Goal: Task Accomplishment & Management: Manage account settings

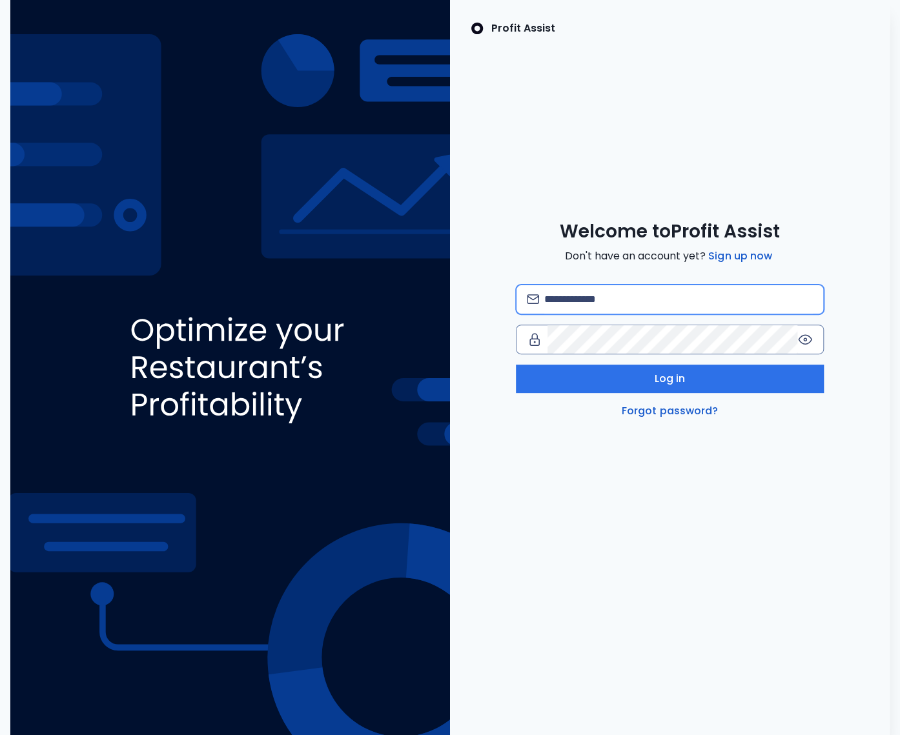
click at [614, 298] on input "email" at bounding box center [678, 299] width 269 height 28
type input "*"
type input "**********"
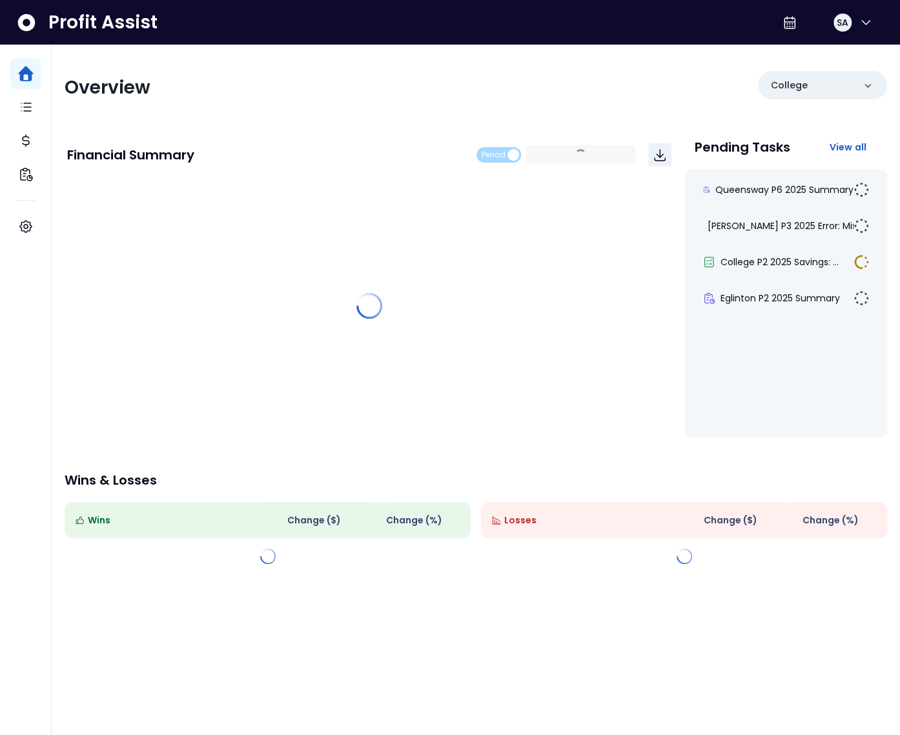
click at [502, 57] on div "Overview College Financial Summary Period 2024 - P9 ~ 2025 - P9 Pending Tasks V…" at bounding box center [476, 316] width 848 height 542
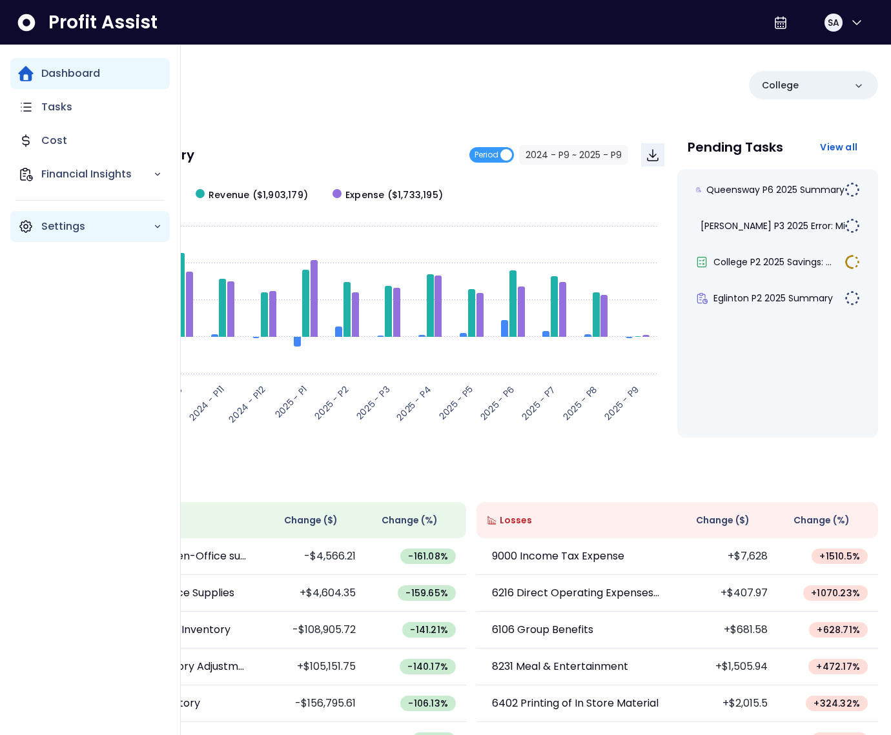
click at [27, 225] on icon "Main navigation" at bounding box center [26, 227] width 4 height 4
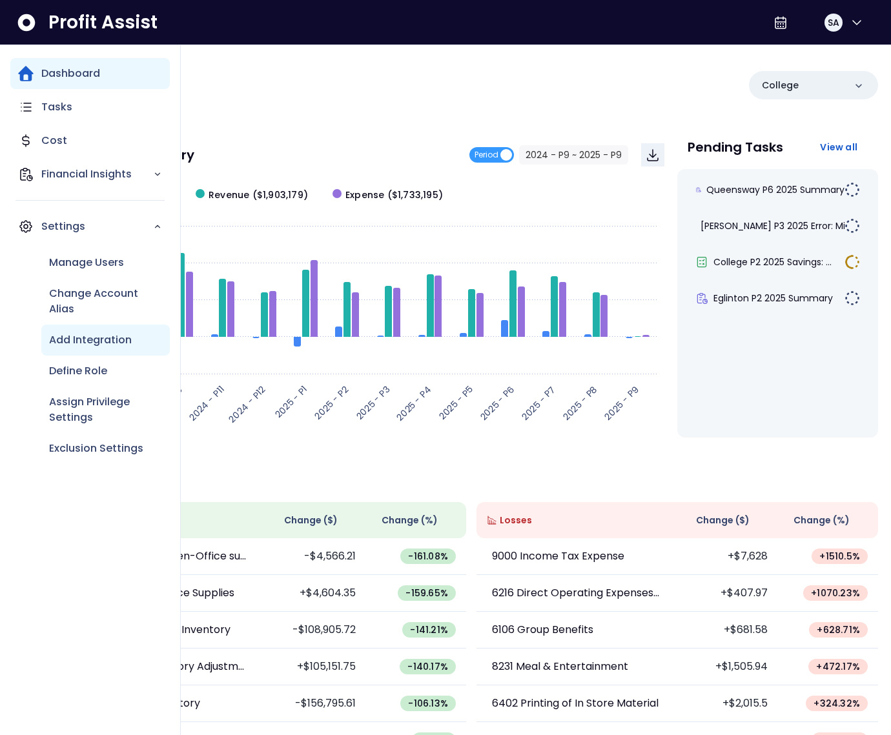
click at [85, 338] on p "Add Integration" at bounding box center [90, 339] width 83 height 15
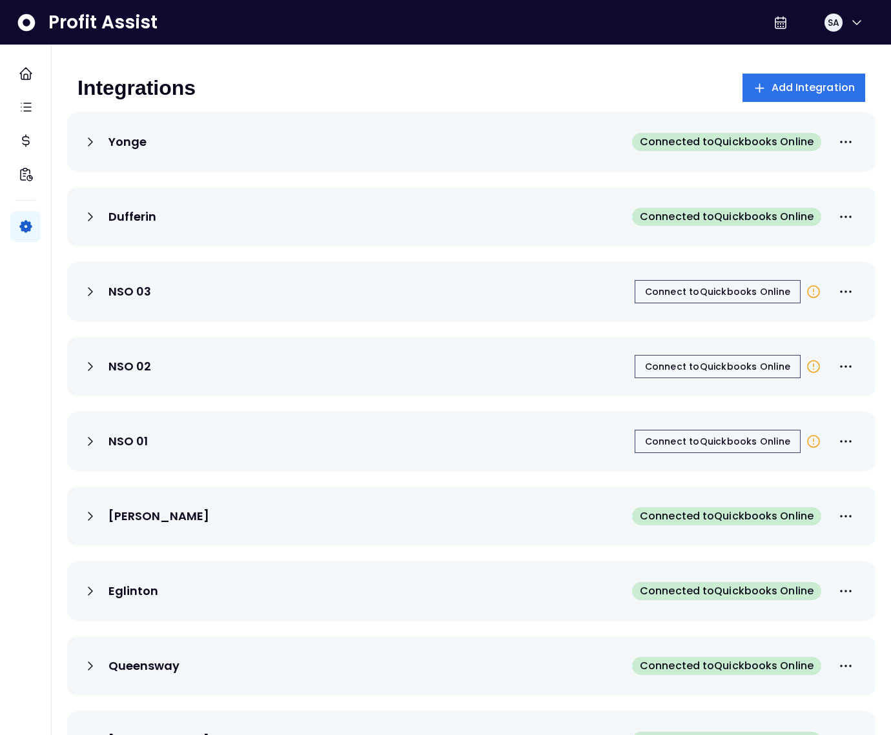
click at [593, 65] on div "Integrations Add Integration Yonge Connected to Quickbooks Online Dufferin Conn…" at bounding box center [471, 453] width 839 height 816
click at [731, 292] on span "Connect to Quickbooks Online" at bounding box center [717, 291] width 145 height 13
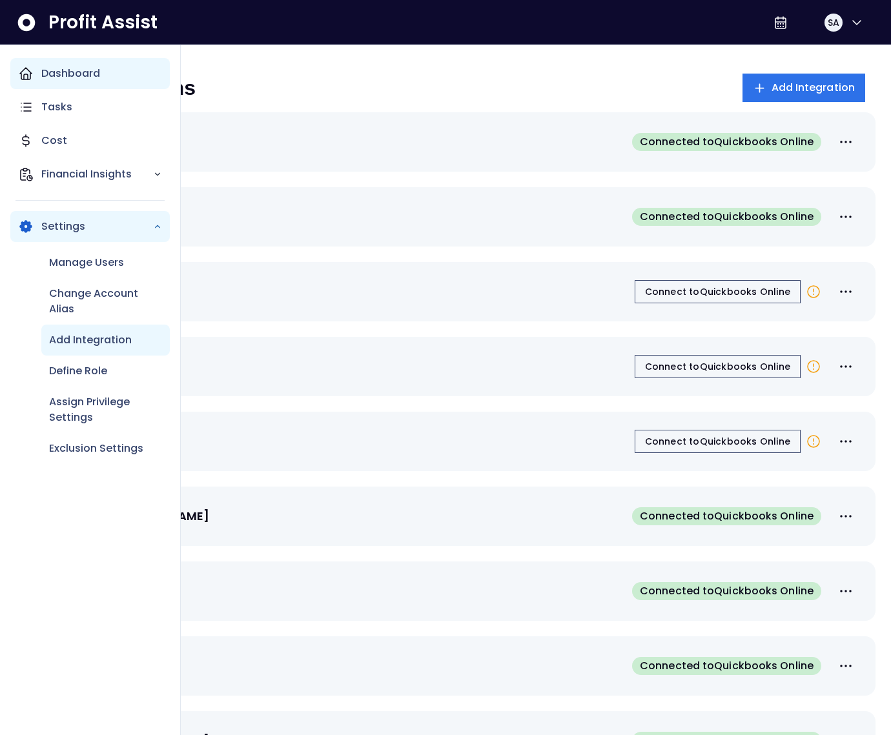
click at [36, 78] on div "Dashboard" at bounding box center [89, 73] width 159 height 31
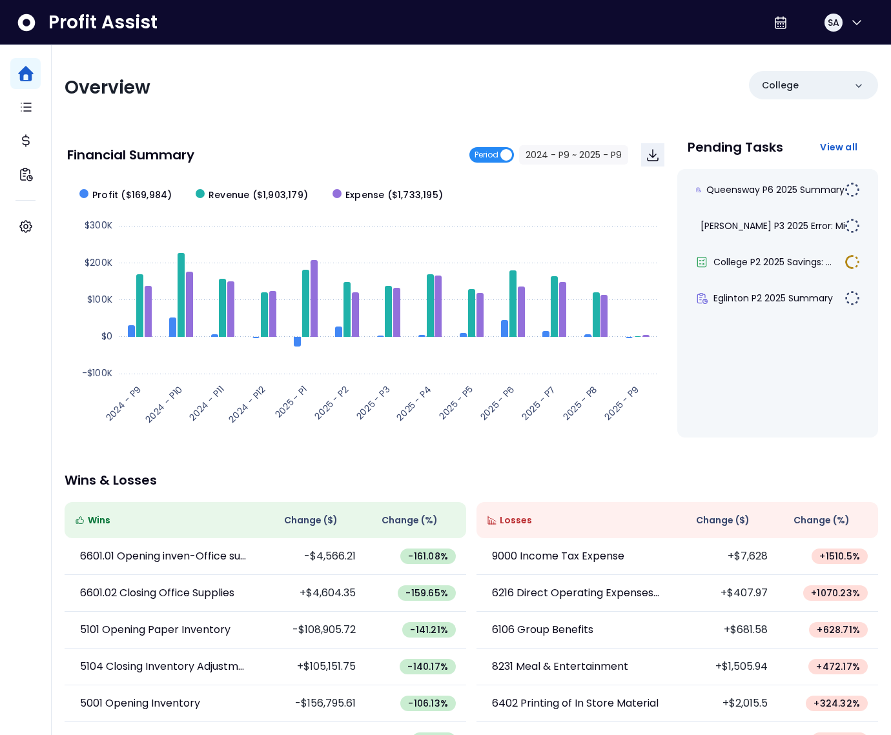
click at [498, 152] on span "Period" at bounding box center [486, 154] width 24 height 15
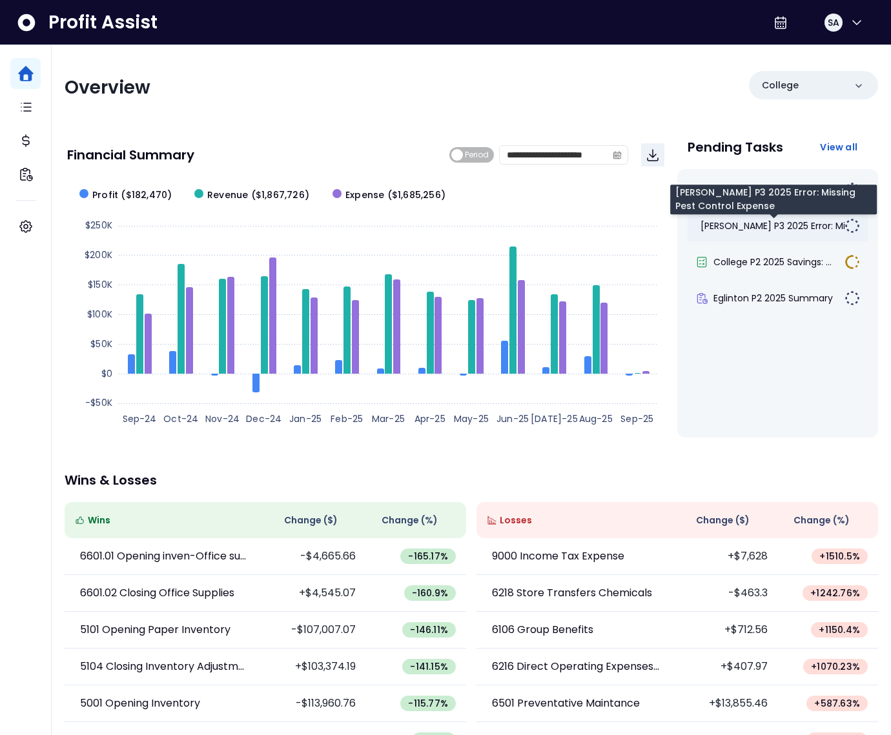
click at [744, 224] on span "Duncan P3 2025 Error: Mis..." at bounding box center [777, 225] width 155 height 13
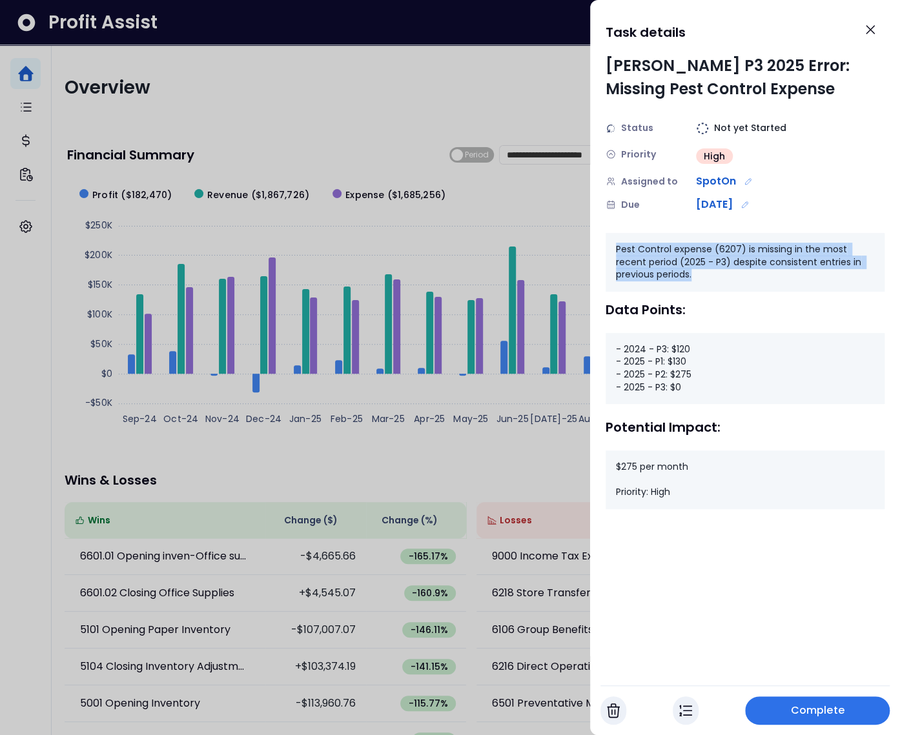
drag, startPoint x: 624, startPoint y: 252, endPoint x: 730, endPoint y: 279, distance: 109.9
click at [730, 279] on div "Pest Control expense (6207) is missing in the most recent period (2025 - P3) de…" at bounding box center [745, 262] width 279 height 59
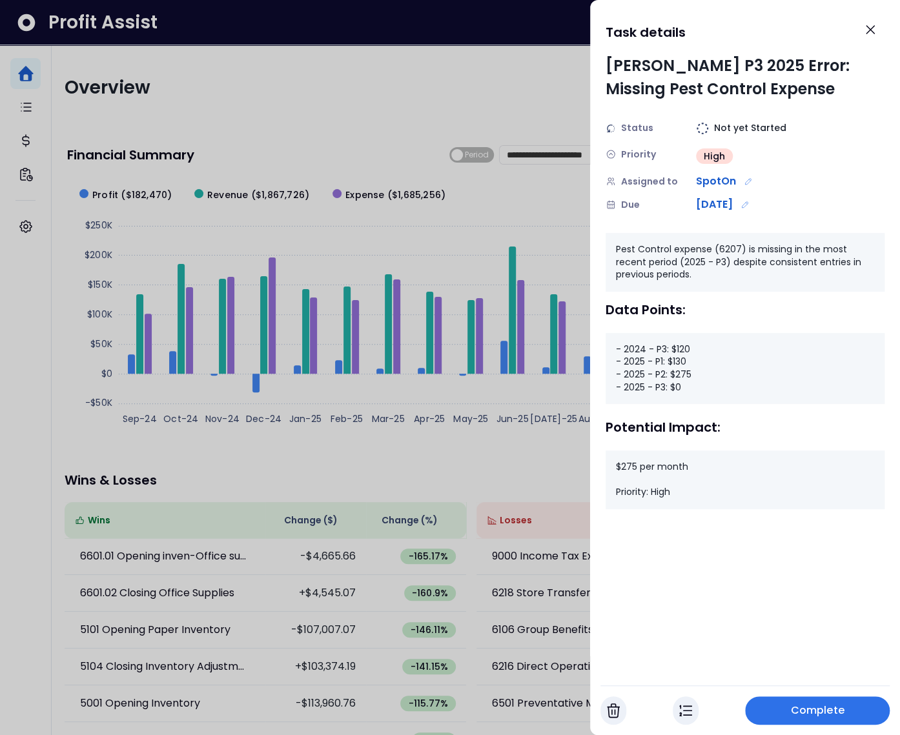
click at [528, 197] on div at bounding box center [450, 367] width 900 height 735
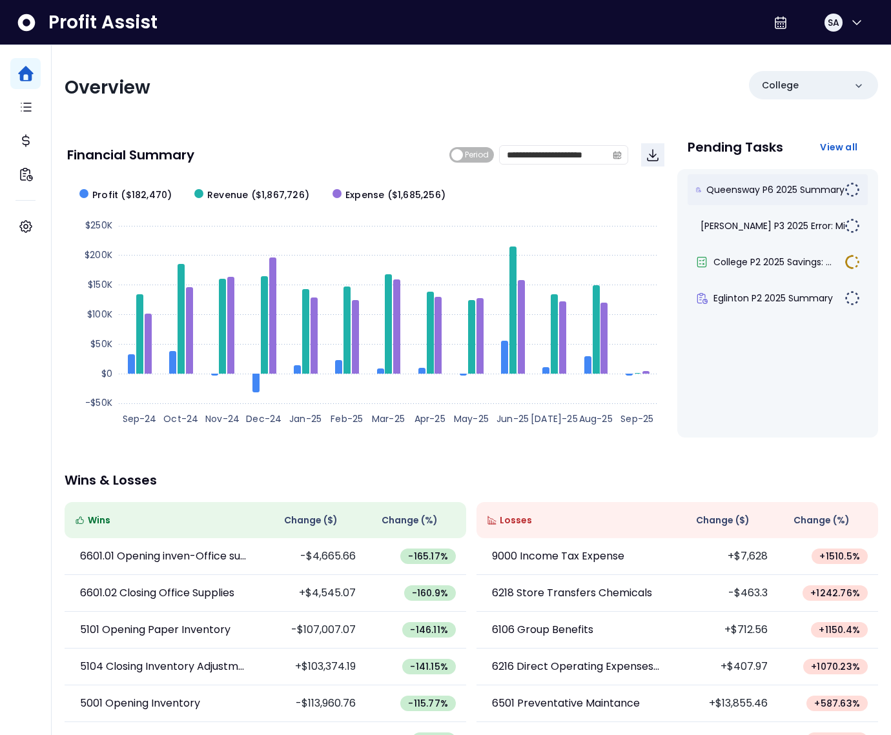
click at [744, 180] on div "Queensway P6 2025 Summary" at bounding box center [778, 189] width 180 height 31
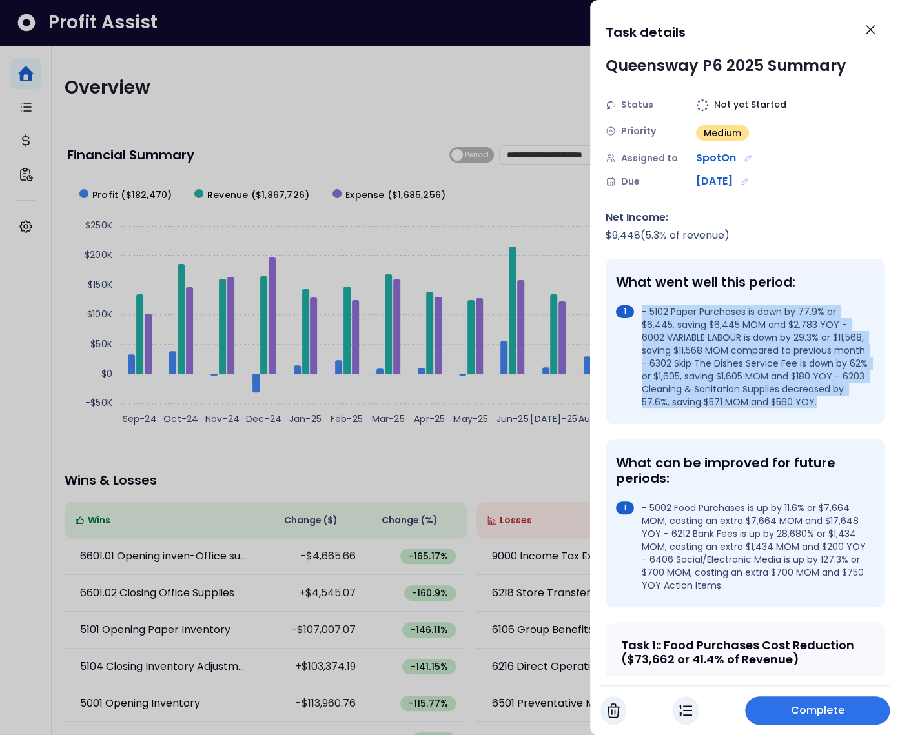
drag, startPoint x: 715, startPoint y: 414, endPoint x: 637, endPoint y: 309, distance: 132.0
click at [637, 309] on li "- 5102 Paper Purchases is down by 77.9% or $6,445, saving $6,445 MOM and $2,783…" at bounding box center [742, 356] width 253 height 103
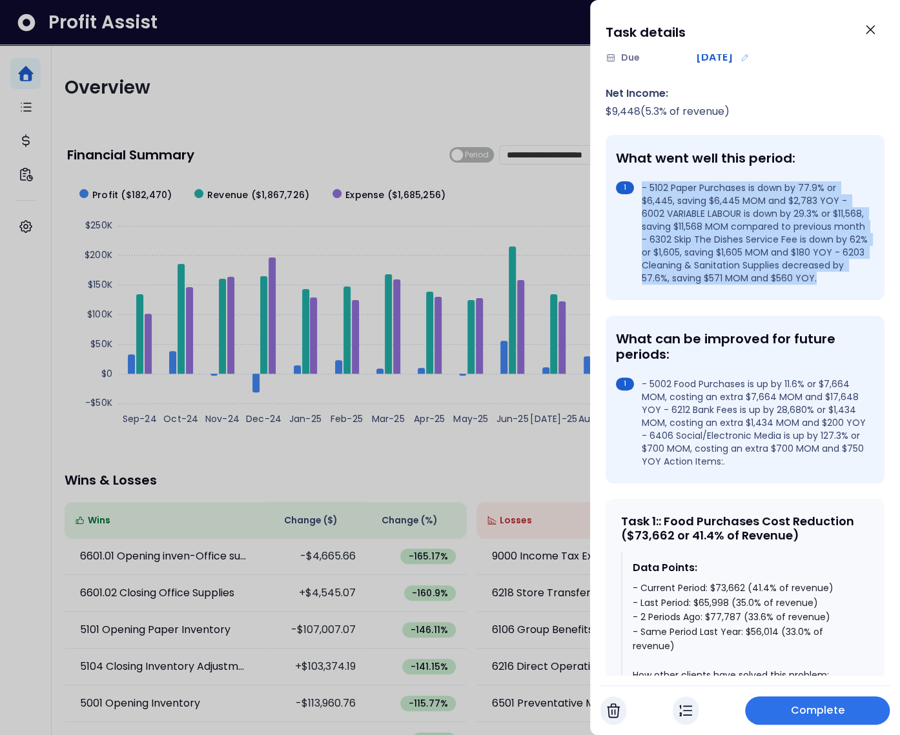
scroll to position [132, 0]
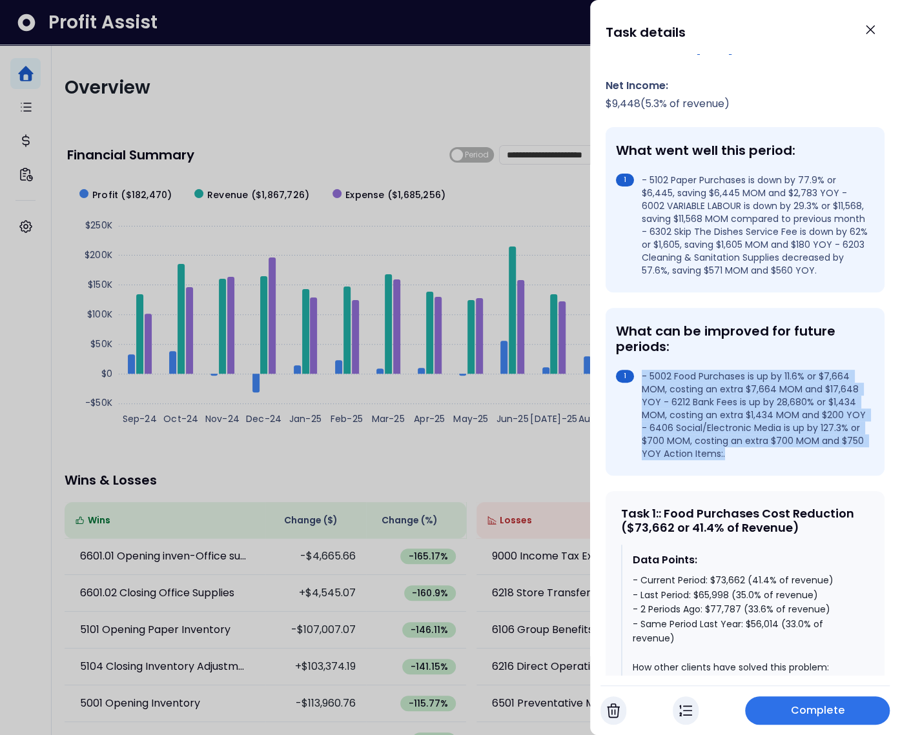
drag, startPoint x: 789, startPoint y: 473, endPoint x: 627, endPoint y: 376, distance: 187.9
click at [627, 376] on div "What can be improved for future periods: - 5002 Food Purchases is up by 11.6% o…" at bounding box center [745, 392] width 279 height 168
click at [675, 394] on li "- 5002 Food Purchases is up by 11.6% or $7,664 MOM, costing an extra $7,664 MOM…" at bounding box center [742, 415] width 253 height 90
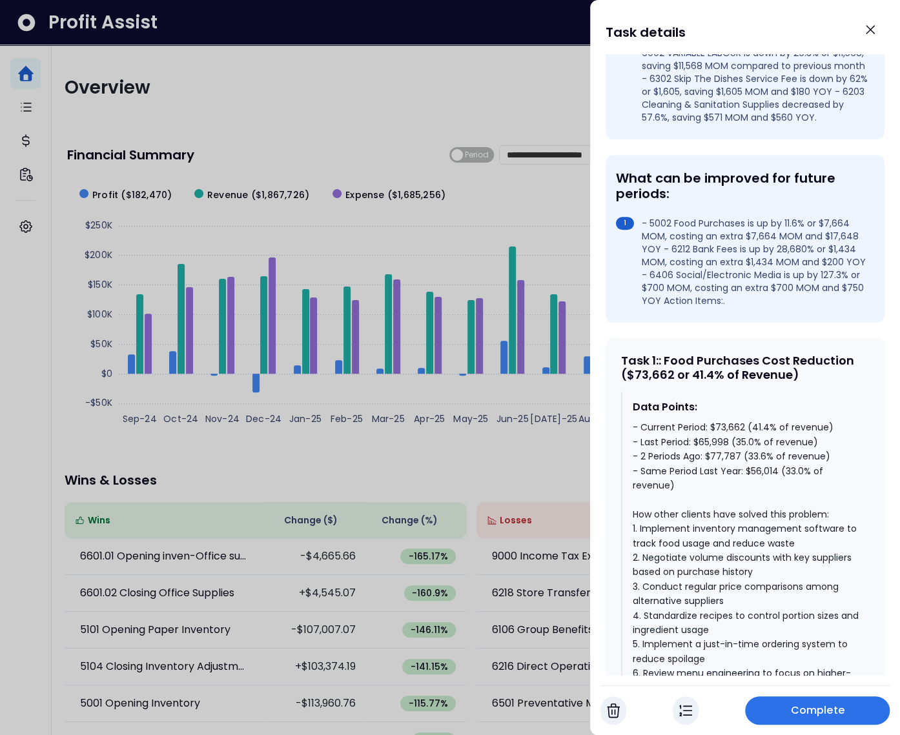
scroll to position [351, 0]
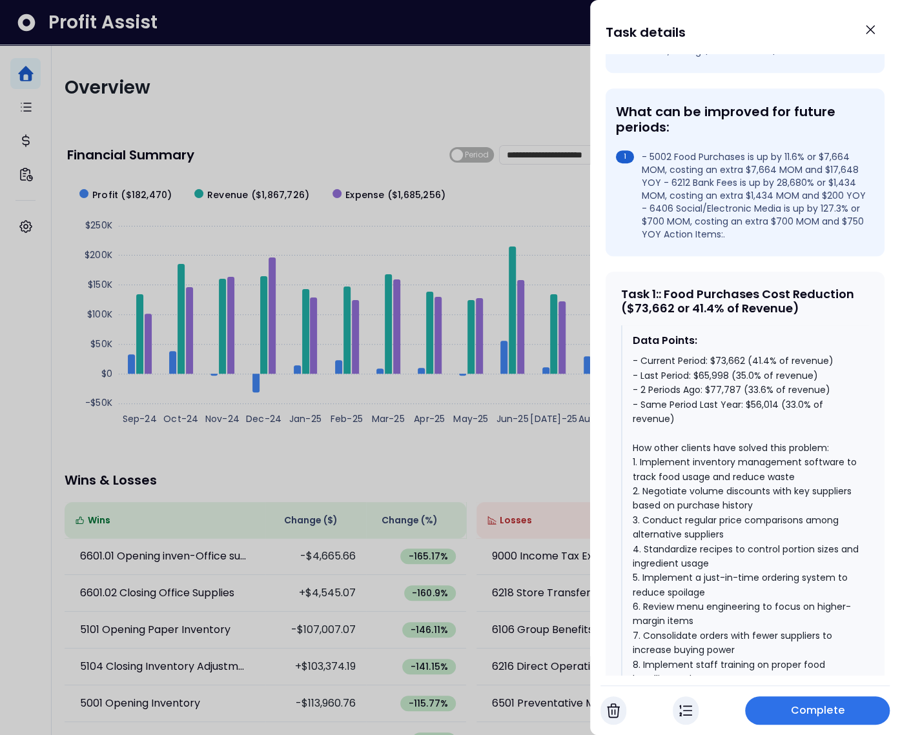
click at [792, 416] on div "- Current Period: $73,662 (41.4% of revenue) - Last Period: $65,998 (35.0% of r…" at bounding box center [746, 549] width 226 height 391
click at [753, 402] on div "- Current Period: $73,662 (41.4% of revenue) - Last Period: $65,998 (35.0% of r…" at bounding box center [746, 549] width 226 height 391
click at [741, 387] on div "- Current Period: $73,662 (41.4% of revenue) - Last Period: $65,998 (35.0% of r…" at bounding box center [746, 549] width 226 height 391
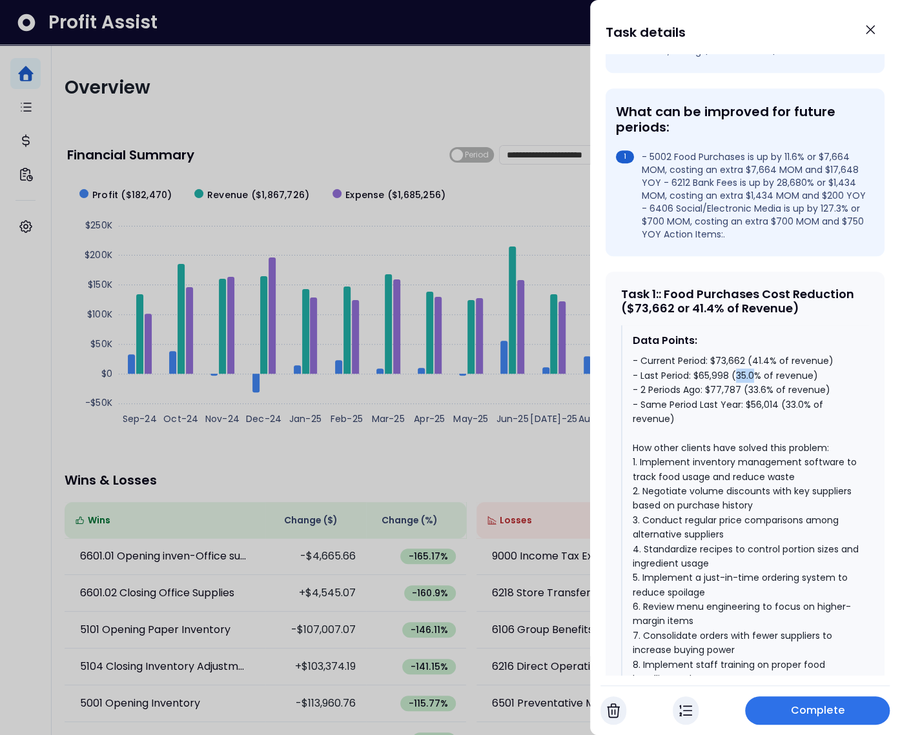
click at [741, 387] on div "- Current Period: $73,662 (41.4% of revenue) - Last Period: $65,998 (35.0% of r…" at bounding box center [746, 549] width 226 height 391
click at [761, 372] on div "- Current Period: $73,662 (41.4% of revenue) - Last Period: $65,998 (35.0% of r…" at bounding box center [746, 549] width 226 height 391
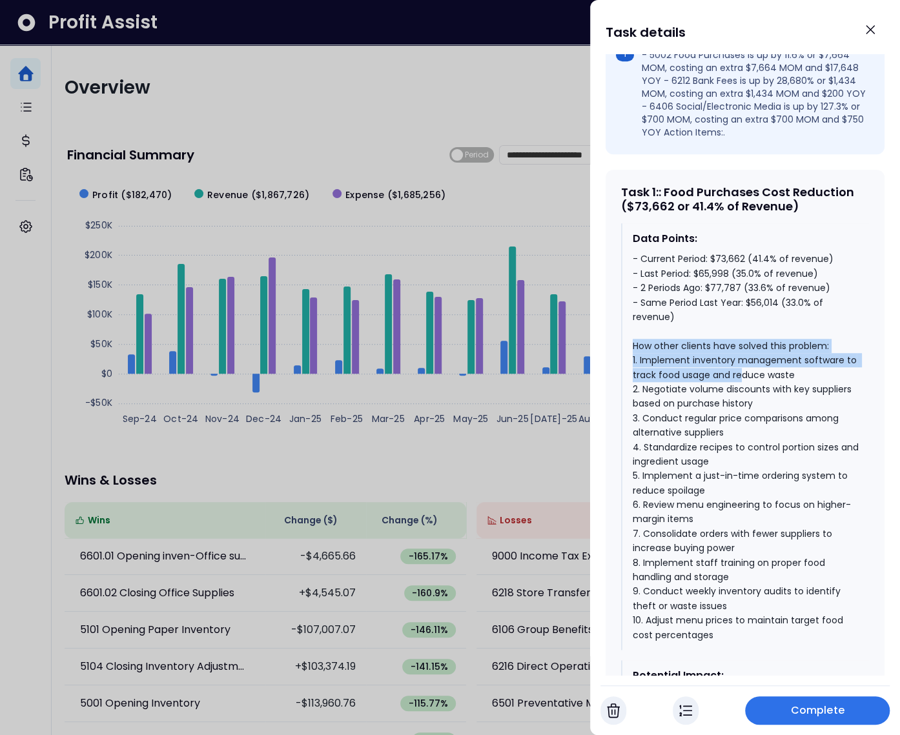
scroll to position [456, 0]
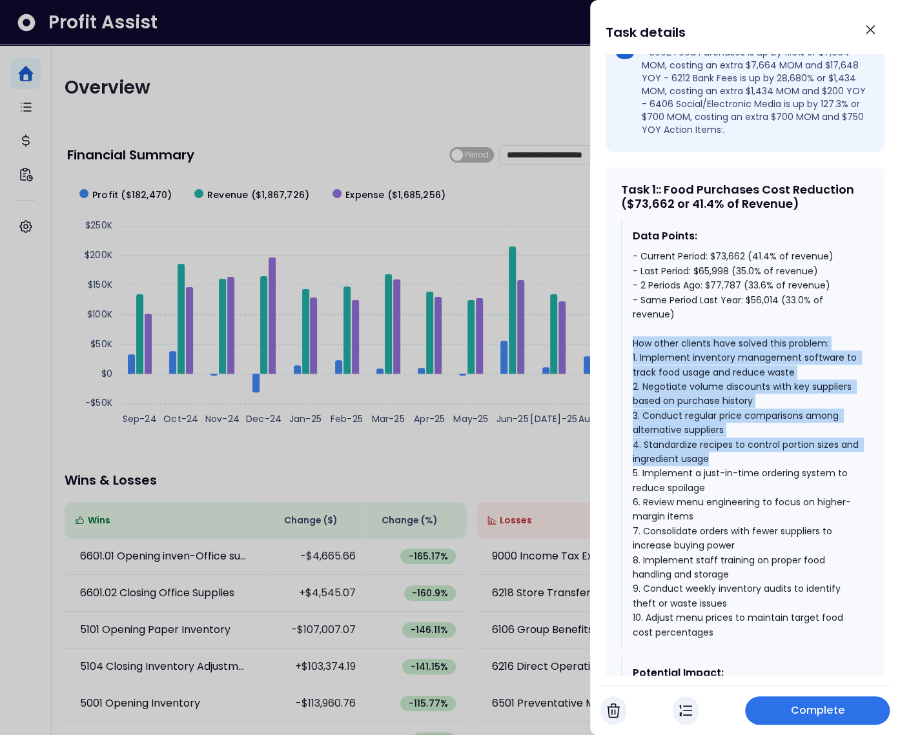
drag, startPoint x: 631, startPoint y: 365, endPoint x: 779, endPoint y: 471, distance: 181.3
click at [779, 471] on div "- Current Period: $73,662 (41.4% of revenue) - Last Period: $65,998 (35.0% of r…" at bounding box center [746, 444] width 226 height 391
click at [732, 429] on div "- Current Period: $73,662 (41.4% of revenue) - Last Period: $65,998 (35.0% of r…" at bounding box center [746, 444] width 226 height 391
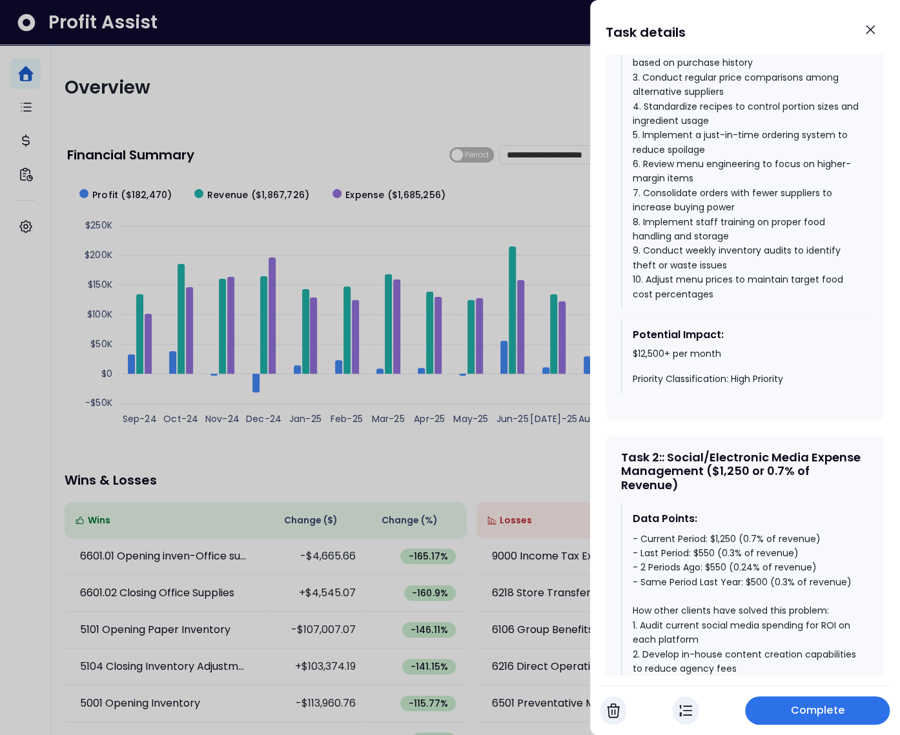
scroll to position [809, 0]
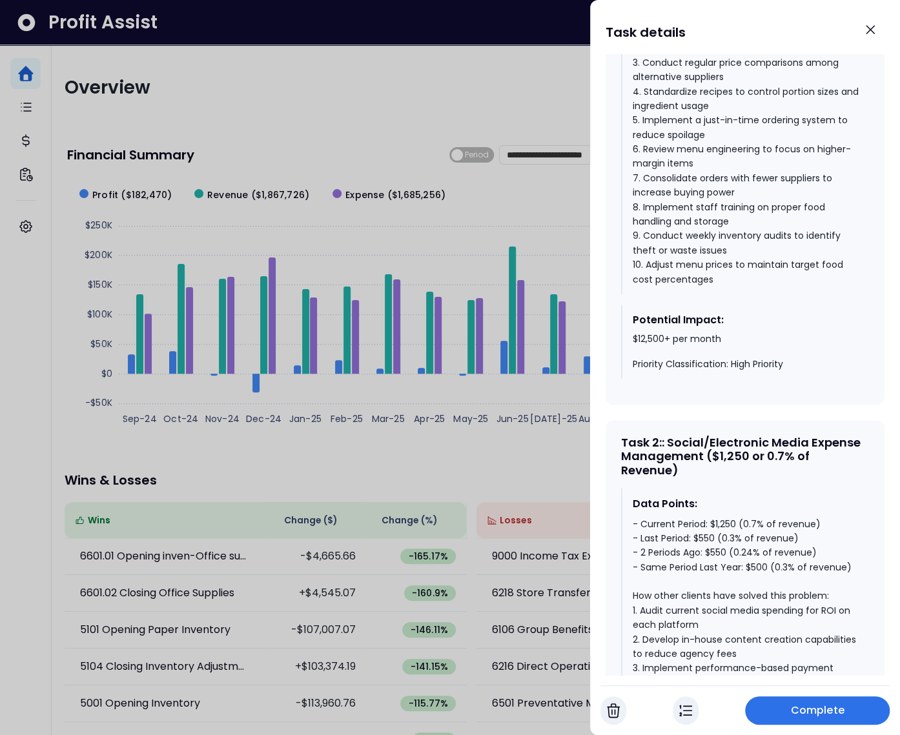
click at [757, 578] on div "- Current Period: $1,250 (0.7% of revenue) - Last Period: $550 (0.3% of revenue…" at bounding box center [746, 697] width 226 height 362
click at [753, 578] on div "- Current Period: $1,250 (0.7% of revenue) - Last Period: $550 (0.3% of revenue…" at bounding box center [746, 697] width 226 height 362
click at [754, 578] on div "- Current Period: $1,250 (0.7% of revenue) - Last Period: $550 (0.3% of revenue…" at bounding box center [746, 697] width 226 height 362
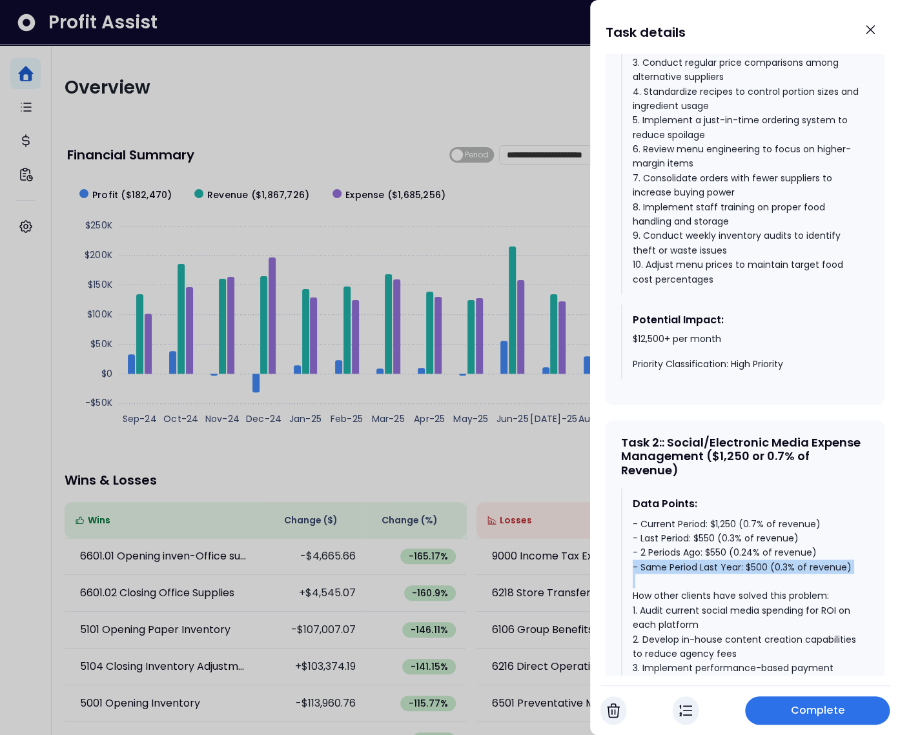
click at [757, 578] on div "- Current Period: $1,250 (0.7% of revenue) - Last Period: $550 (0.3% of revenue…" at bounding box center [746, 697] width 226 height 362
click at [717, 566] on div "- Current Period: $1,250 (0.7% of revenue) - Last Period: $550 (0.3% of revenue…" at bounding box center [746, 697] width 226 height 362
click at [726, 531] on div "- Current Period: $1,250 (0.7% of revenue) - Last Period: $550 (0.3% of revenue…" at bounding box center [746, 697] width 226 height 362
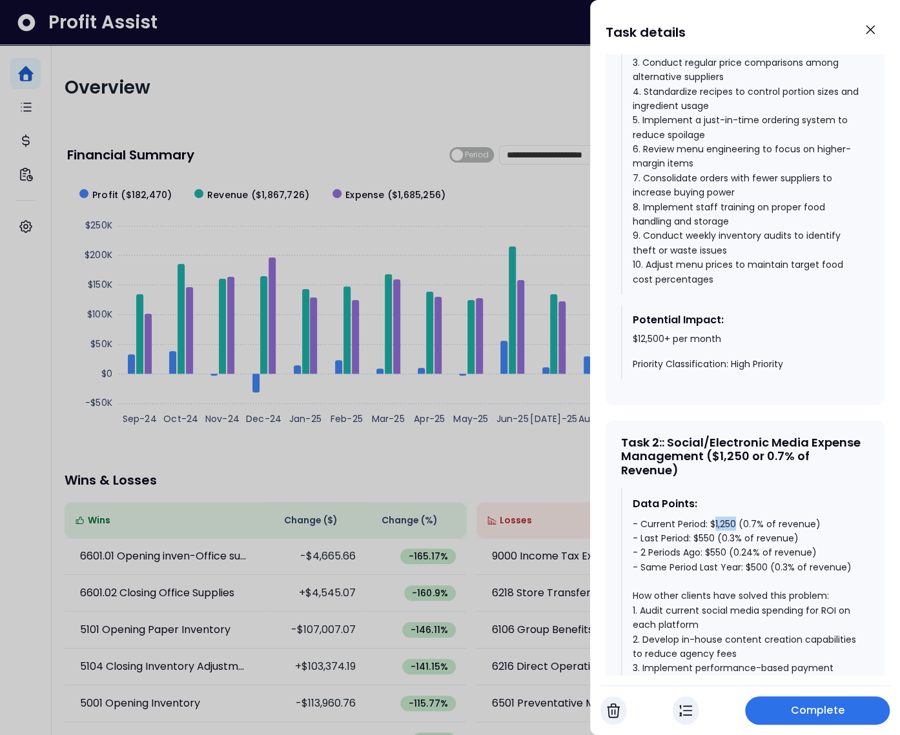
click at [726, 531] on div "- Current Period: $1,250 (0.7% of revenue) - Last Period: $550 (0.3% of revenue…" at bounding box center [746, 697] width 226 height 362
click at [750, 566] on div "- Current Period: $1,250 (0.7% of revenue) - Last Period: $550 (0.3% of revenue…" at bounding box center [746, 697] width 226 height 362
click at [750, 565] on div "- Current Period: $1,250 (0.7% of revenue) - Last Period: $550 (0.3% of revenue…" at bounding box center [746, 697] width 226 height 362
click at [734, 550] on div "- Current Period: $1,250 (0.7% of revenue) - Last Period: $550 (0.3% of revenue…" at bounding box center [746, 697] width 226 height 362
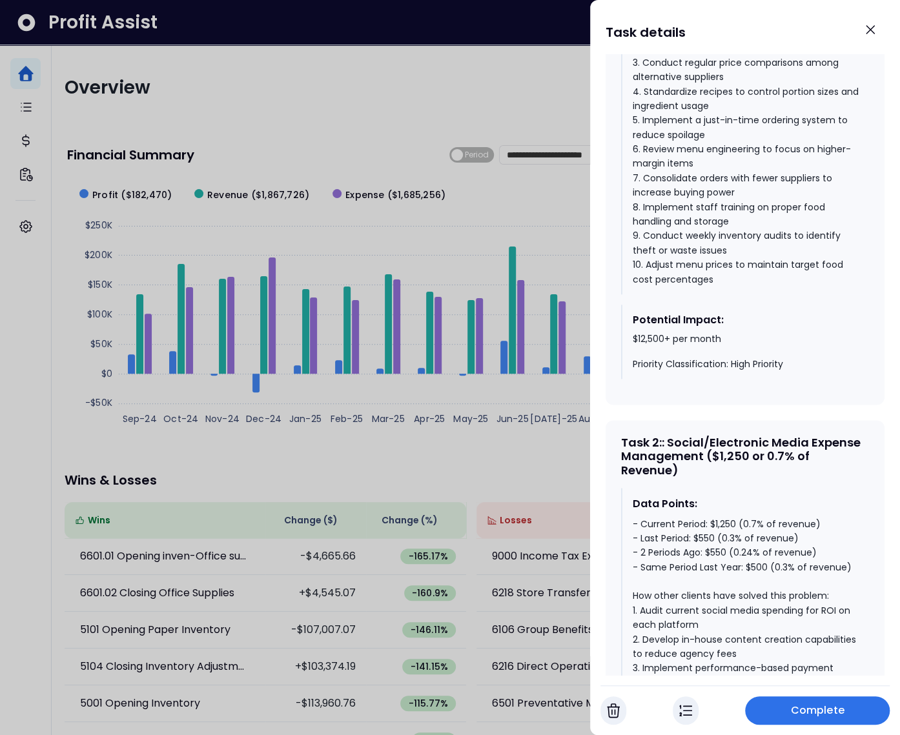
click at [749, 534] on div "- Current Period: $1,250 (0.7% of revenue) - Last Period: $550 (0.3% of revenue…" at bounding box center [746, 697] width 226 height 362
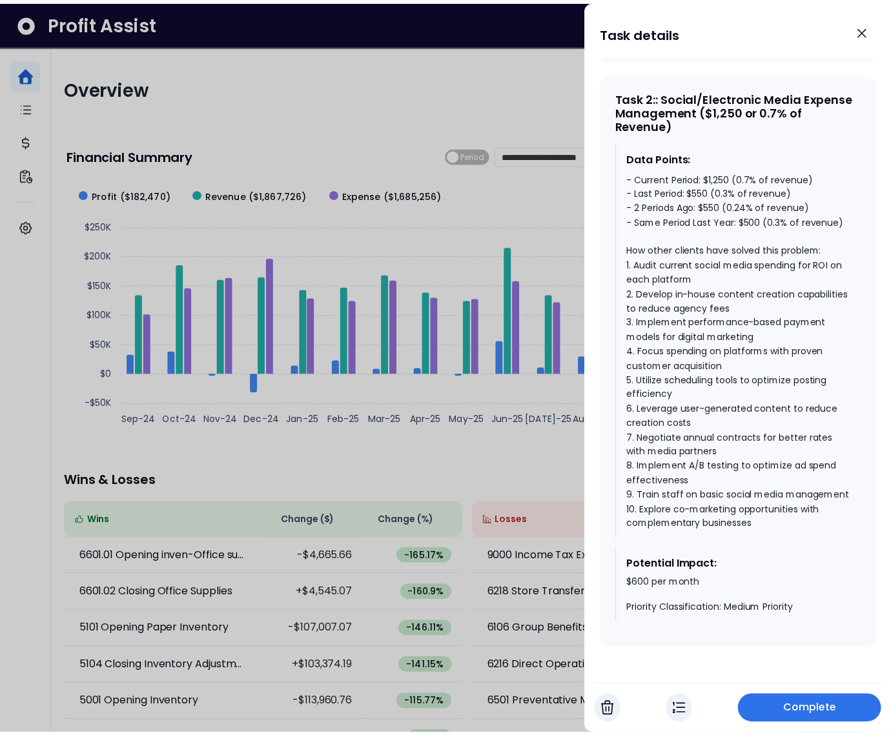
scroll to position [1162, 0]
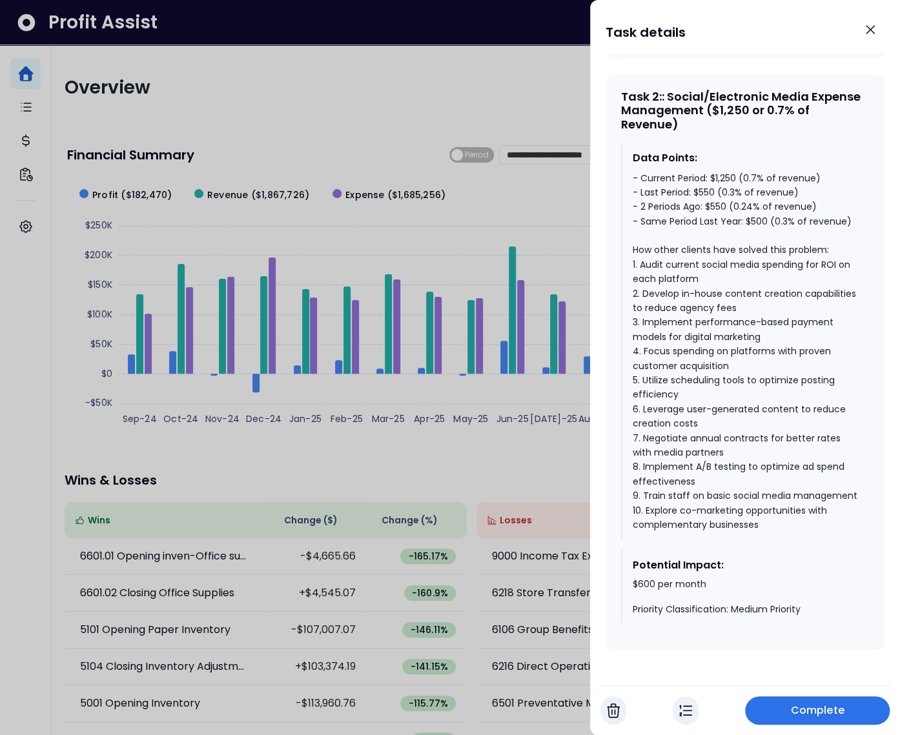
click at [324, 444] on div at bounding box center [450, 367] width 900 height 735
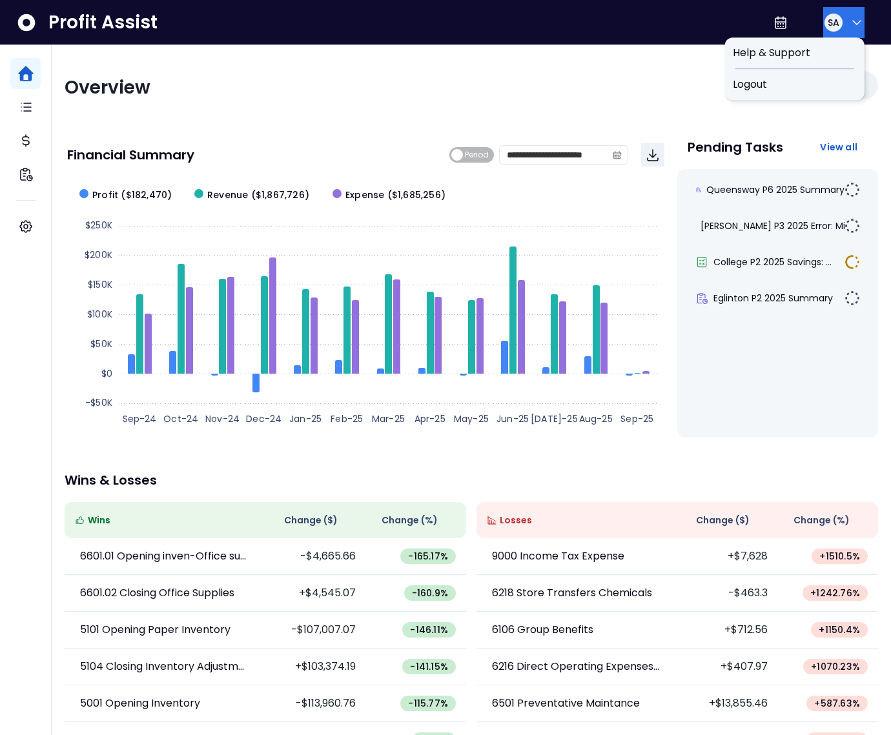
click at [837, 25] on div "SA" at bounding box center [833, 22] width 21 height 21
click at [805, 90] on span "Logout" at bounding box center [795, 84] width 124 height 15
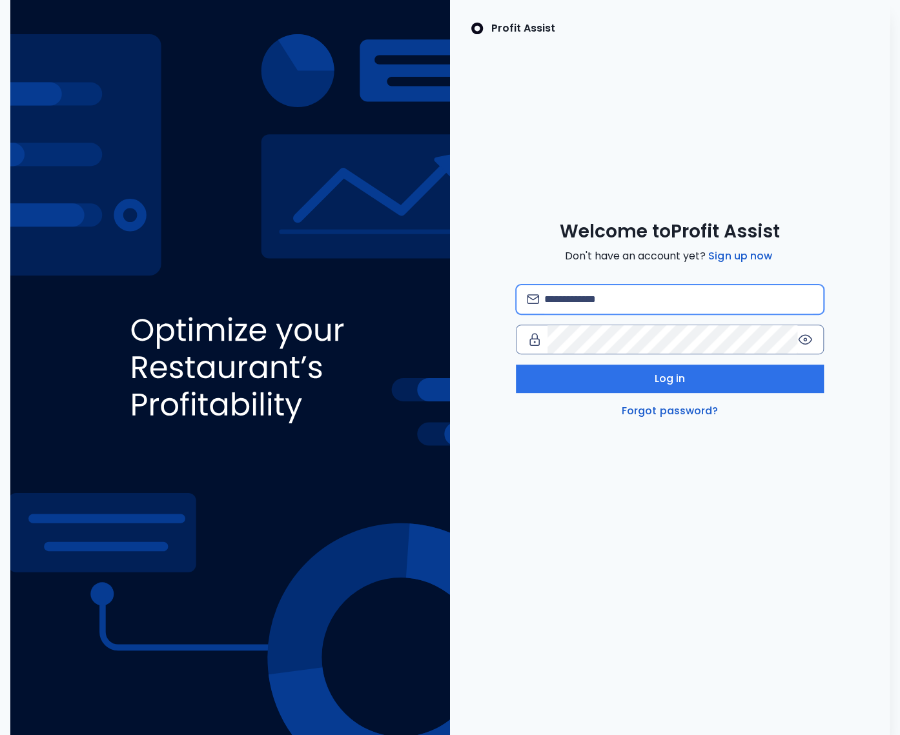
click at [593, 298] on input "email" at bounding box center [678, 299] width 269 height 28
click at [633, 299] on input "**********" at bounding box center [678, 299] width 269 height 28
type input "**********"
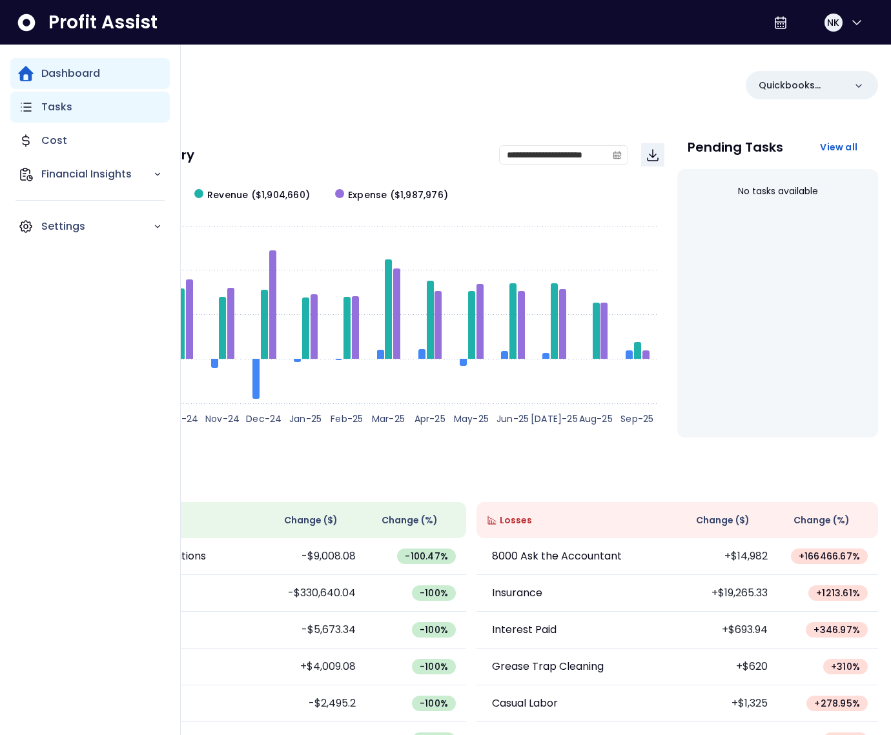
click at [51, 114] on p "Tasks" at bounding box center [56, 106] width 31 height 15
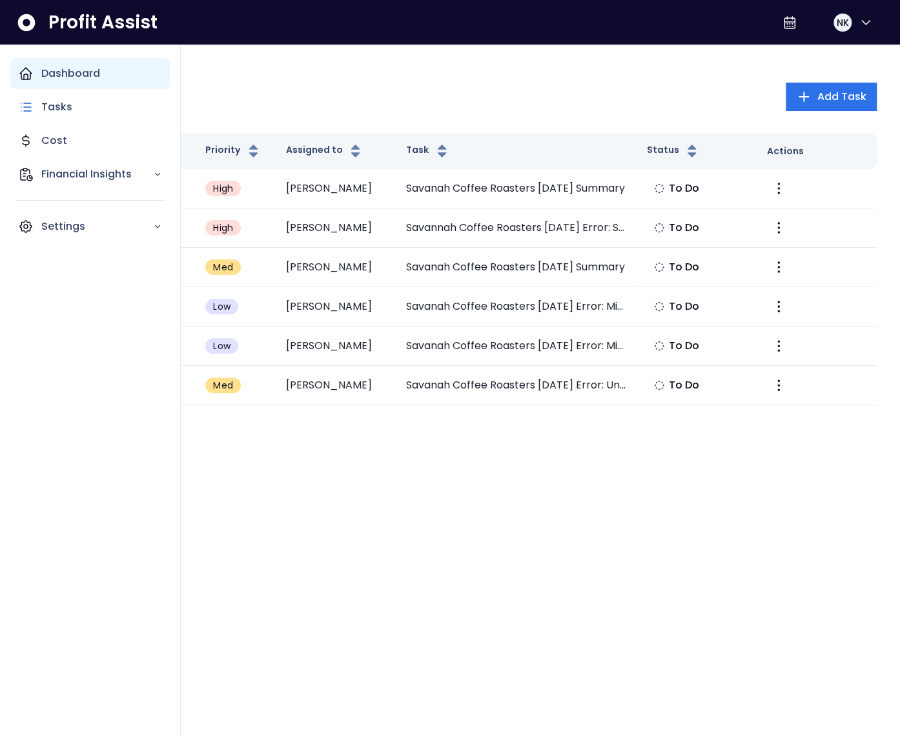
click at [27, 72] on icon "Main navigation" at bounding box center [25, 73] width 15 height 15
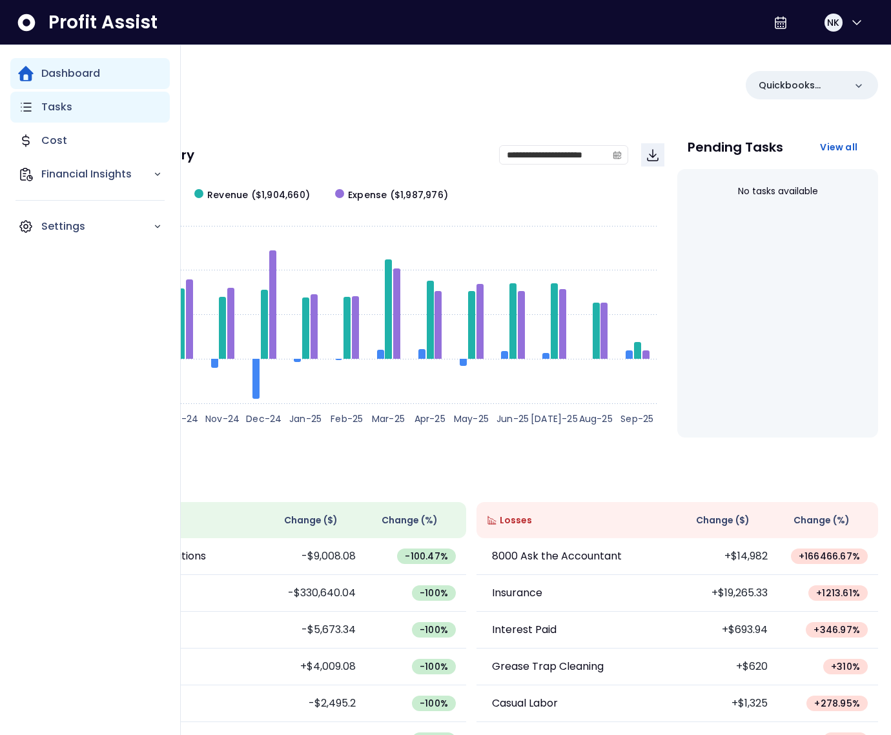
click at [34, 110] on div "Tasks" at bounding box center [89, 107] width 159 height 31
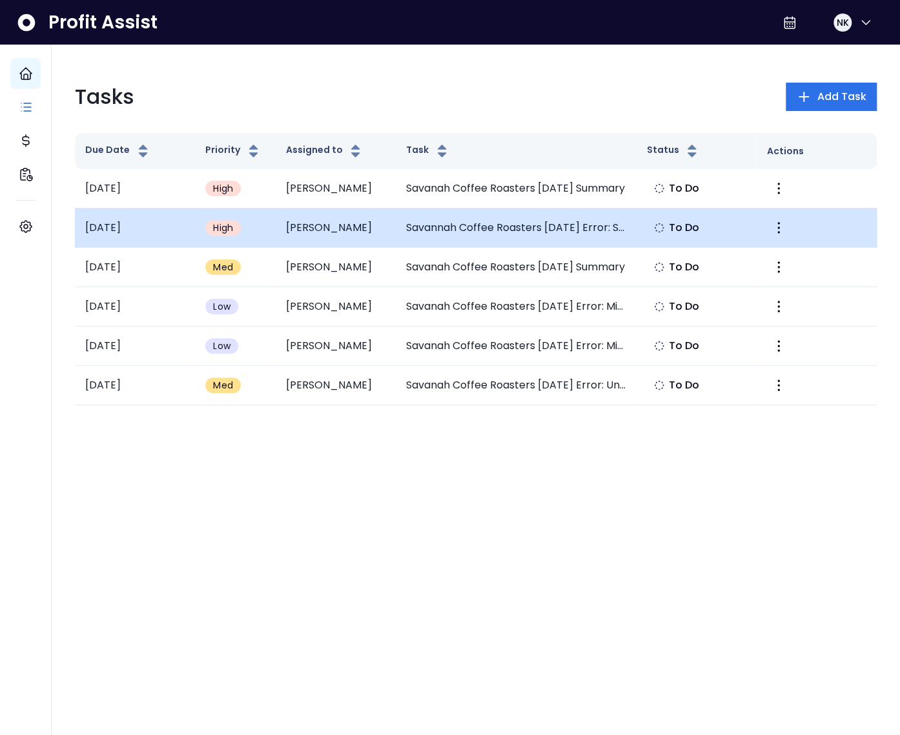
click at [493, 228] on td "Savannah Coffee Roasters July 2025 Error: Significant Increase in Insurance Exp…" at bounding box center [516, 228] width 241 height 39
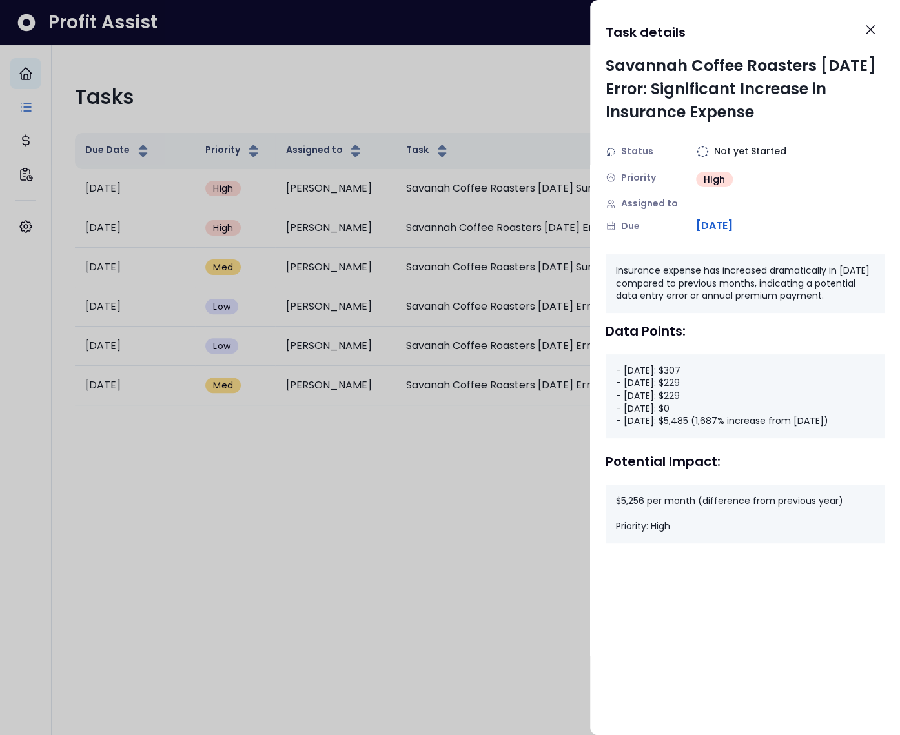
click at [624, 113] on div "Savannah Coffee Roasters July 2025 Error: Significant Increase in Insurance Exp…" at bounding box center [745, 89] width 279 height 70
click at [871, 30] on icon "Close" at bounding box center [870, 30] width 8 height 8
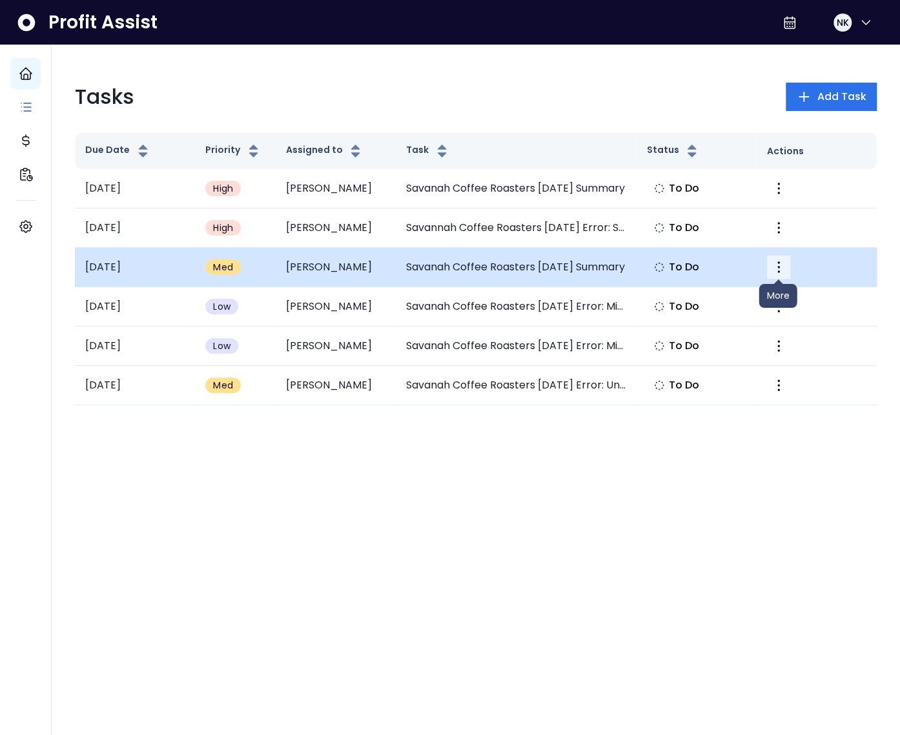
click at [782, 261] on icon "More" at bounding box center [778, 267] width 15 height 15
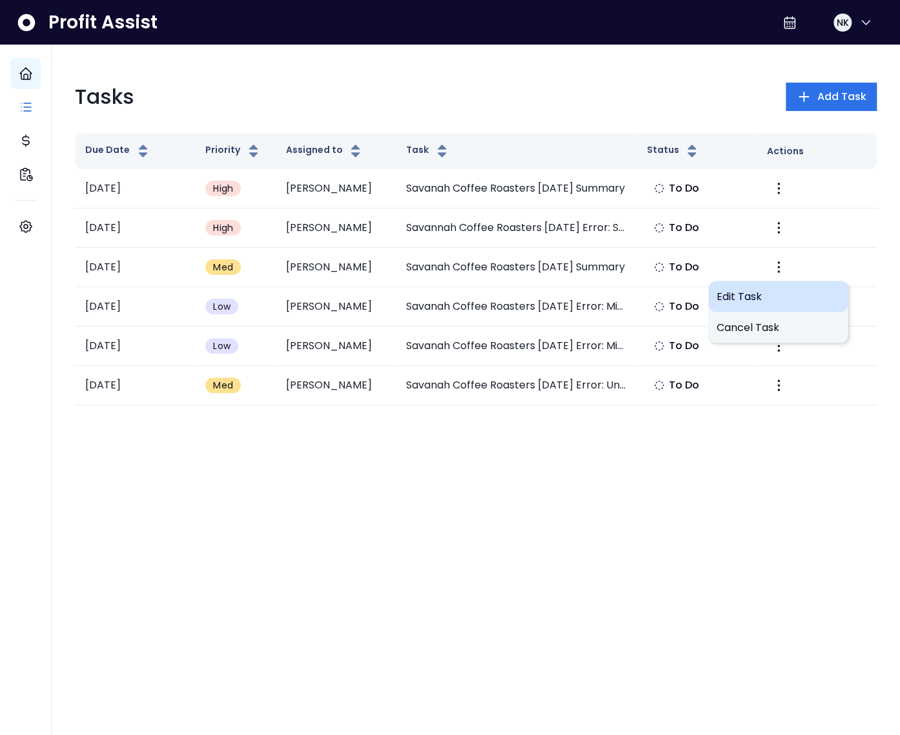
click at [751, 297] on span "Edit Task" at bounding box center [778, 296] width 124 height 15
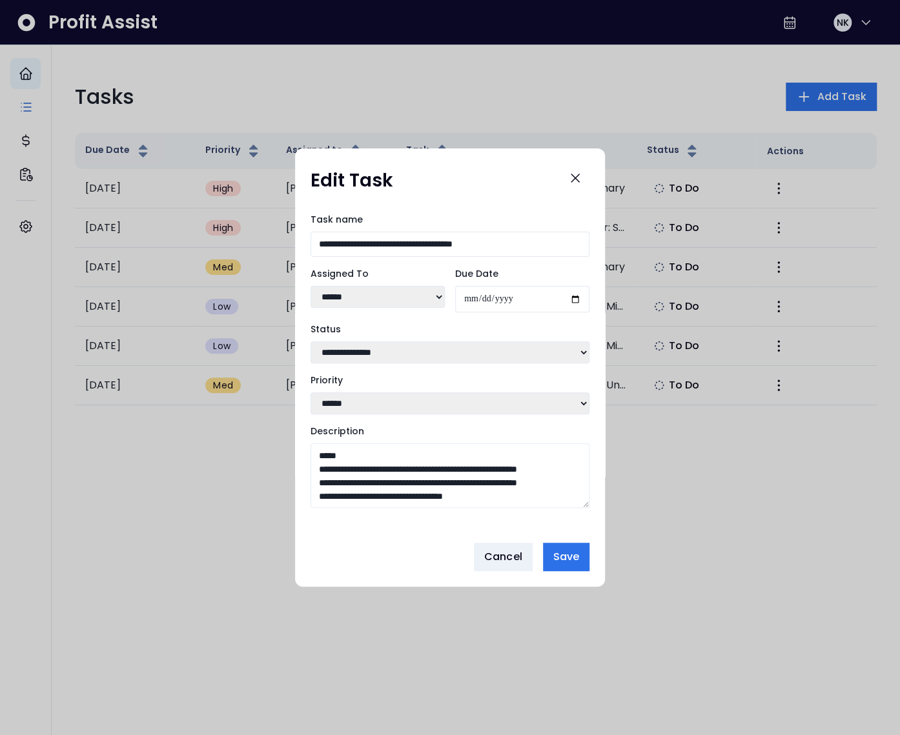
click at [385, 302] on select "****** ******" at bounding box center [378, 297] width 134 height 22
select select "***"
click at [311, 286] on select "****** ******" at bounding box center [378, 297] width 134 height 22
click at [575, 558] on span "Save" at bounding box center [566, 556] width 26 height 15
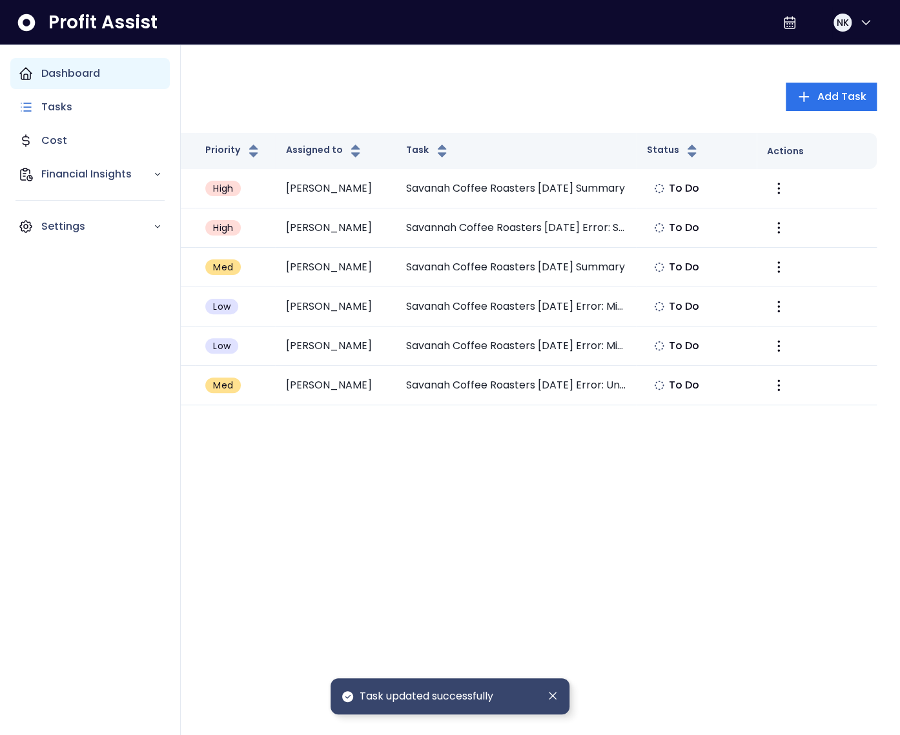
click at [25, 79] on icon "Main navigation" at bounding box center [26, 74] width 12 height 12
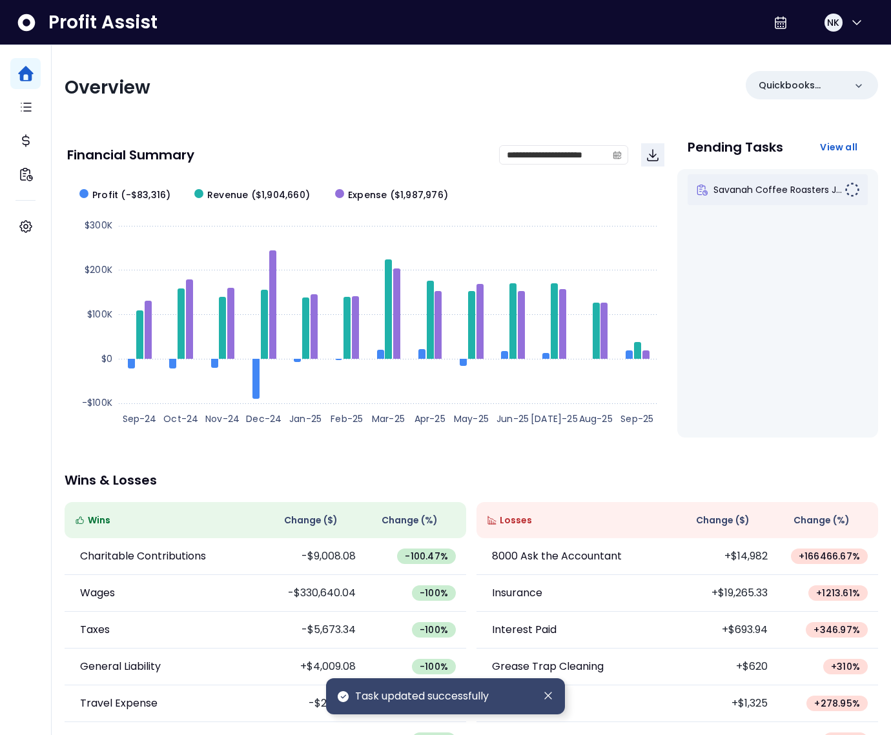
click at [773, 196] on div "Savanah Coffee Roasters J..." at bounding box center [778, 189] width 180 height 31
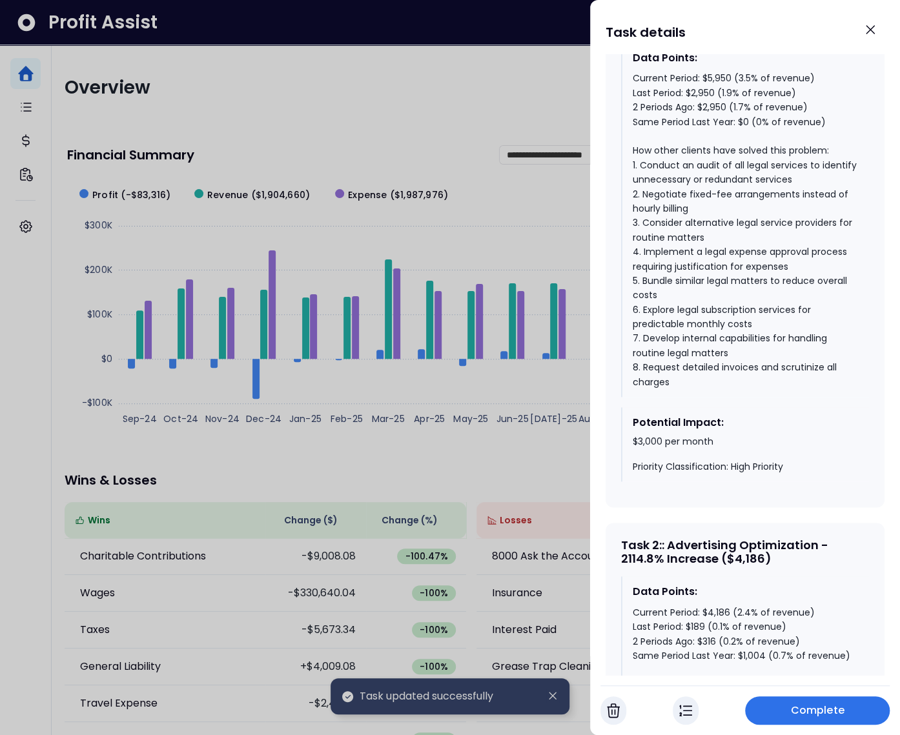
scroll to position [715, 0]
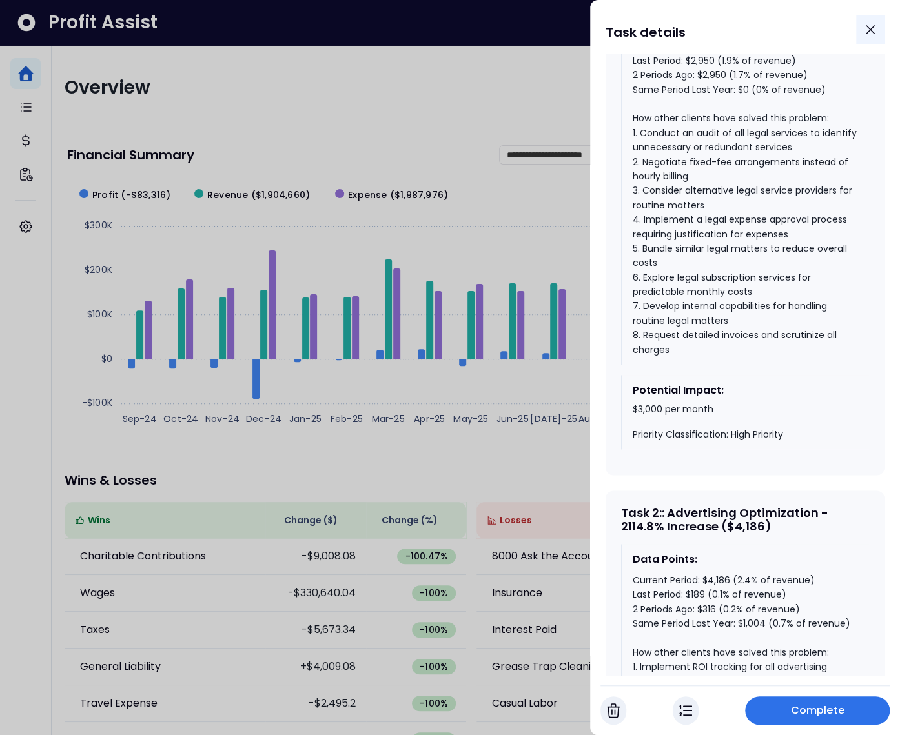
click at [877, 30] on icon "Close" at bounding box center [869, 29] width 15 height 15
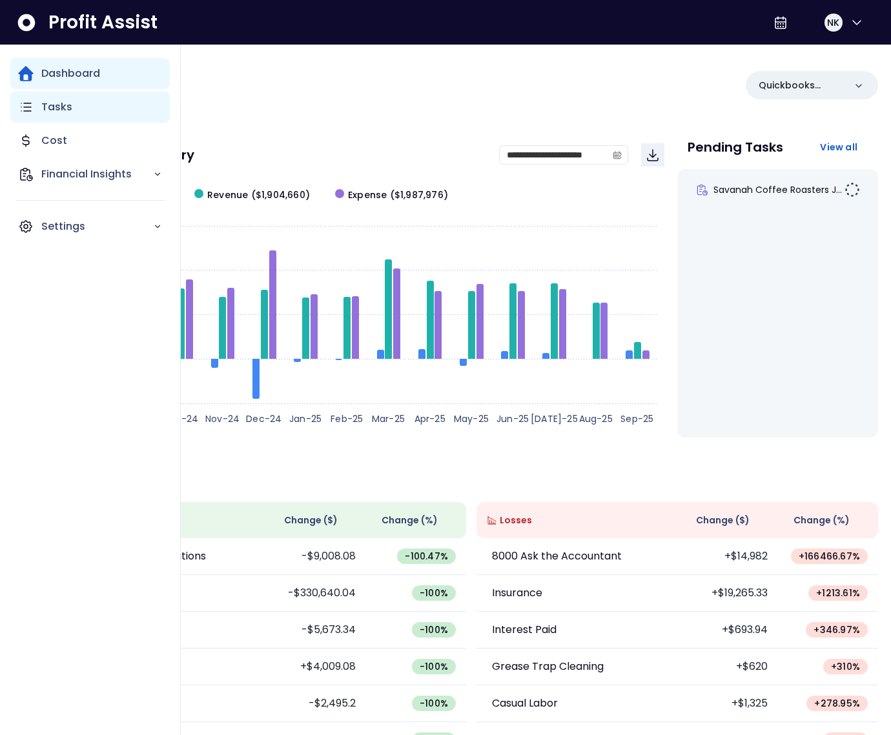
click at [19, 106] on icon "Main navigation" at bounding box center [25, 106] width 15 height 15
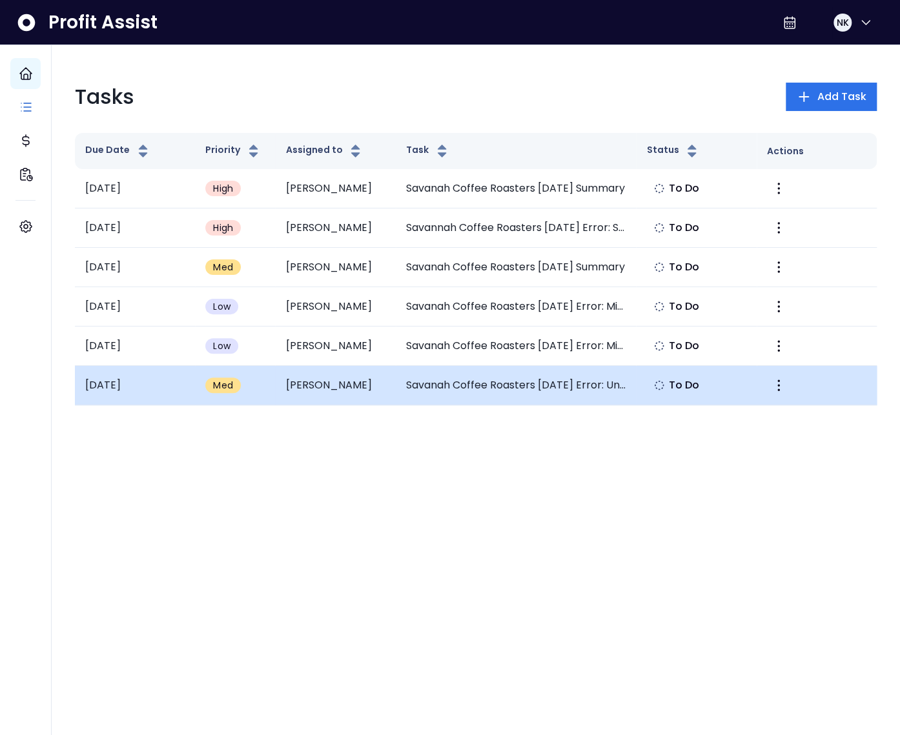
click at [792, 387] on td at bounding box center [817, 385] width 120 height 39
click at [783, 385] on icon "More" at bounding box center [778, 385] width 15 height 15
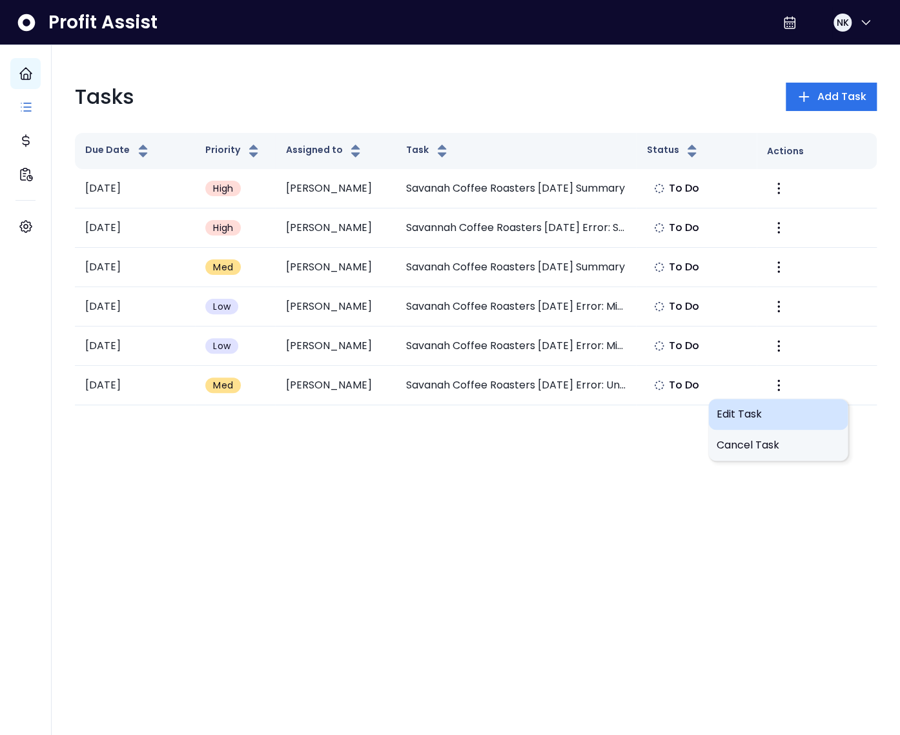
click at [767, 406] on div "Edit Task" at bounding box center [777, 414] width 139 height 31
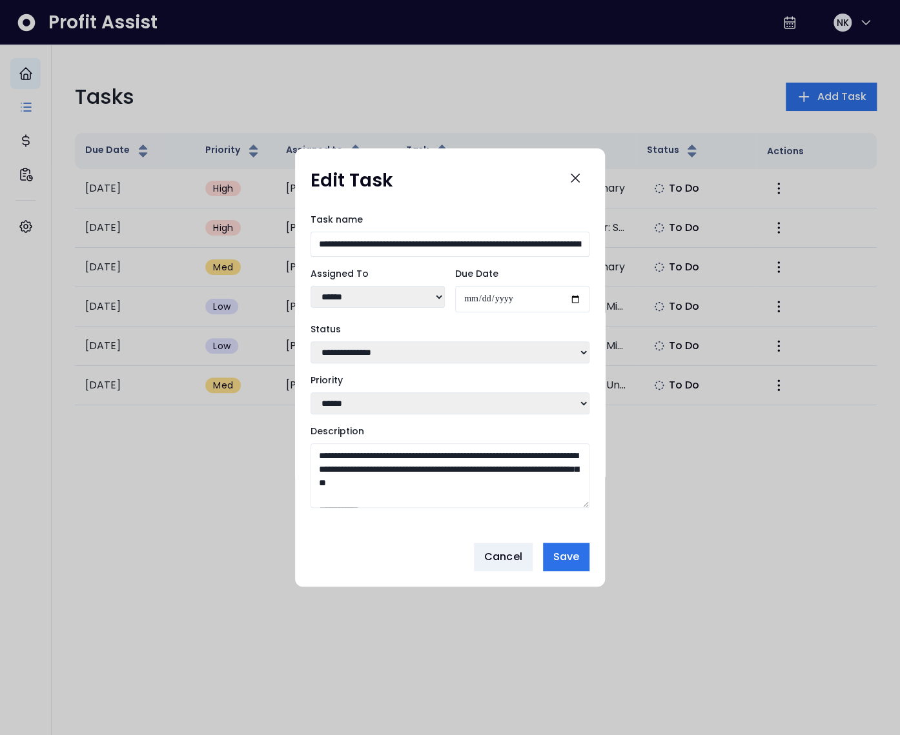
click at [378, 292] on select "****** ******" at bounding box center [378, 297] width 134 height 22
select select "***"
click at [311, 286] on select "****** ******" at bounding box center [378, 297] width 134 height 22
click at [571, 565] on span "Save" at bounding box center [566, 556] width 26 height 15
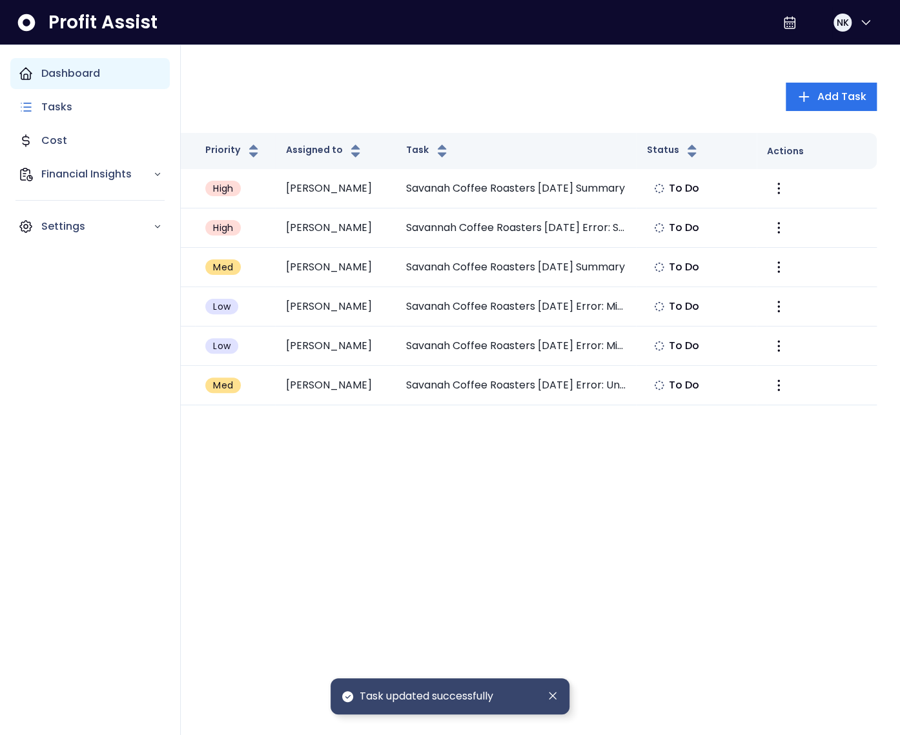
click at [32, 79] on icon "Main navigation" at bounding box center [25, 73] width 15 height 15
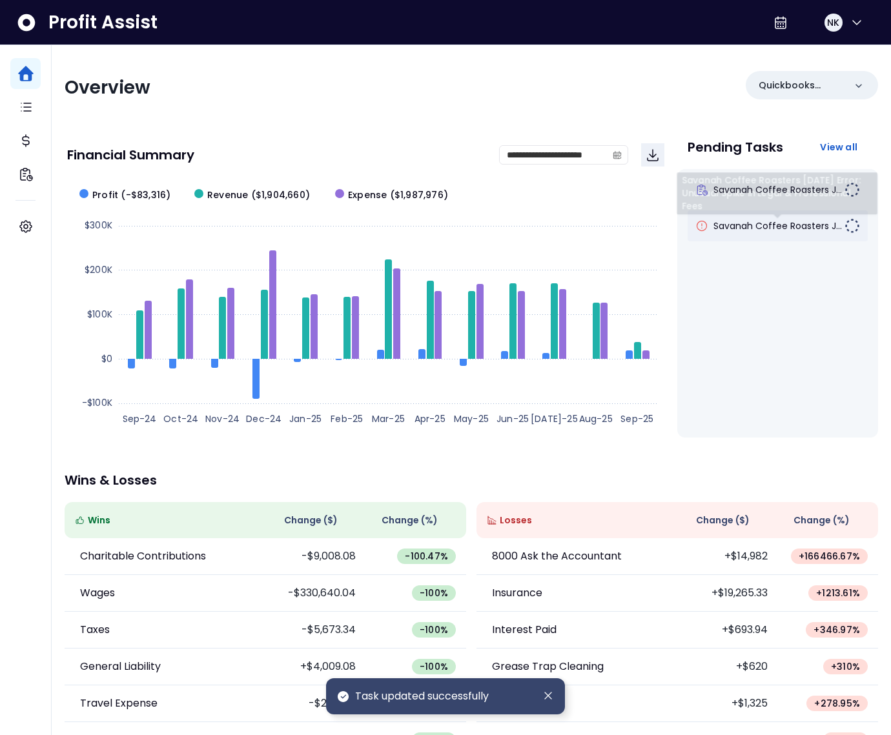
click at [798, 223] on span "Savanah Coffee Roasters J..." at bounding box center [777, 225] width 128 height 13
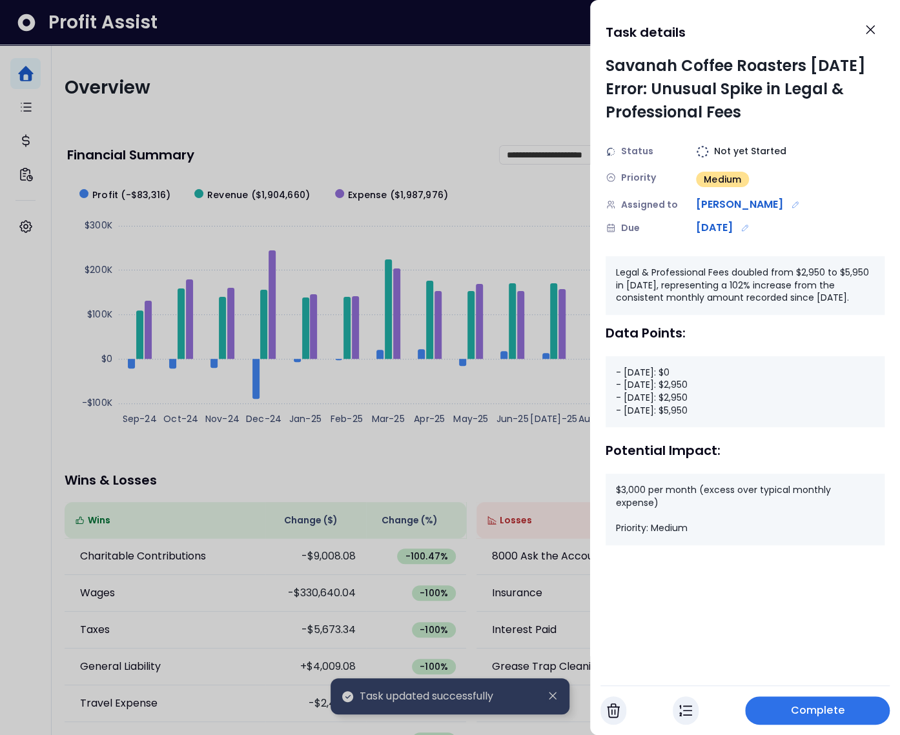
click at [802, 708] on span "Complete" at bounding box center [818, 710] width 54 height 15
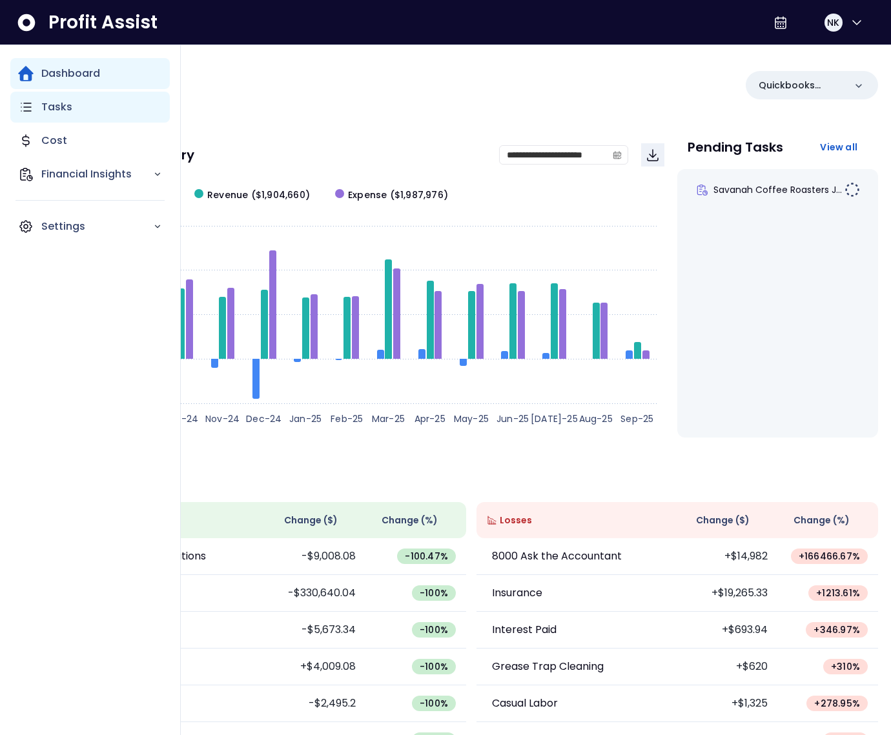
click at [26, 113] on icon "Main navigation" at bounding box center [25, 106] width 15 height 15
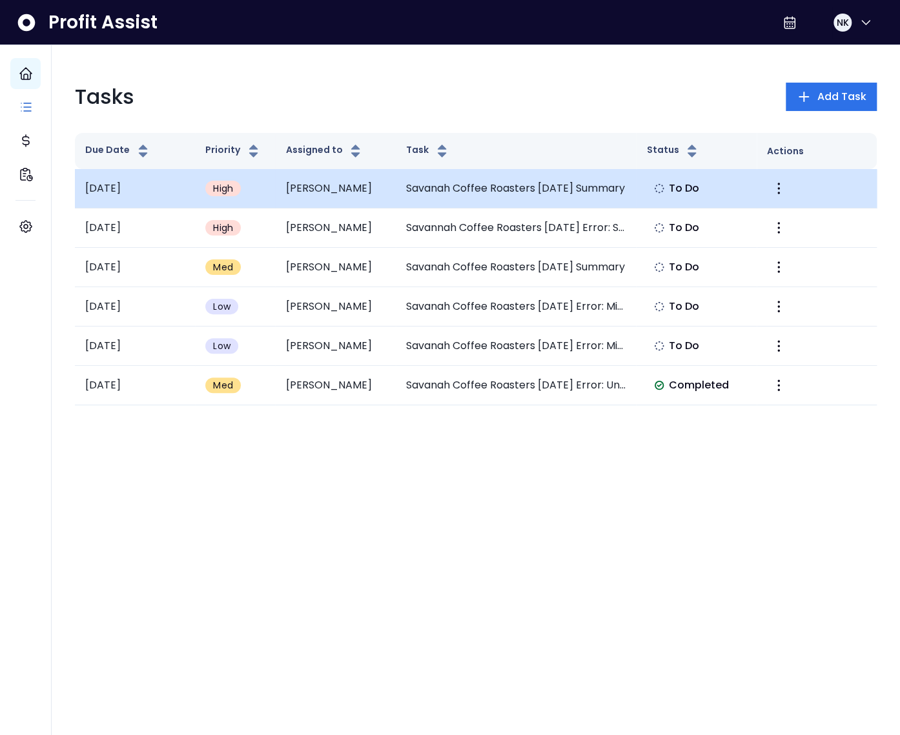
click at [480, 190] on td "Savanah Coffee Roasters July 2025 Summary" at bounding box center [516, 188] width 241 height 39
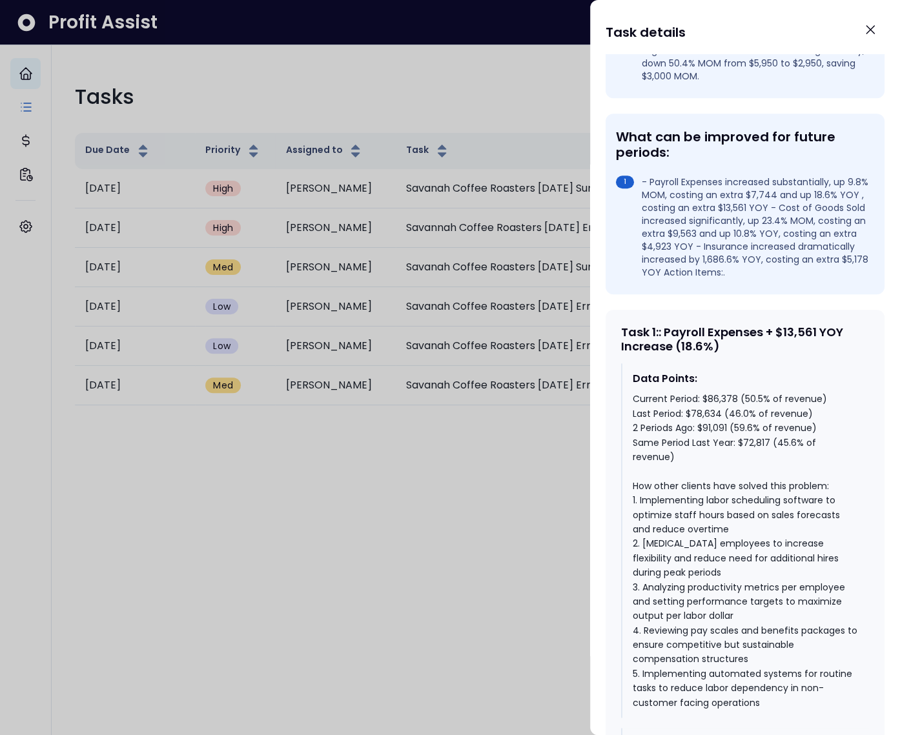
scroll to position [530, 0]
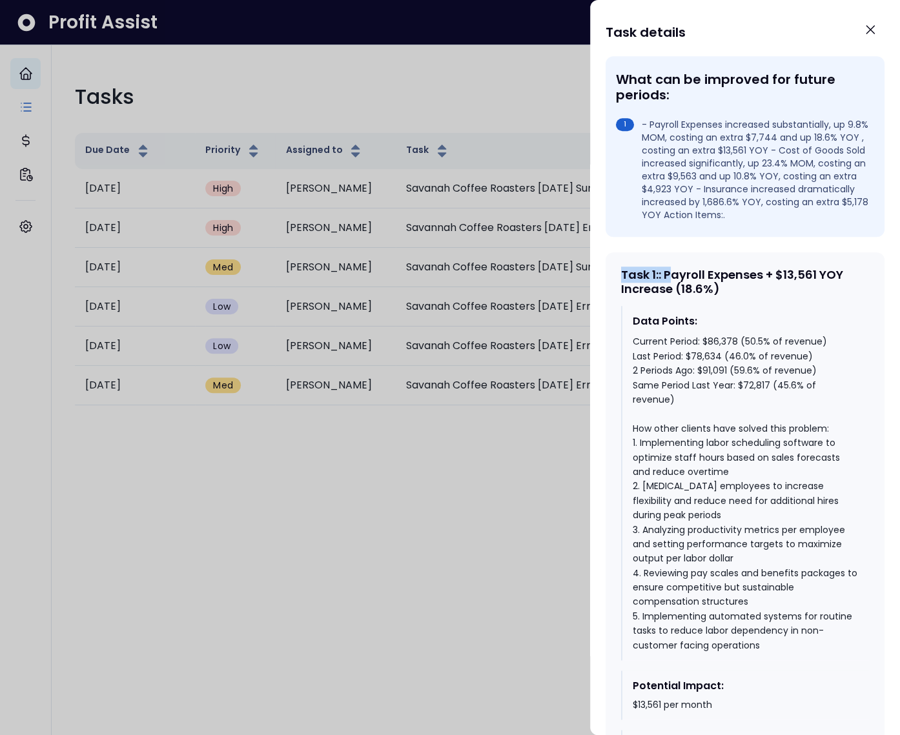
drag, startPoint x: 615, startPoint y: 269, endPoint x: 675, endPoint y: 279, distance: 60.8
click at [675, 279] on div "Task 1 : : Payroll Expenses + $13,561 YOY Increase (18.6%) Data Points: Current…" at bounding box center [745, 529] width 279 height 555
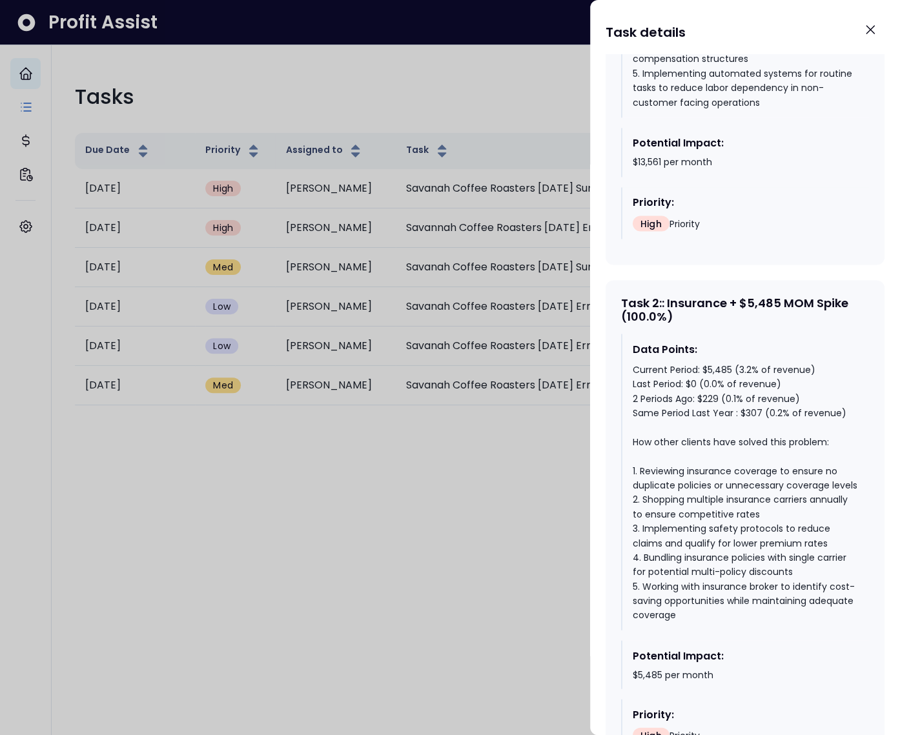
scroll to position [1154, 0]
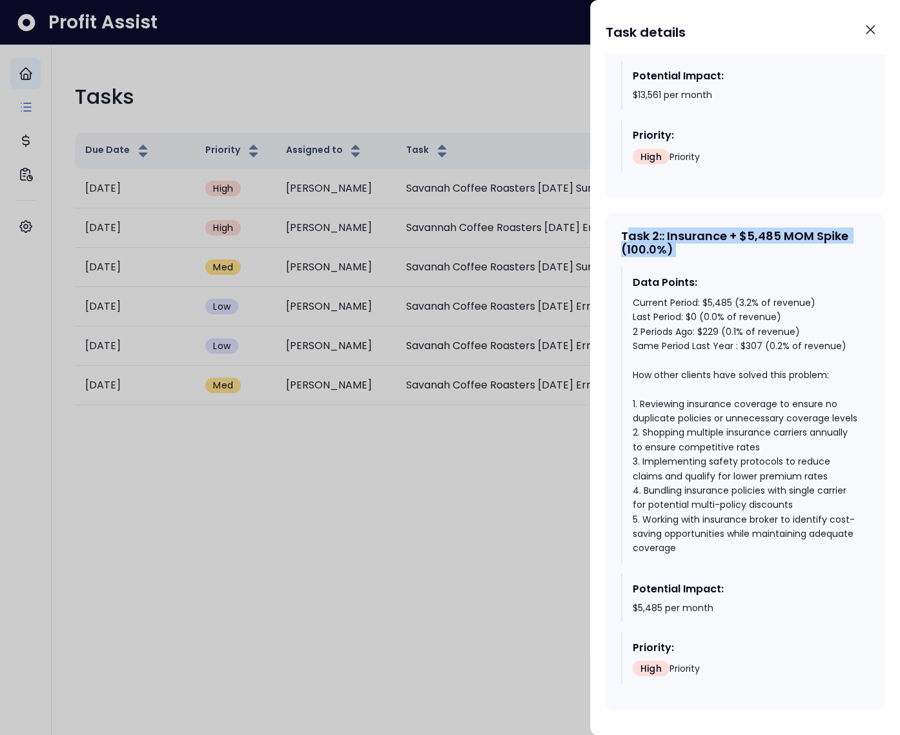
drag, startPoint x: 625, startPoint y: 221, endPoint x: 708, endPoint y: 242, distance: 85.8
click at [708, 242] on div "Task 2 : : Insurance + $5,485 MOM Spike (100.0%) Data Points: Current Period: $…" at bounding box center [745, 461] width 279 height 497
click at [700, 239] on div "Task 2 : : Insurance + $5,485 MOM Spike (100.0%)" at bounding box center [745, 243] width 248 height 28
drag, startPoint x: 617, startPoint y: 218, endPoint x: 714, endPoint y: 247, distance: 101.1
click at [714, 247] on div "Task 2 : : Insurance + $5,485 MOM Spike (100.0%) Data Points: Current Period: $…" at bounding box center [745, 461] width 279 height 497
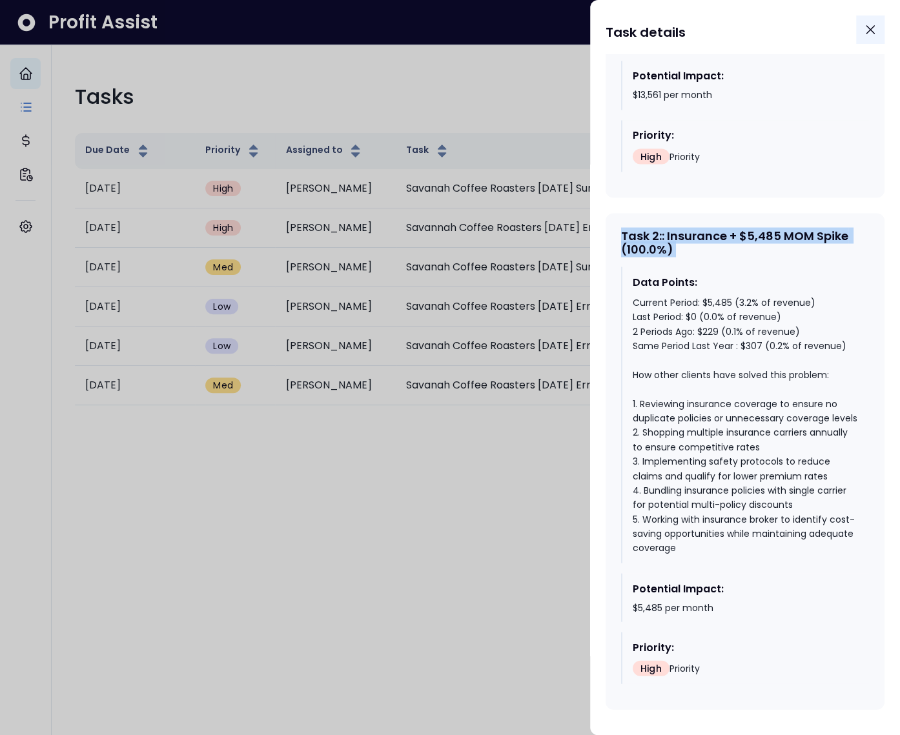
click at [881, 30] on button "Close" at bounding box center [870, 29] width 28 height 28
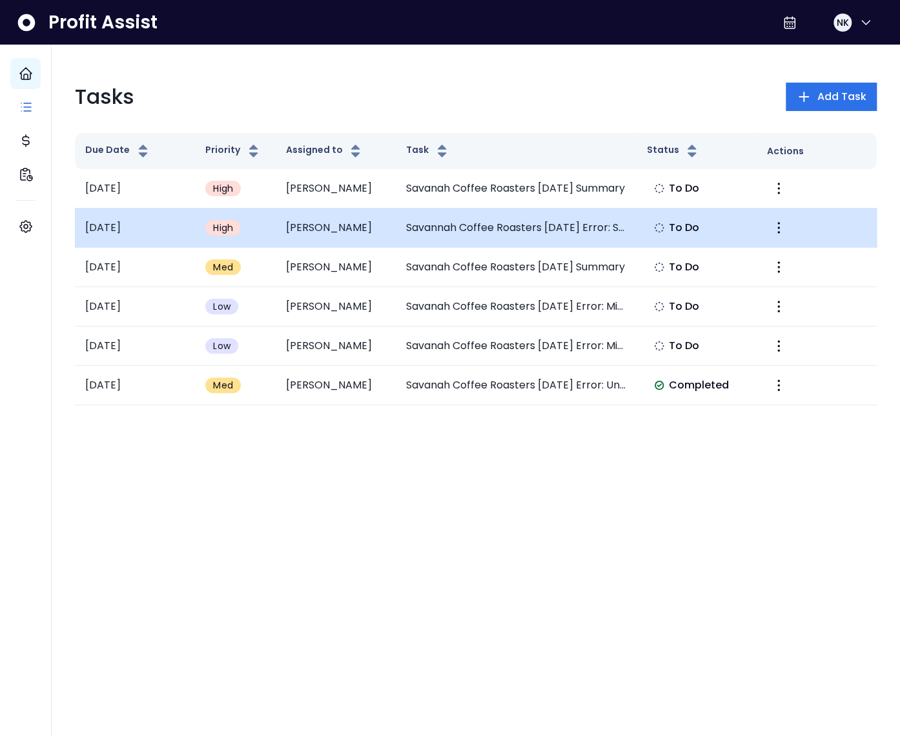
click at [538, 228] on td "Savannah Coffee Roasters July 2025 Error: Significant Increase in Insurance Exp…" at bounding box center [516, 228] width 241 height 39
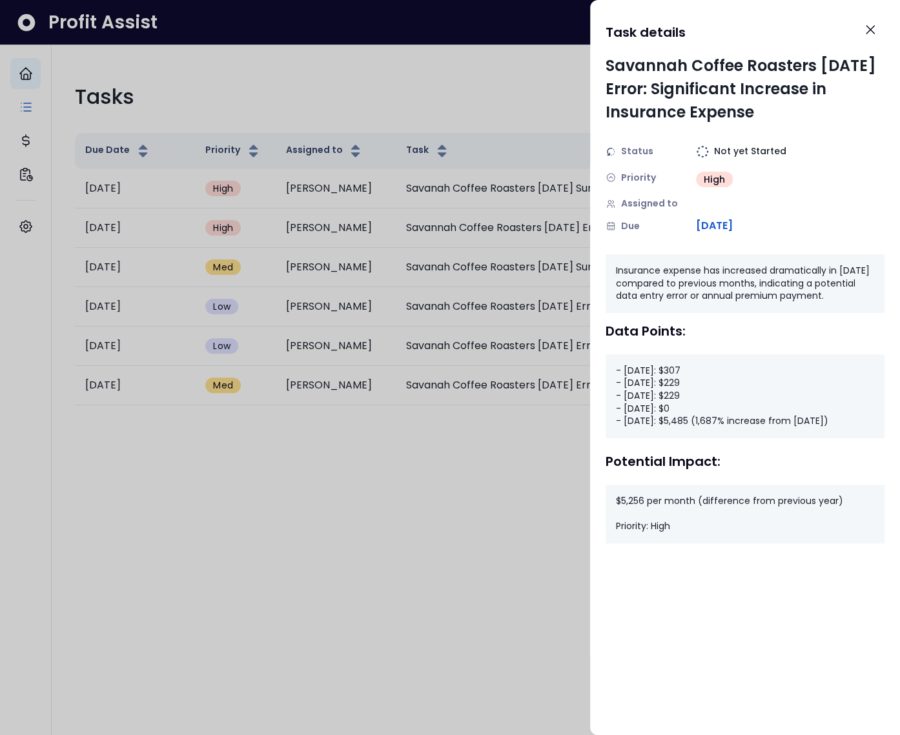
click at [484, 414] on div at bounding box center [450, 367] width 900 height 735
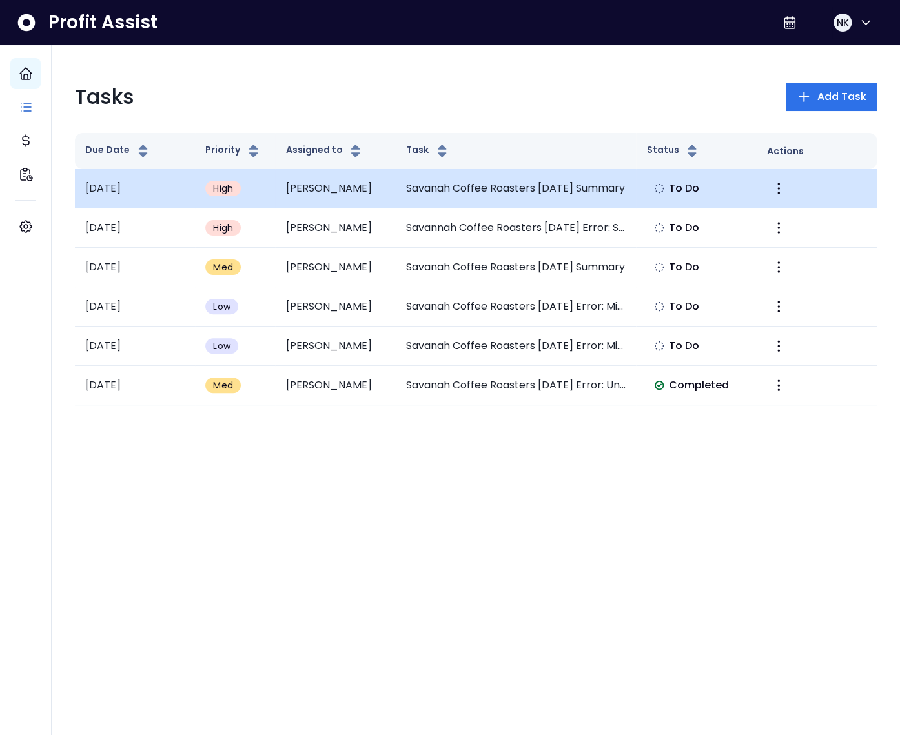
click at [539, 185] on td "Savanah Coffee Roasters July 2025 Summary" at bounding box center [516, 188] width 241 height 39
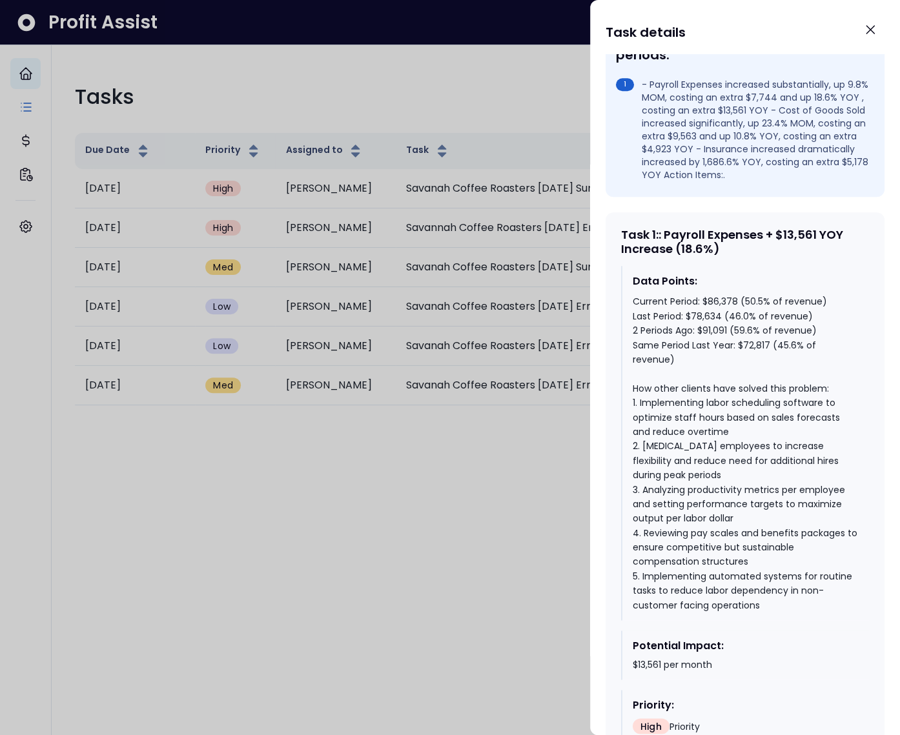
scroll to position [562, 0]
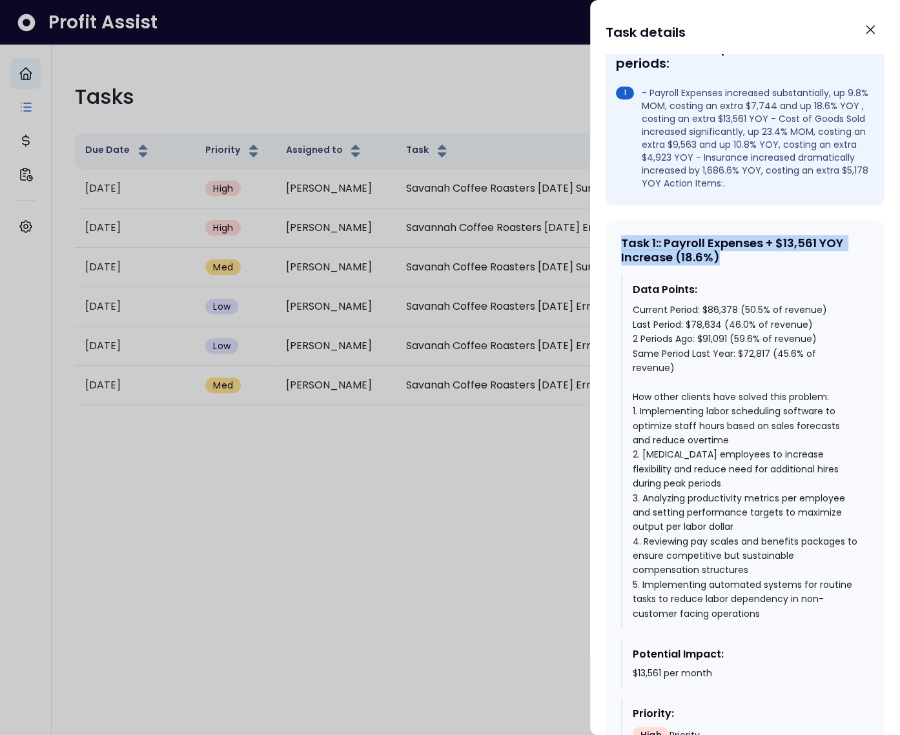
drag, startPoint x: 622, startPoint y: 243, endPoint x: 717, endPoint y: 256, distance: 95.2
click at [717, 256] on div "Task 1 : : Payroll Expenses + $13,561 YOY Increase (18.6%)" at bounding box center [745, 250] width 248 height 28
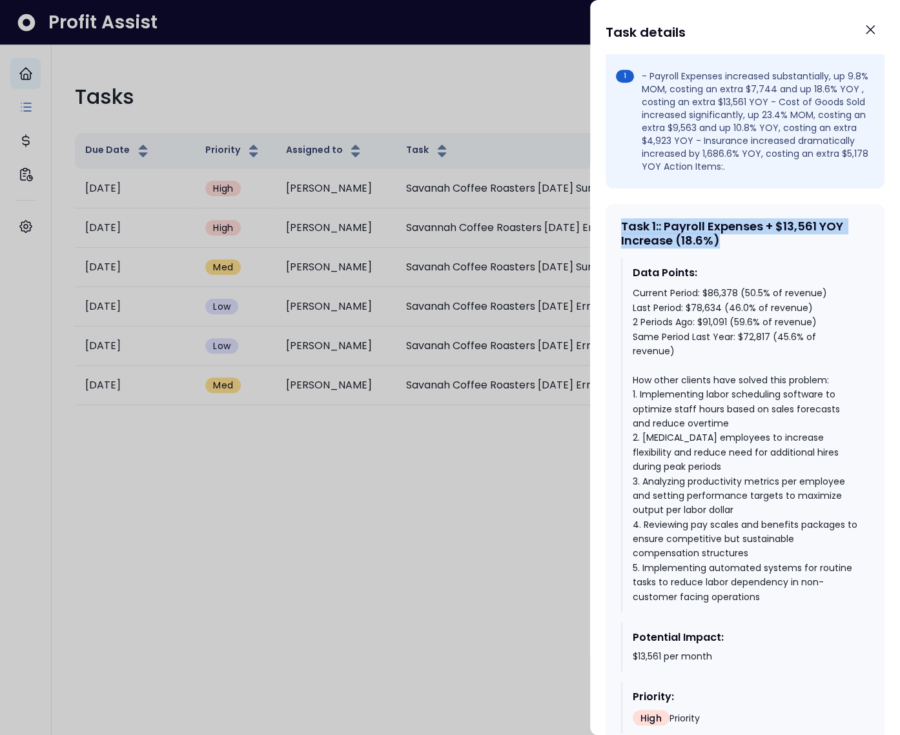
scroll to position [579, 0]
click at [243, 54] on div at bounding box center [450, 367] width 900 height 735
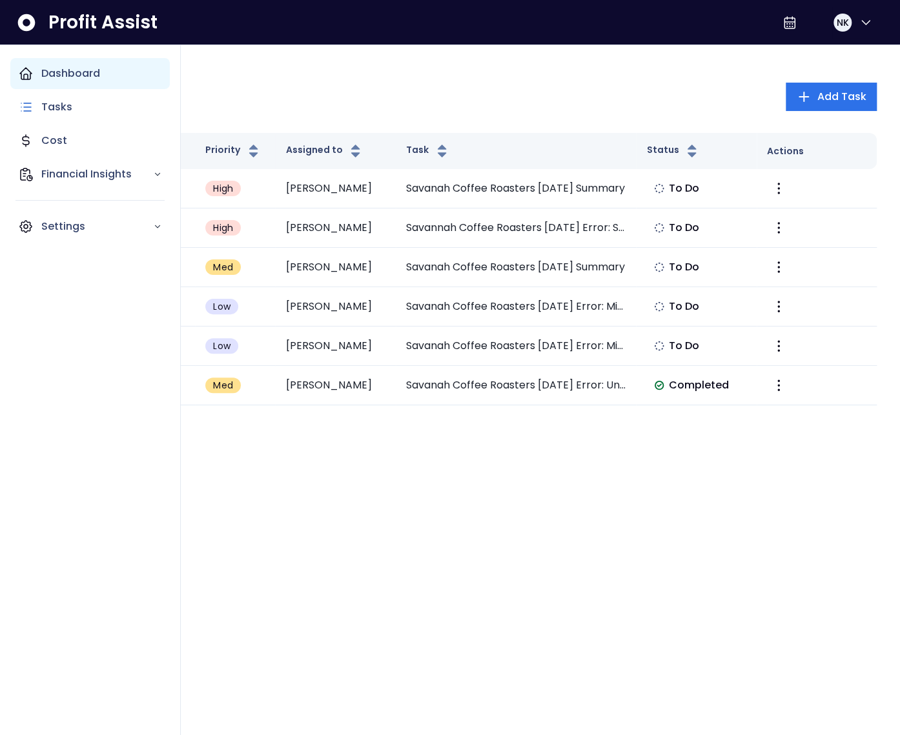
click at [35, 67] on div "Dashboard" at bounding box center [89, 73] width 159 height 31
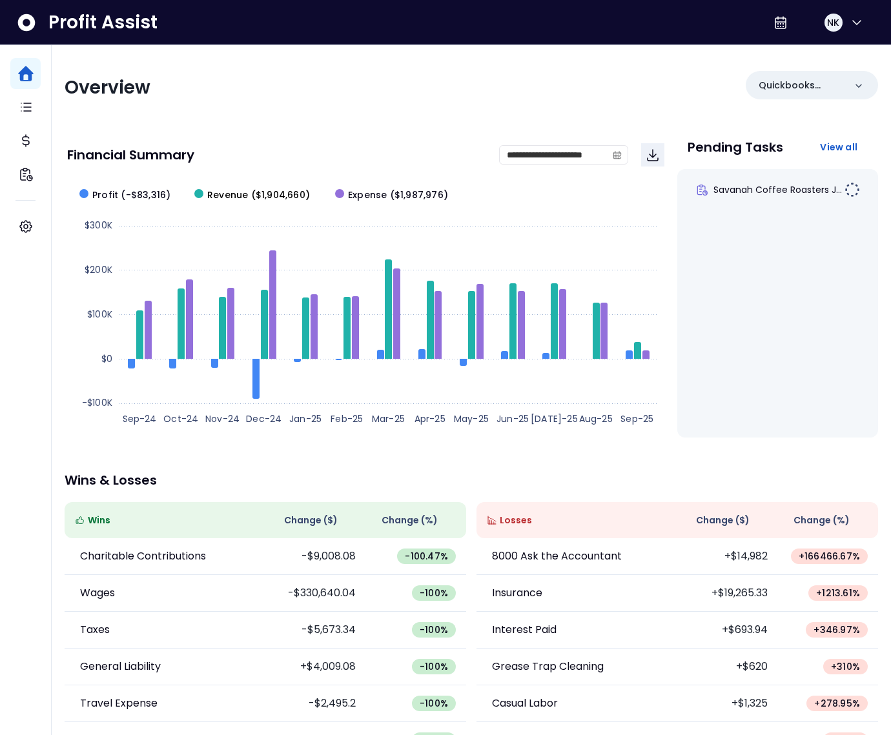
click at [236, 199] on span "Revenue ($1,904,660)" at bounding box center [258, 196] width 103 height 14
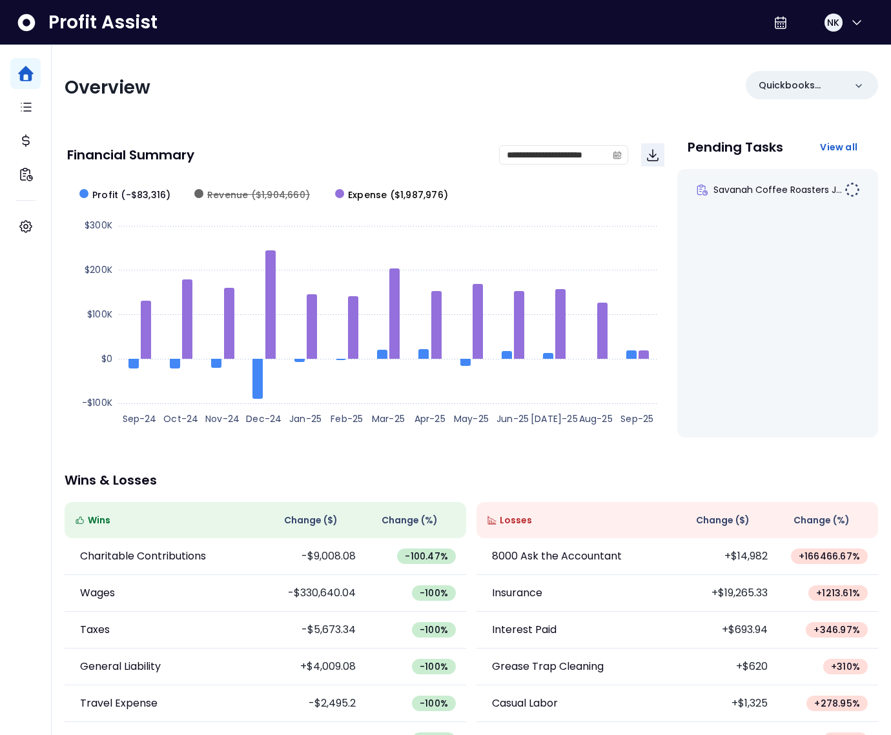
click at [378, 201] on span "Expense ($1,987,976)" at bounding box center [398, 196] width 100 height 14
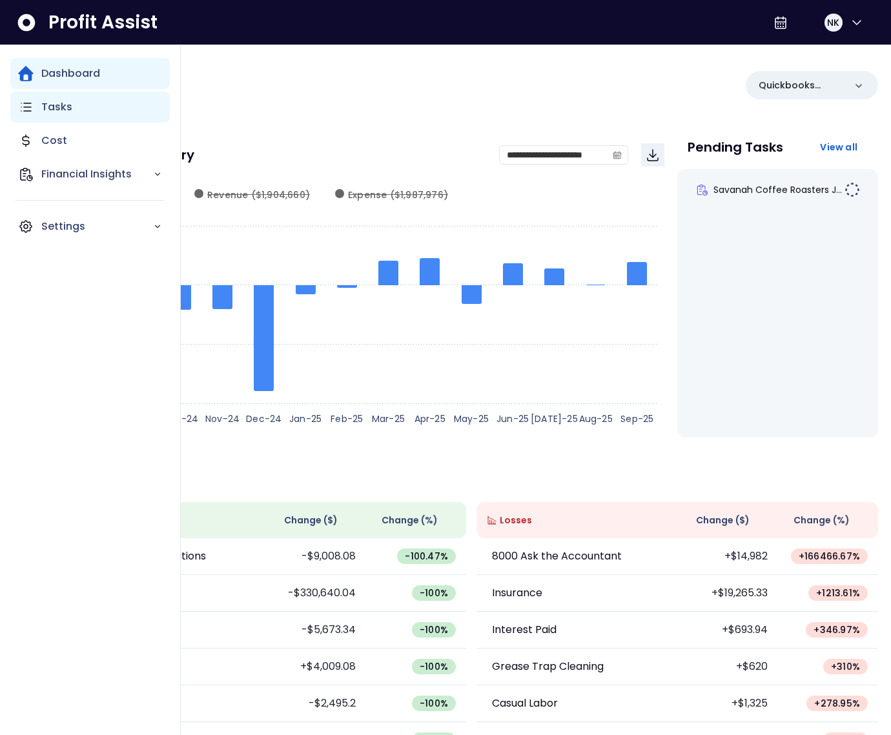
click at [30, 107] on icon "Main navigation" at bounding box center [26, 107] width 10 height 8
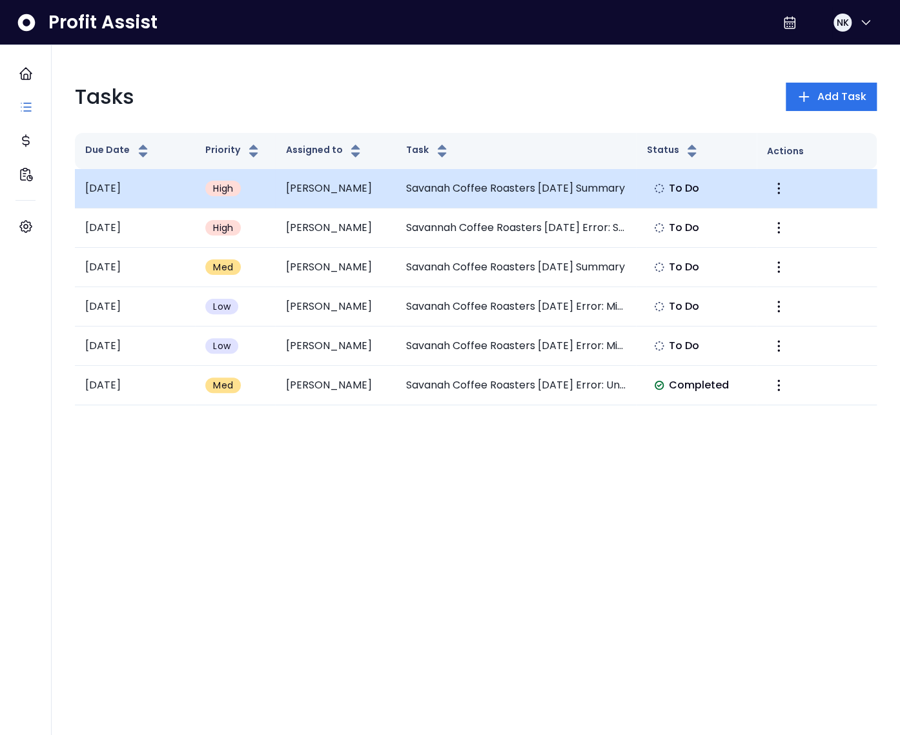
click at [790, 191] on td at bounding box center [817, 188] width 120 height 39
click at [779, 189] on icon "More" at bounding box center [778, 188] width 15 height 15
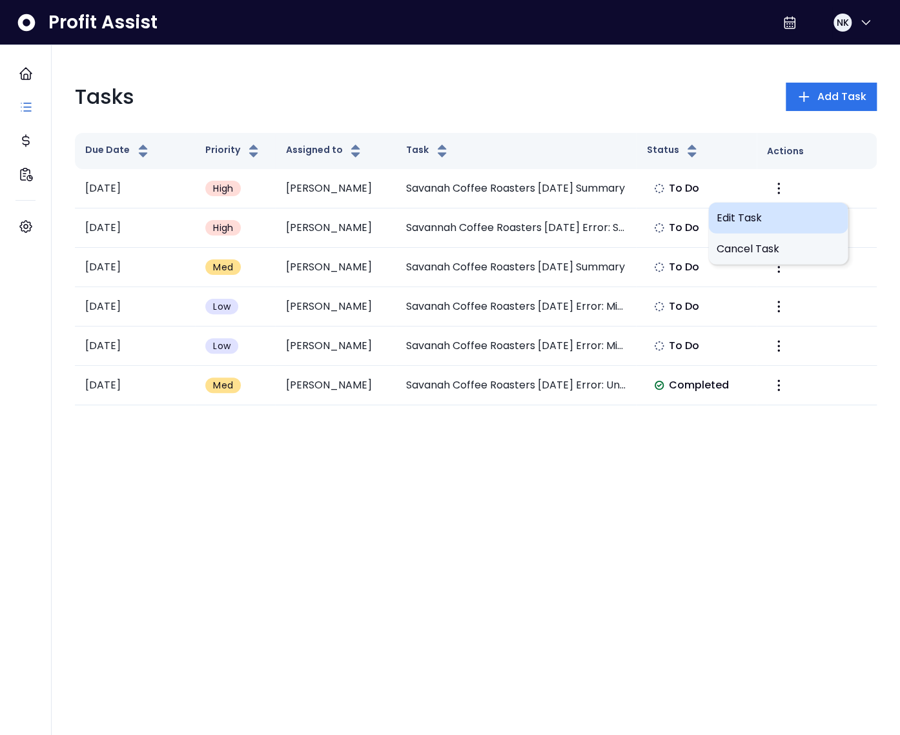
click at [774, 226] on div "Edit Task" at bounding box center [777, 218] width 139 height 31
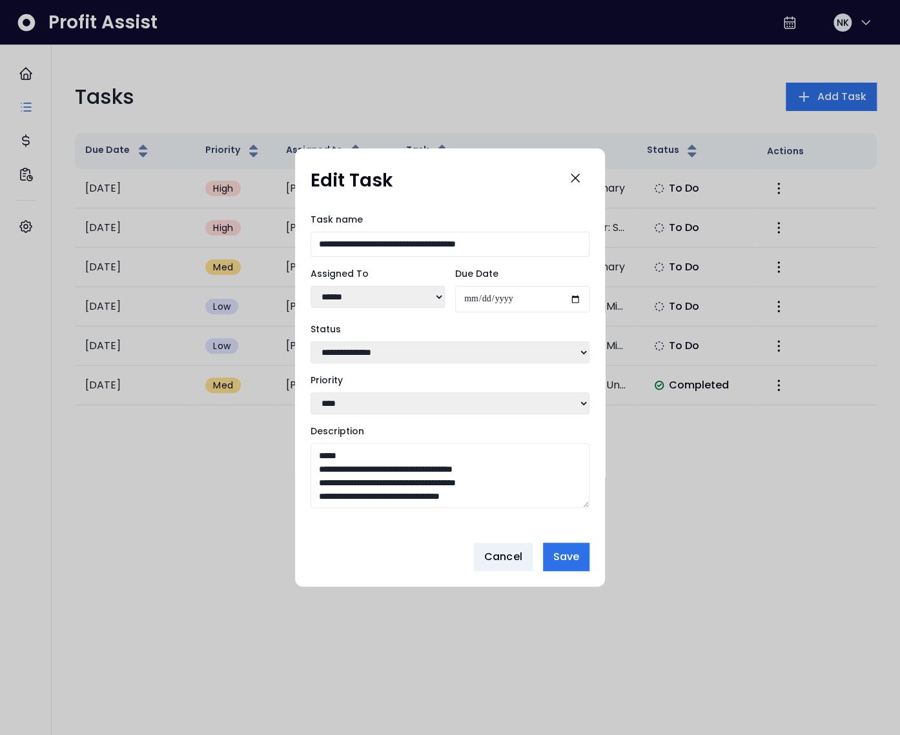
click at [376, 351] on select "**********" at bounding box center [450, 353] width 279 height 22
select select "*********"
click at [311, 342] on select "**********" at bounding box center [450, 353] width 279 height 22
click at [559, 555] on span "Save" at bounding box center [566, 556] width 26 height 15
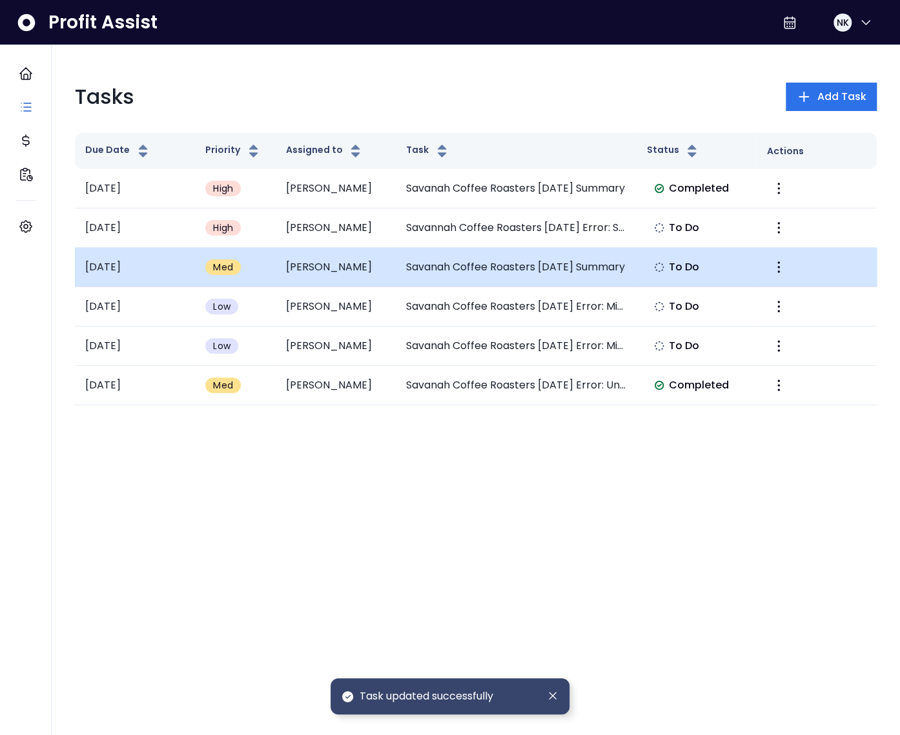
click at [526, 281] on td "Savanah Coffee Roasters June 2025 Summary" at bounding box center [516, 267] width 241 height 39
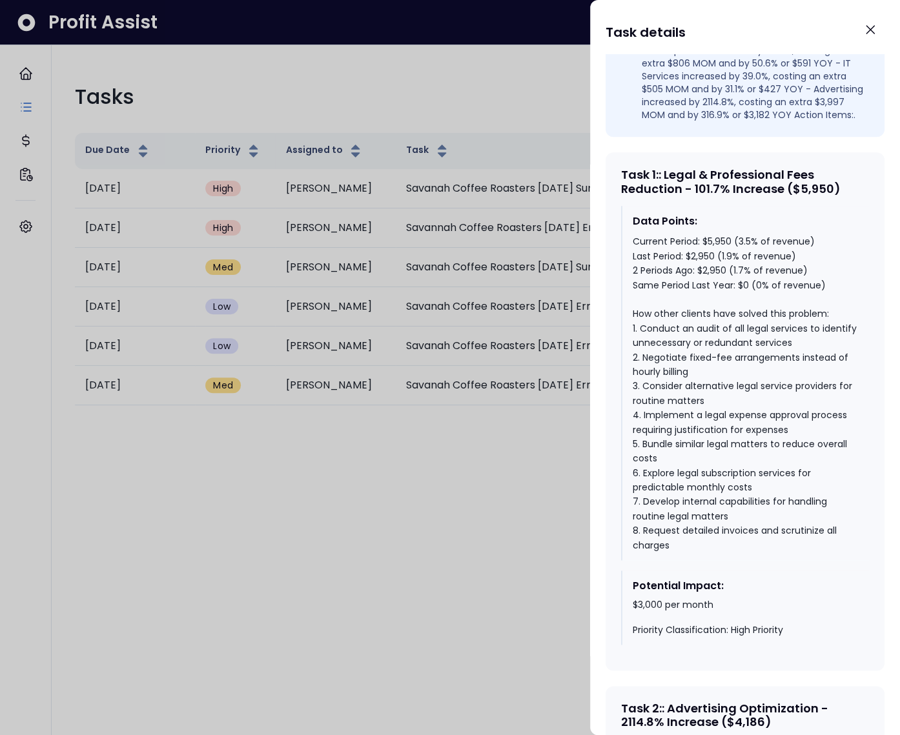
scroll to position [494, 0]
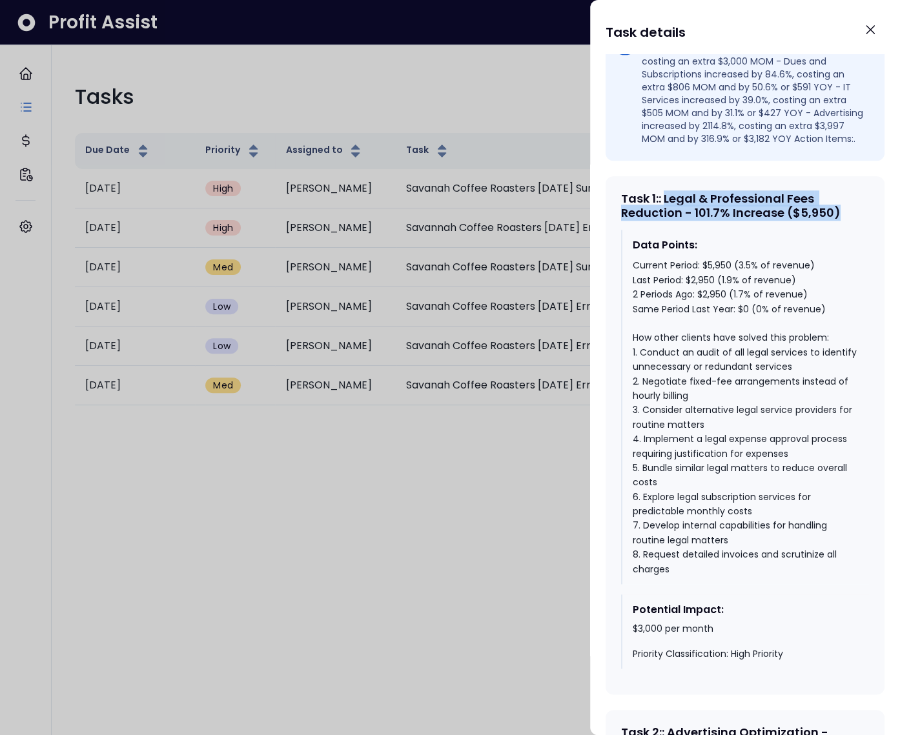
drag, startPoint x: 839, startPoint y: 230, endPoint x: 668, endPoint y: 213, distance: 172.6
click at [668, 213] on div "Task 1 : : Legal & Professional Fees Reduction - 101.7% Increase ($5,950)" at bounding box center [745, 206] width 248 height 28
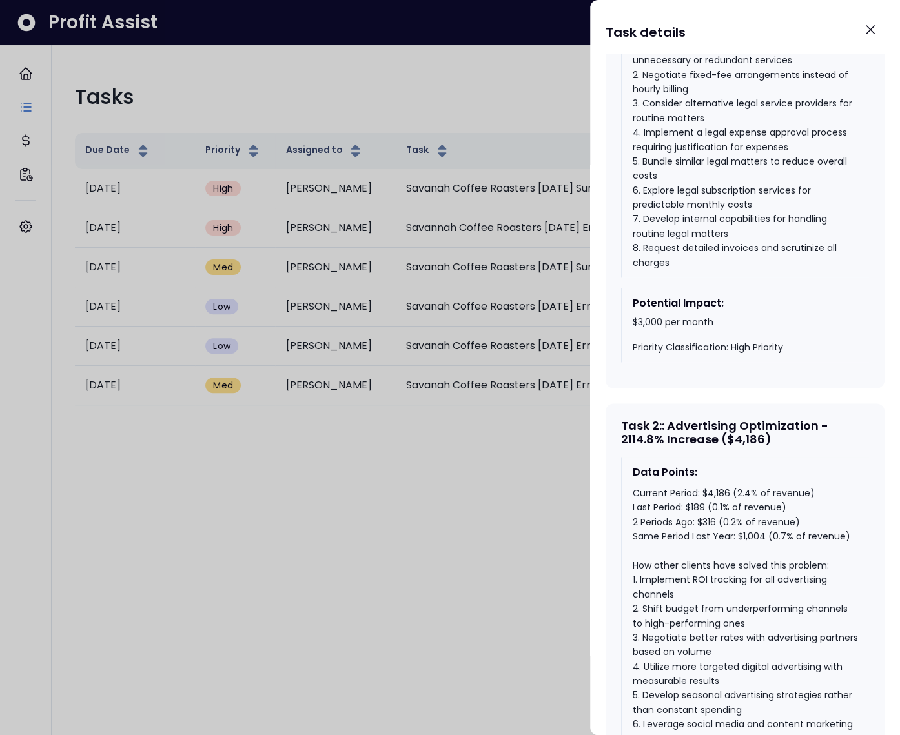
scroll to position [800, 0]
drag, startPoint x: 775, startPoint y: 451, endPoint x: 670, endPoint y: 434, distance: 105.9
click at [670, 434] on div "Task 2 : : Advertising Optimization - 2114.8% Increase ($4,186)" at bounding box center [745, 433] width 248 height 28
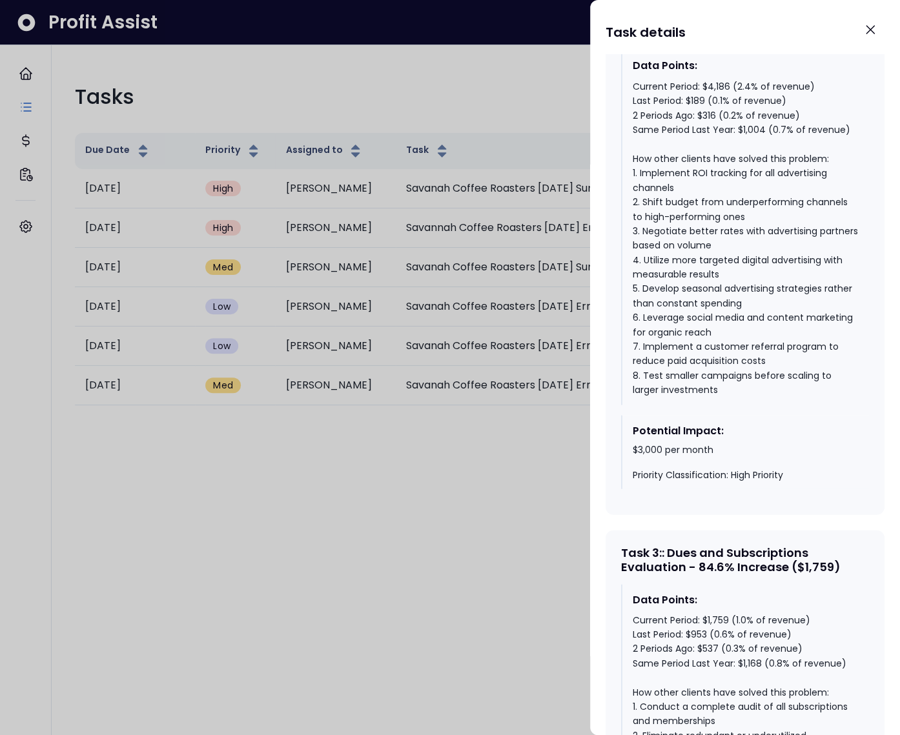
scroll to position [1352, 0]
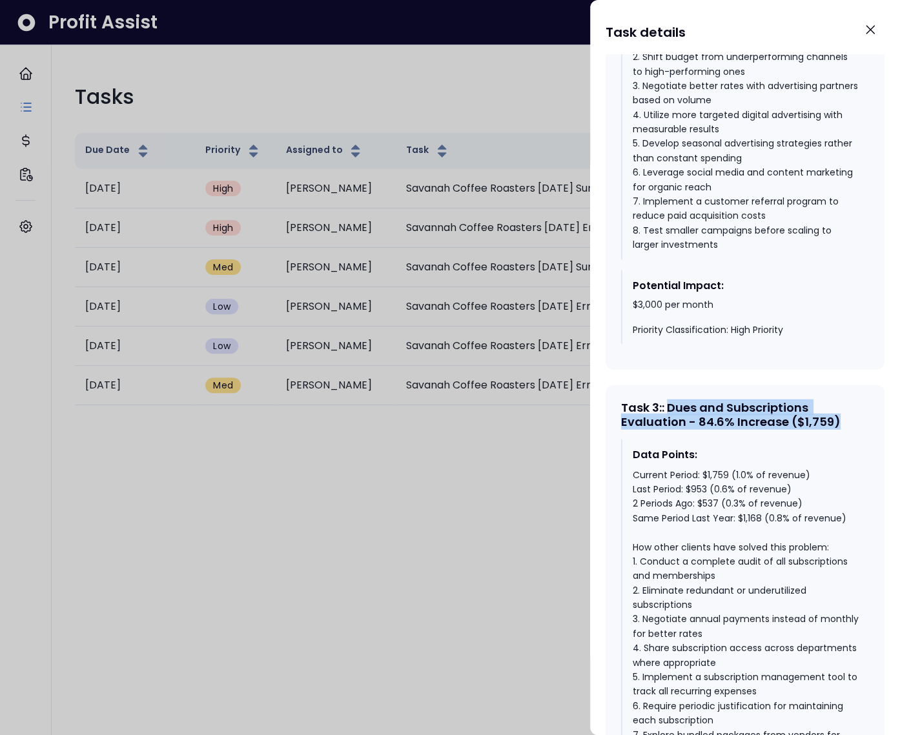
drag, startPoint x: 857, startPoint y: 438, endPoint x: 672, endPoint y: 423, distance: 185.9
click at [672, 423] on div "Task 3 : : Dues and Subscriptions Evaluation - 84.6% Increase ($1,759)" at bounding box center [745, 415] width 248 height 28
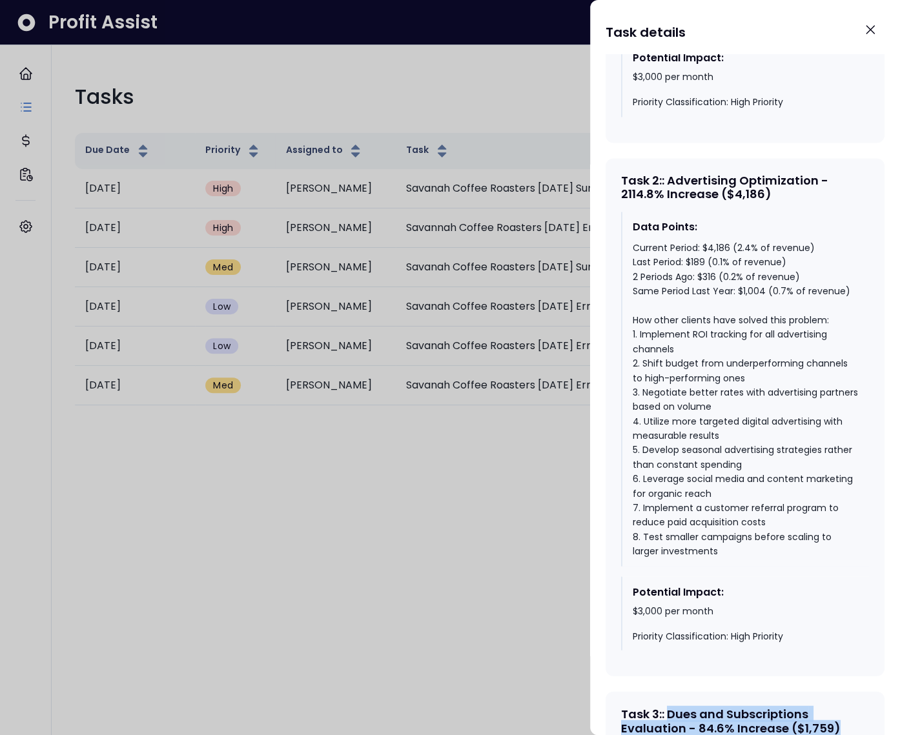
scroll to position [1043, 0]
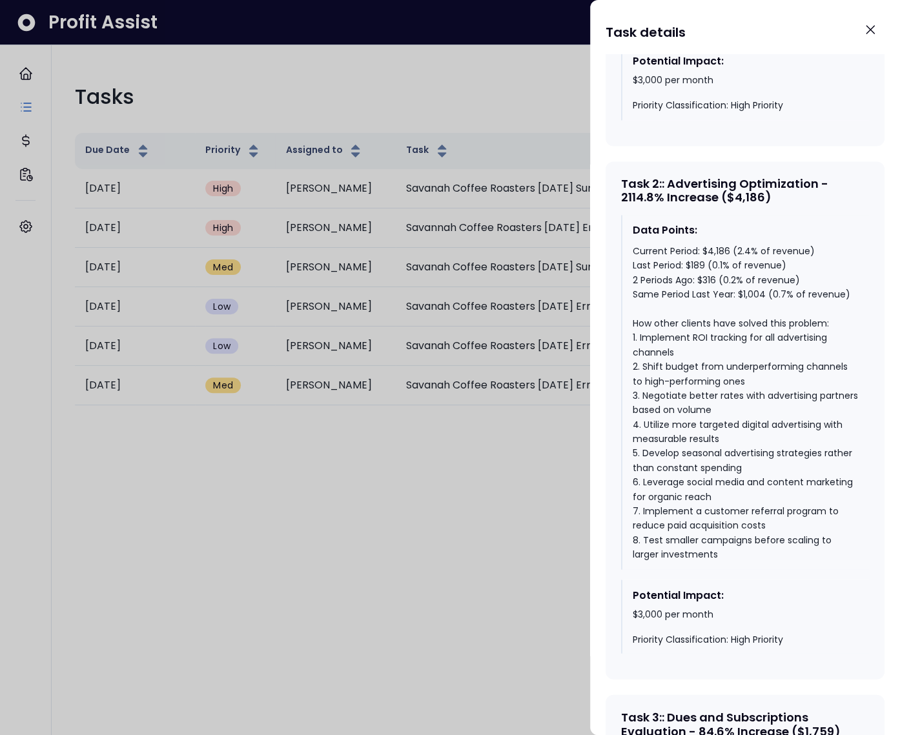
click at [721, 451] on div "Current Period: $4,186 (2.4% of revenue) Last Period: $189 (0.1% of revenue) 2 …" at bounding box center [746, 402] width 226 height 318
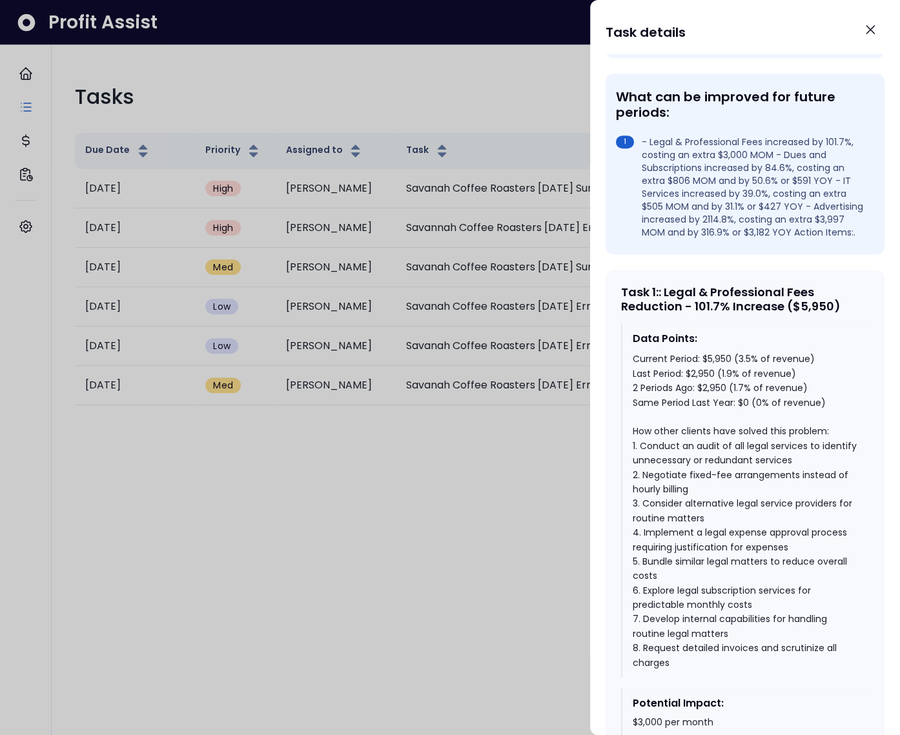
scroll to position [393, 0]
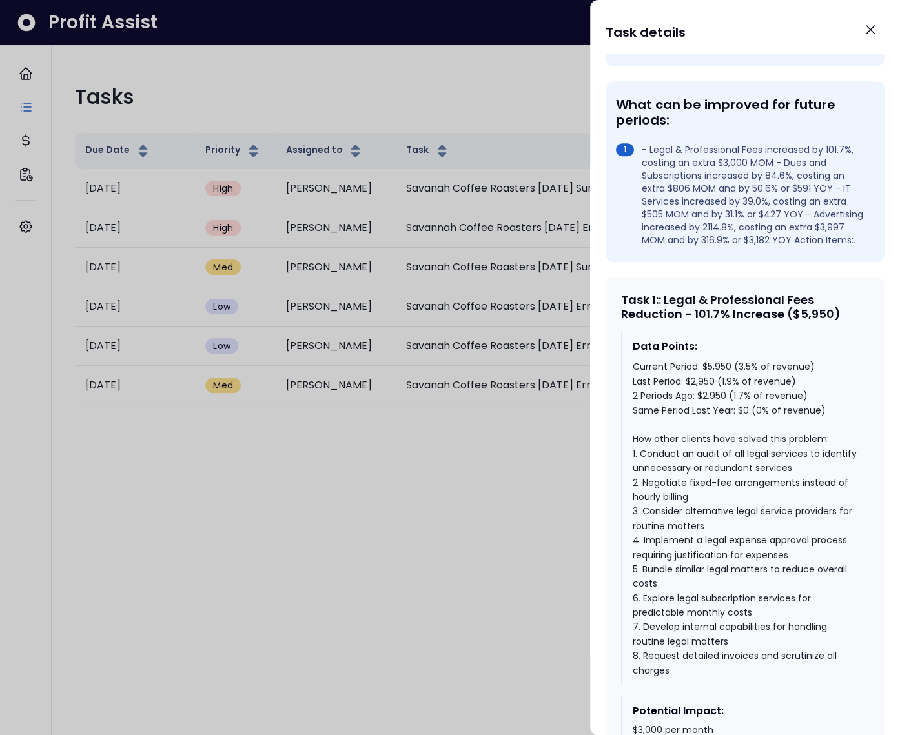
click at [723, 321] on div "Task 1 : : Legal & Professional Fees Reduction - 101.7% Increase ($5,950)" at bounding box center [745, 307] width 248 height 28
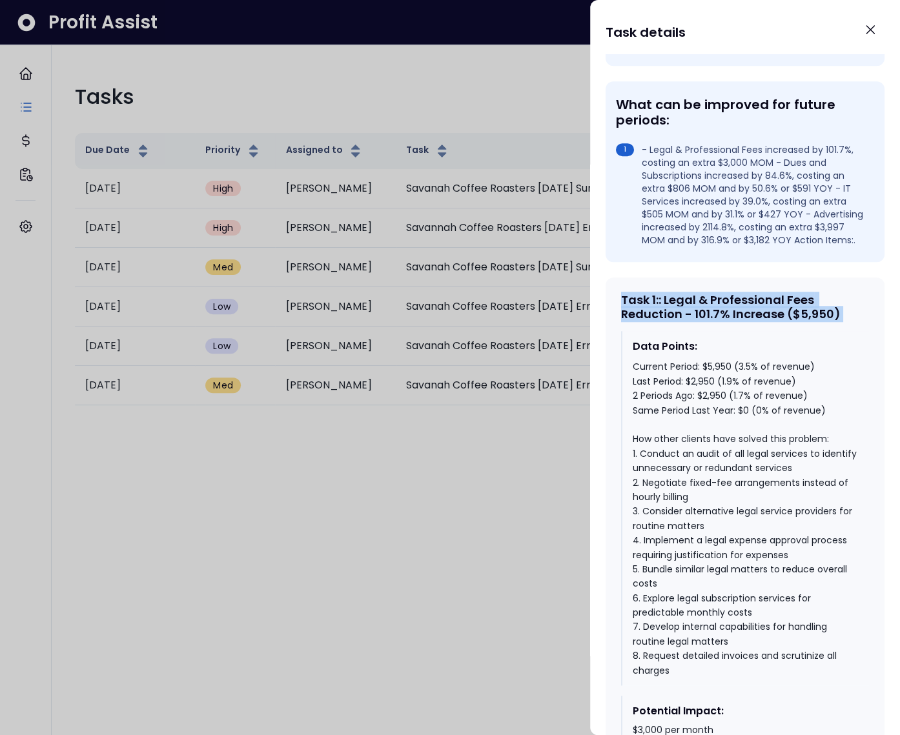
click at [723, 321] on div "Task 1 : : Legal & Professional Fees Reduction - 101.7% Increase ($5,950)" at bounding box center [745, 307] width 248 height 28
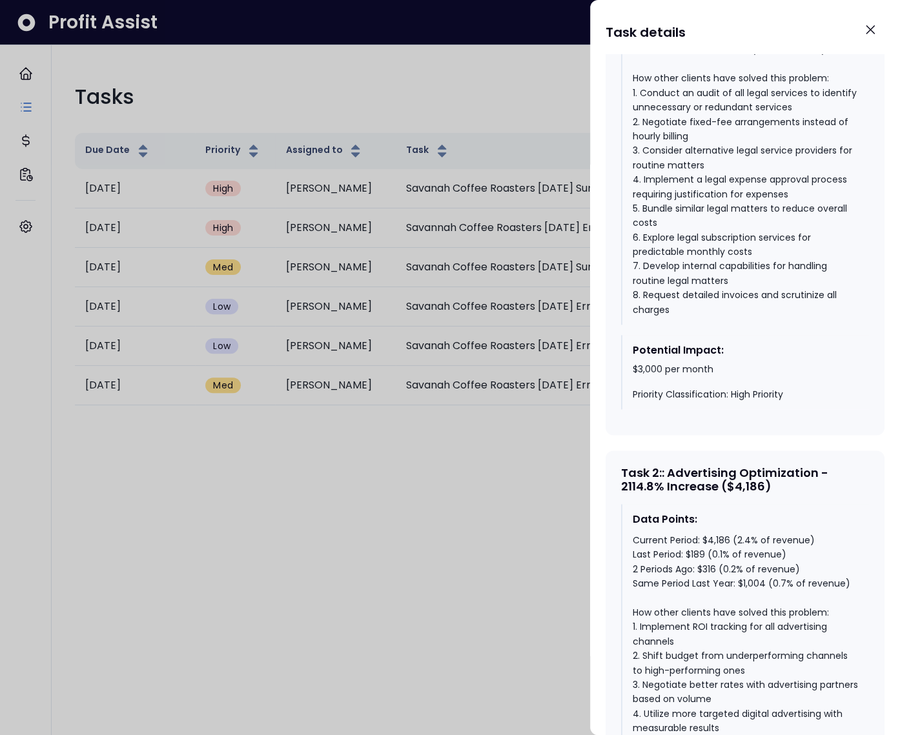
scroll to position [893, 0]
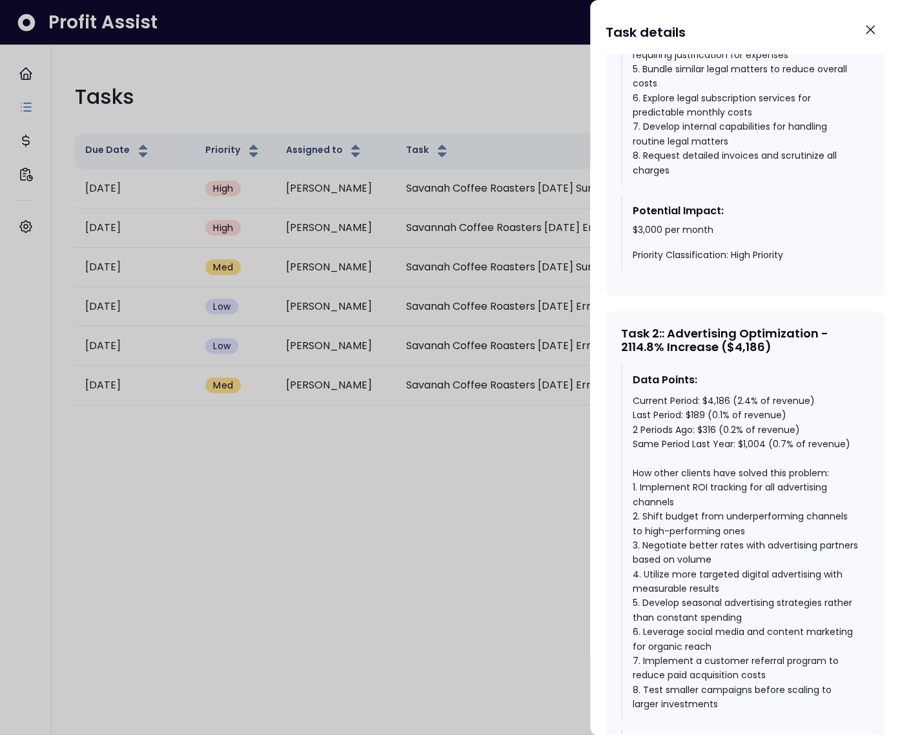
click at [716, 354] on div "Task 2 : : Advertising Optimization - 2114.8% Increase ($4,186)" at bounding box center [745, 341] width 248 height 28
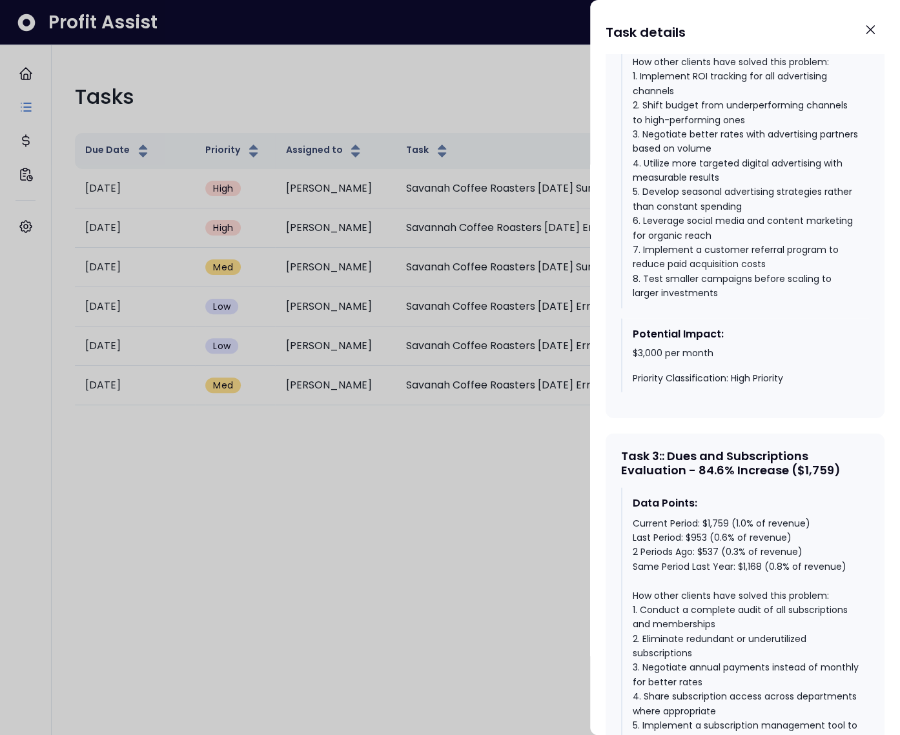
scroll to position [1343, 0]
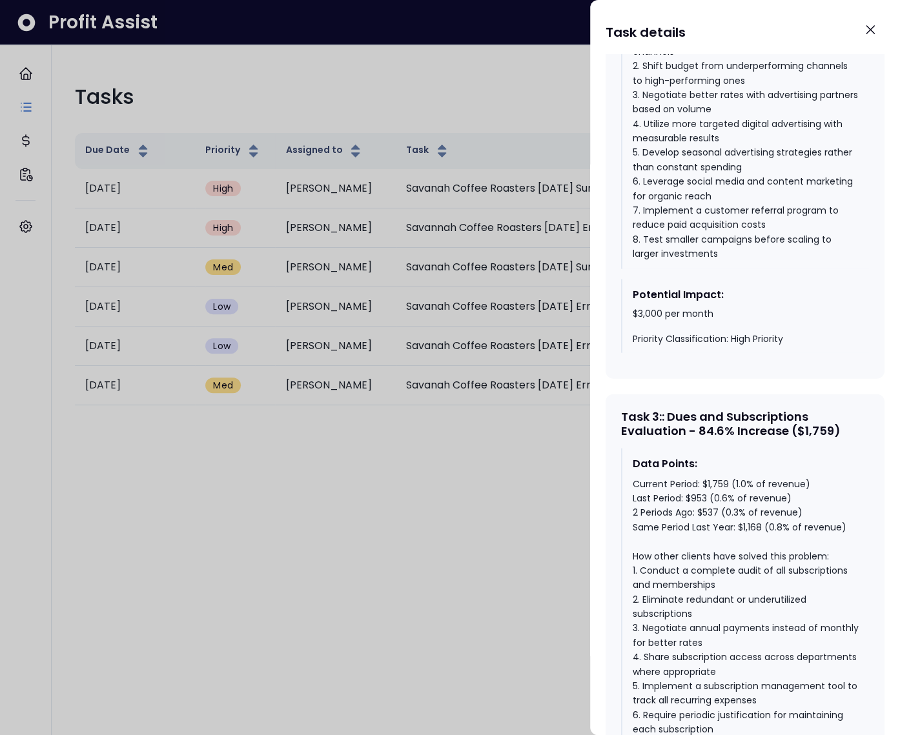
click at [737, 438] on div "Task 3 : : Dues and Subscriptions Evaluation - 84.6% Increase ($1,759)" at bounding box center [745, 424] width 248 height 28
click at [727, 438] on div "Task 3 : : Dues and Subscriptions Evaluation - 84.6% Increase ($1,759)" at bounding box center [745, 424] width 248 height 28
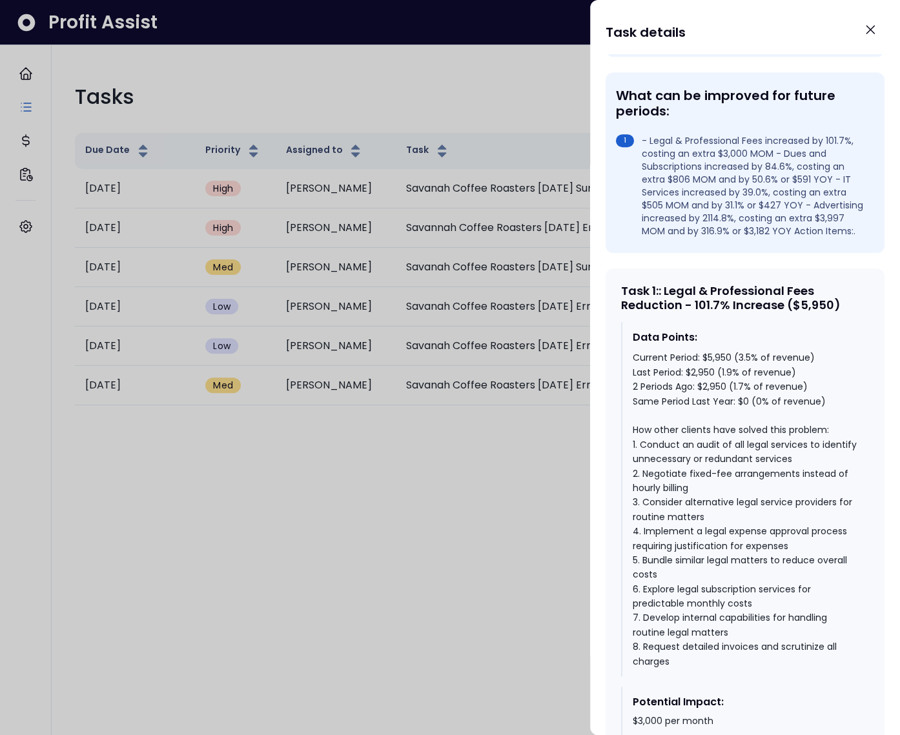
scroll to position [400, 0]
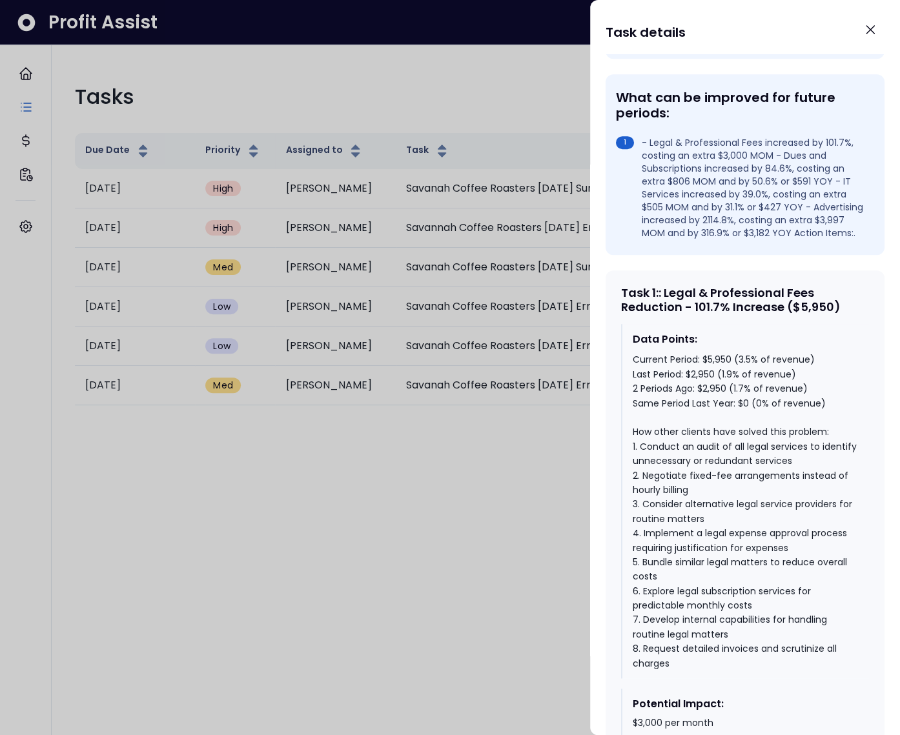
click at [728, 314] on div "Task 1 : : Legal & Professional Fees Reduction - 101.7% Increase ($5,950)" at bounding box center [745, 300] width 248 height 28
click at [726, 314] on div "Task 1 : : Legal & Professional Fees Reduction - 101.7% Increase ($5,950)" at bounding box center [745, 300] width 248 height 28
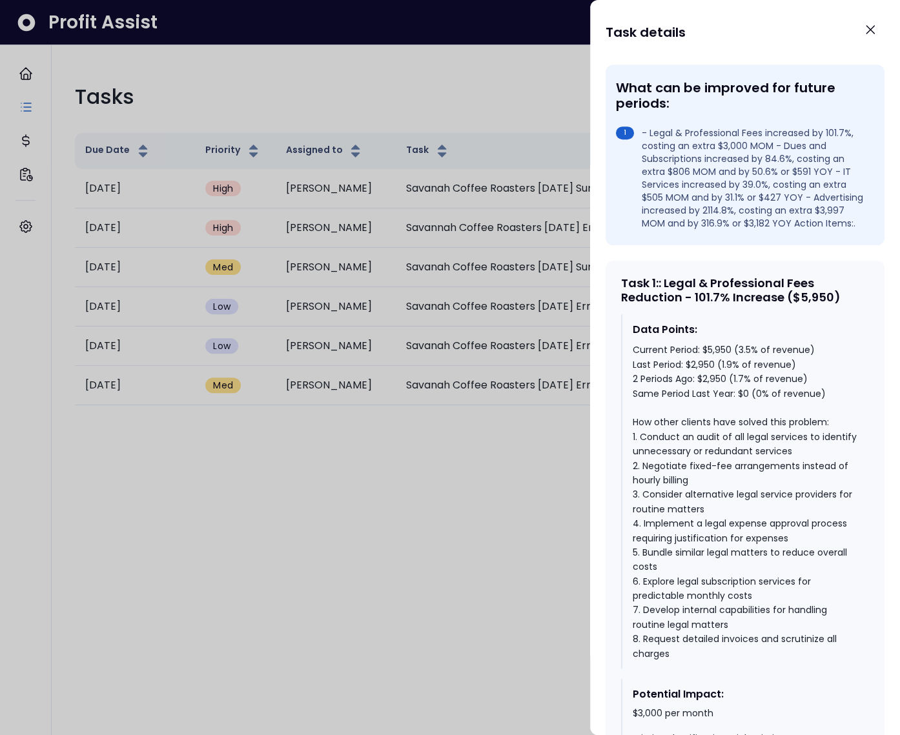
scroll to position [465, 0]
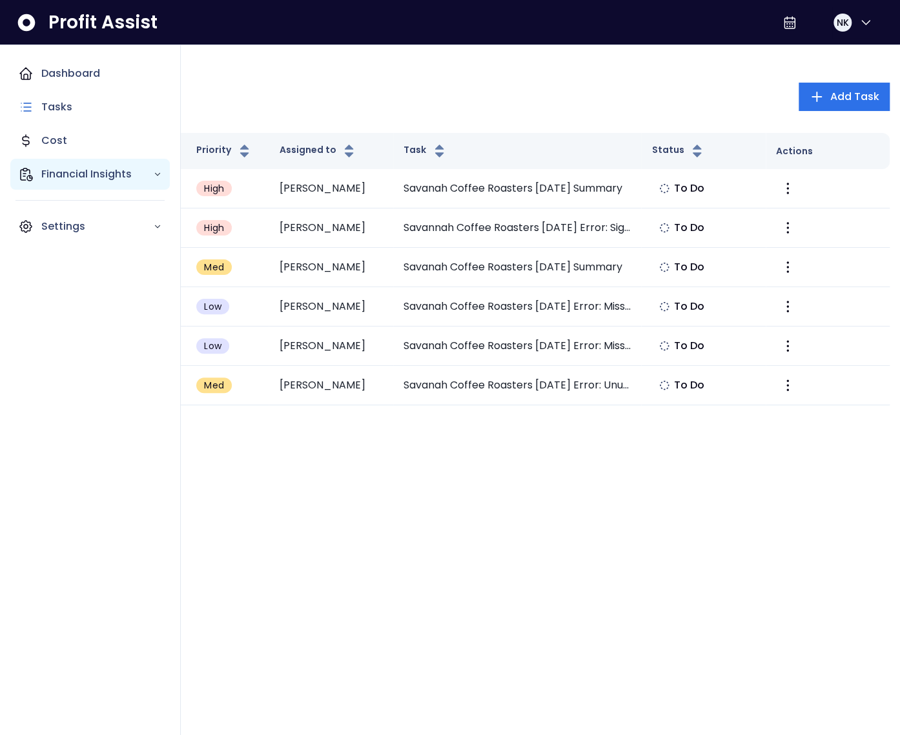
click at [27, 172] on icon "Main navigation" at bounding box center [25, 174] width 15 height 15
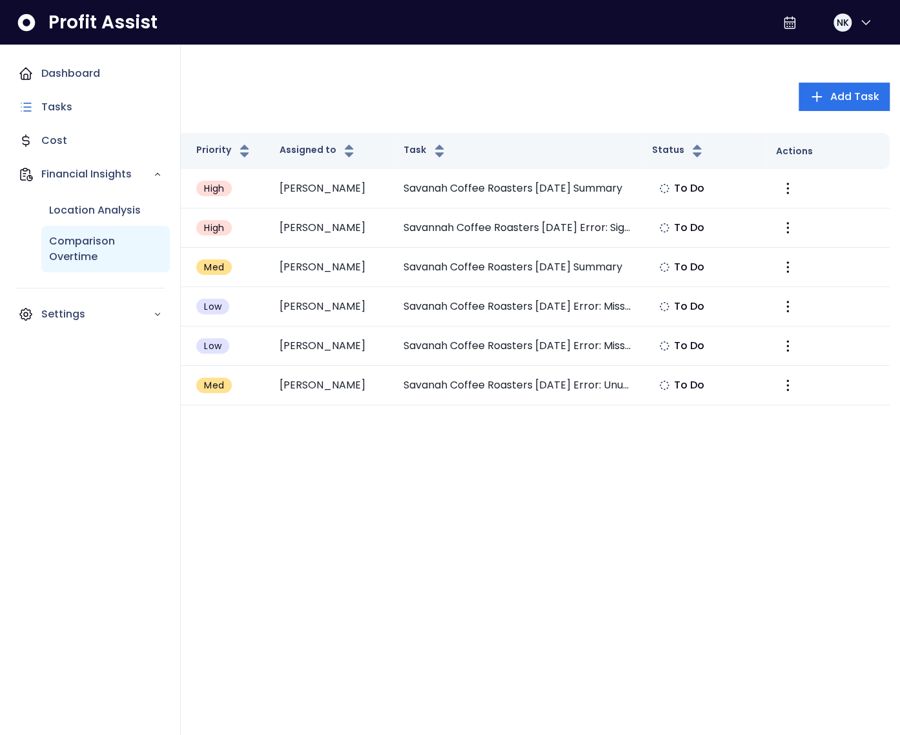
click at [77, 253] on p "Comparison Overtime" at bounding box center [105, 249] width 113 height 31
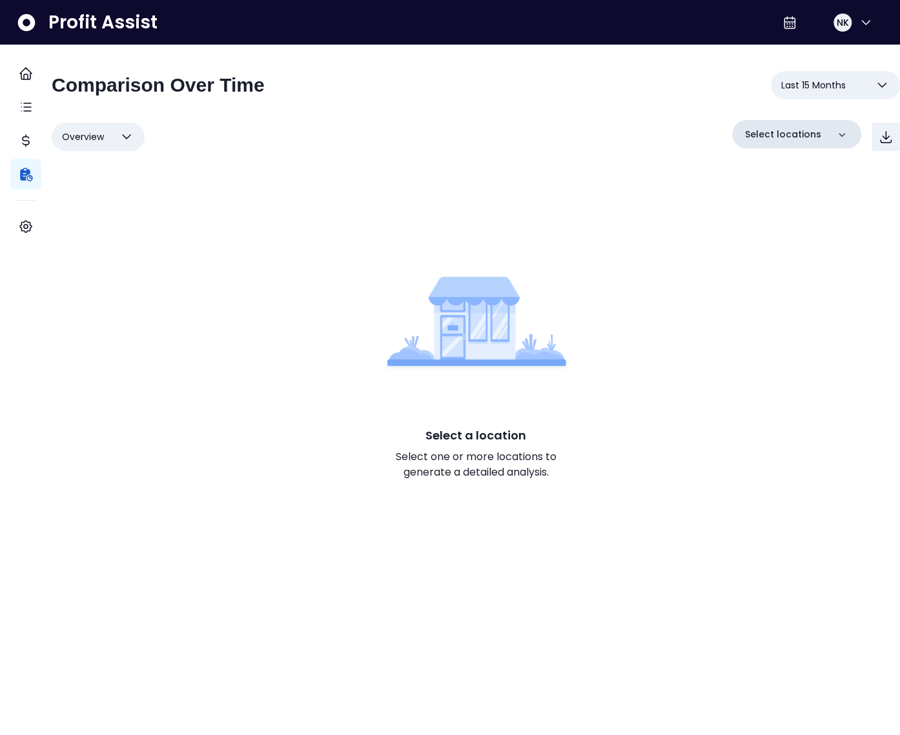
click at [751, 128] on p "Select locations" at bounding box center [783, 135] width 76 height 14
click at [760, 224] on li "Quickbooks Online" at bounding box center [796, 215] width 119 height 31
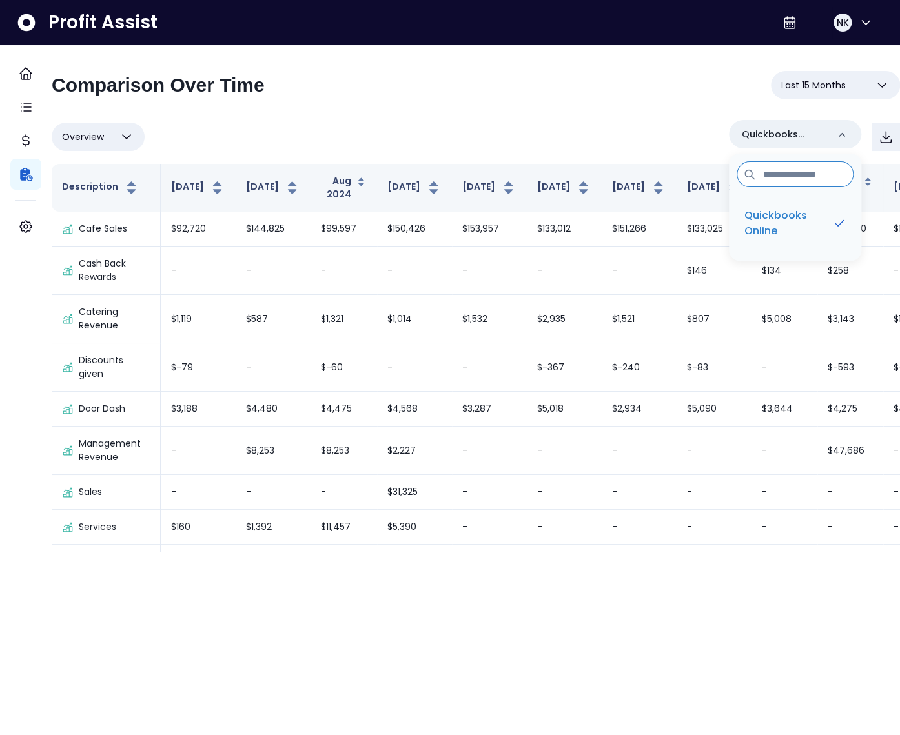
click at [413, 100] on div "**********" at bounding box center [476, 90] width 848 height 39
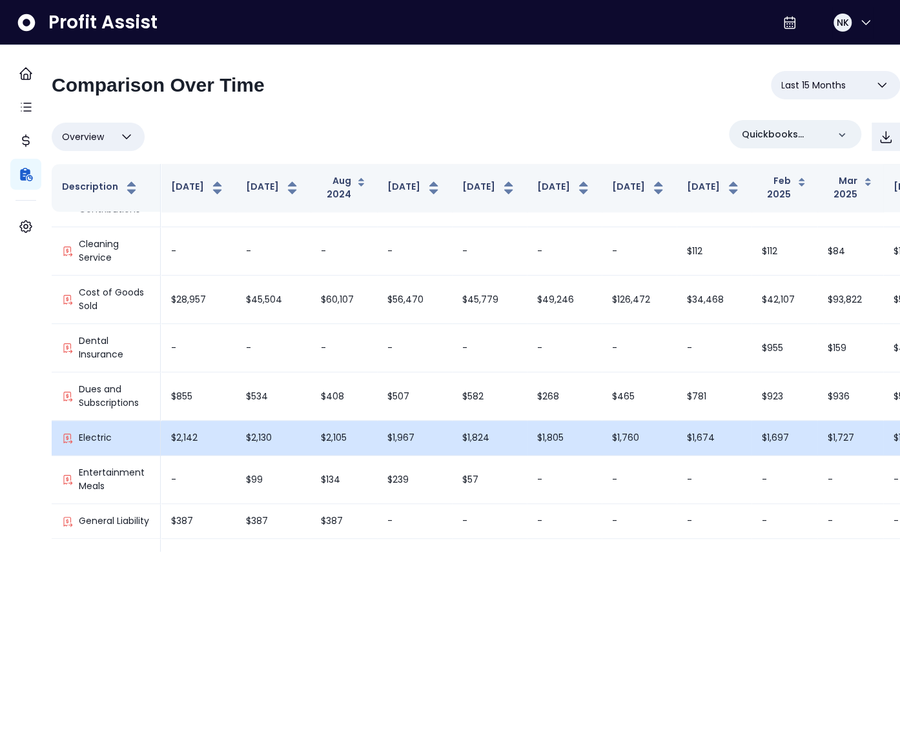
scroll to position [1010, 0]
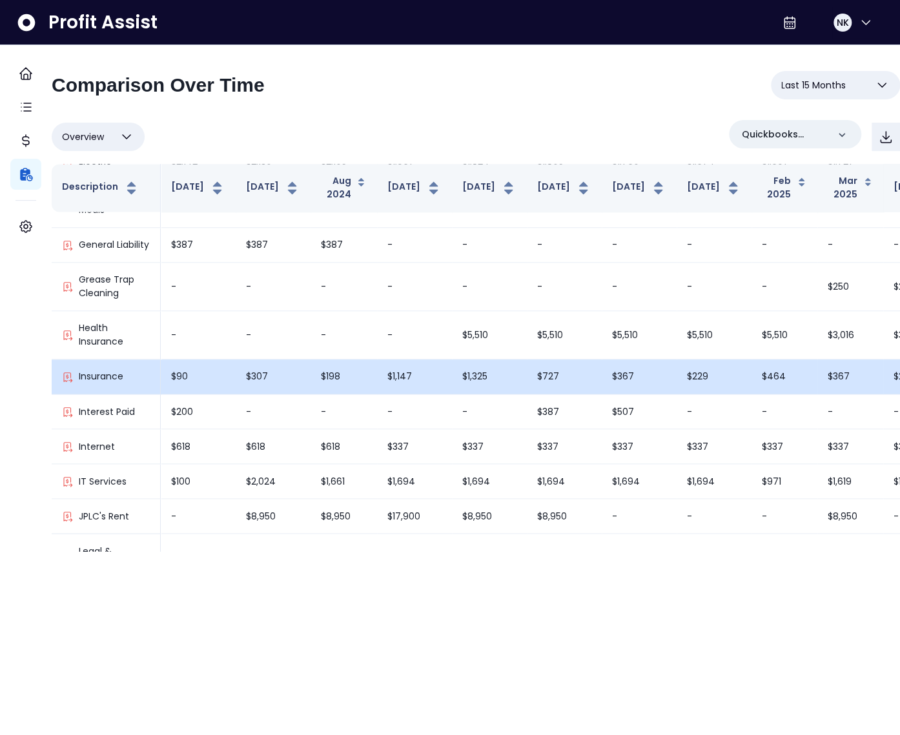
click at [527, 394] on td "$727" at bounding box center [564, 377] width 75 height 35
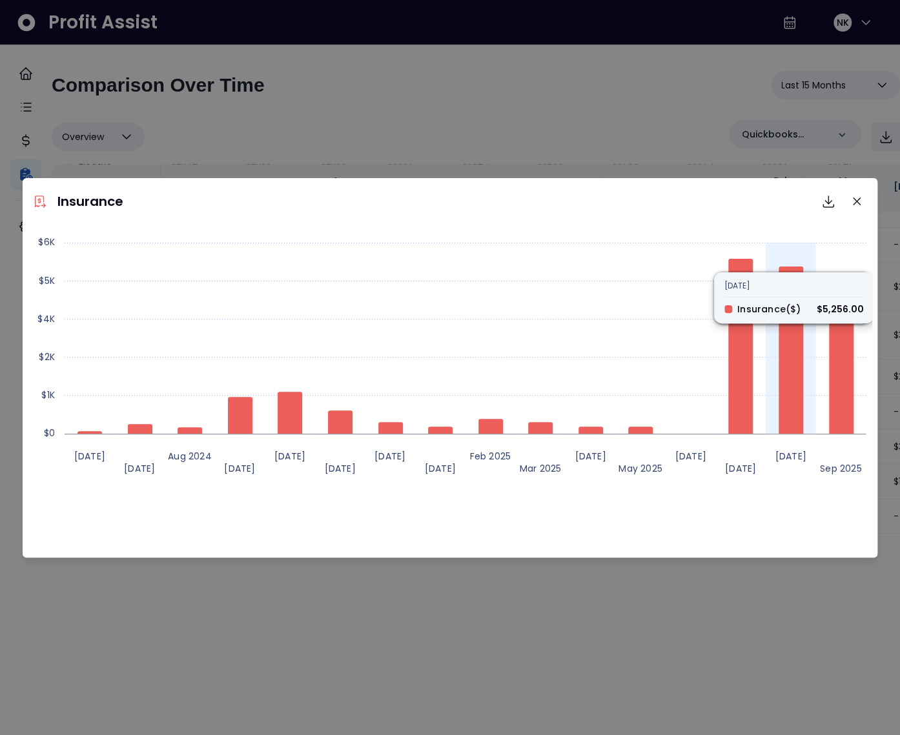
drag, startPoint x: 855, startPoint y: 203, endPoint x: 750, endPoint y: 473, distance: 289.0
click at [751, 471] on section "Insurance Download SVG Download PNG Download CSV Created with Highcharts 11.4.8…" at bounding box center [450, 368] width 855 height 380
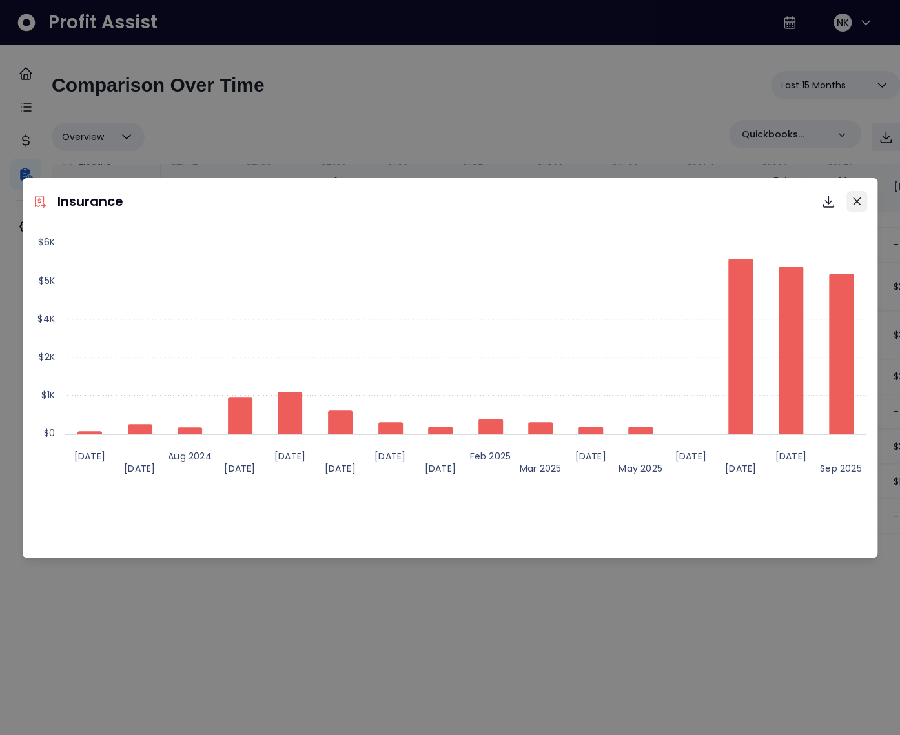
click at [857, 194] on button "Close" at bounding box center [856, 201] width 21 height 21
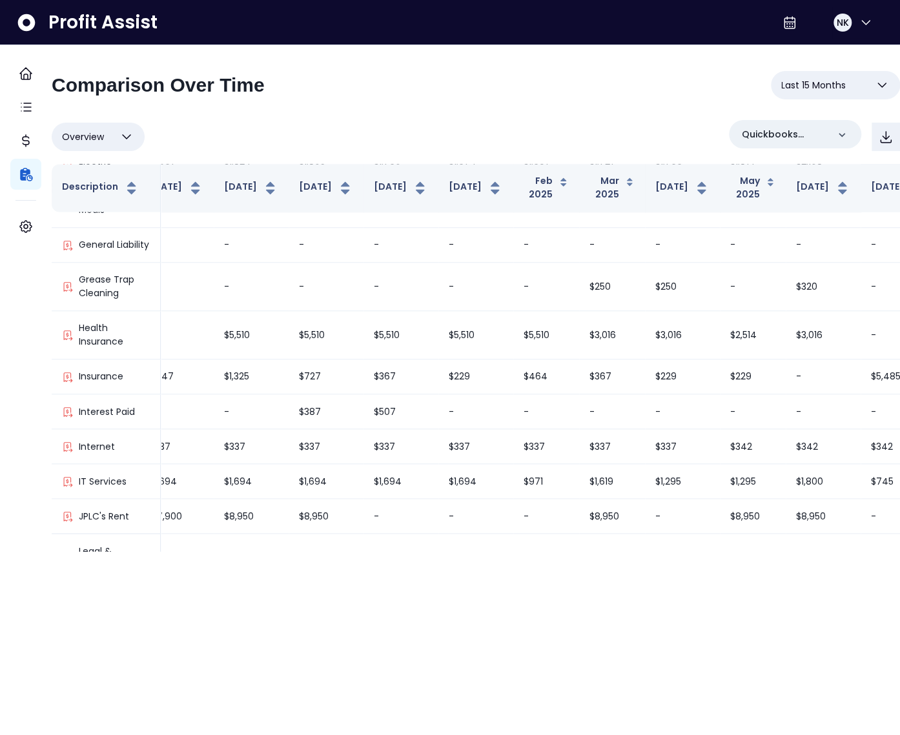
scroll to position [1010, 316]
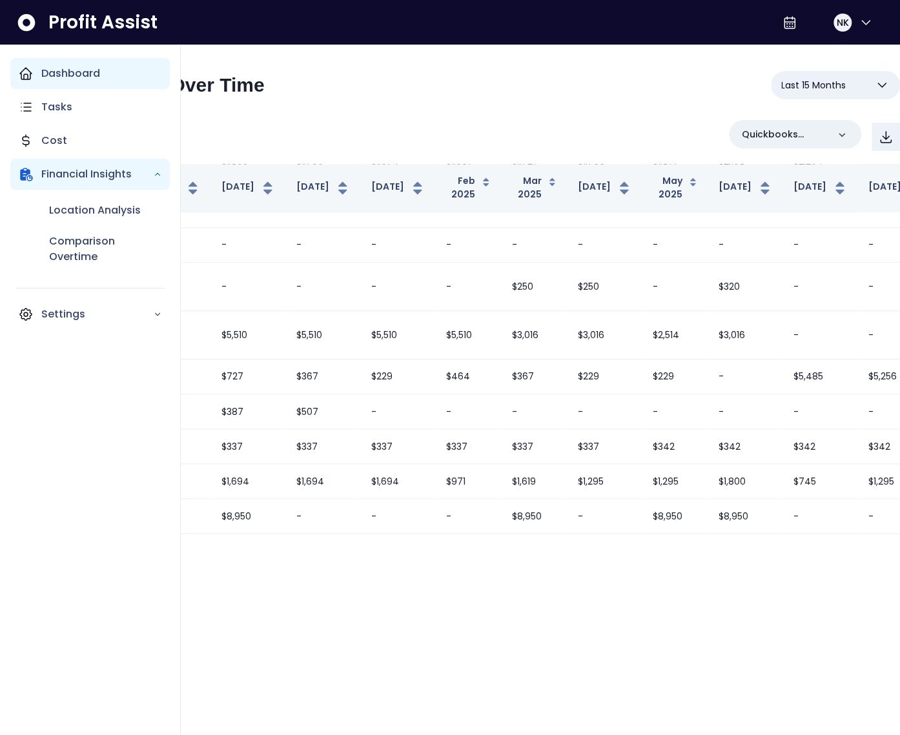
click at [29, 81] on div "Dashboard" at bounding box center [89, 73] width 159 height 31
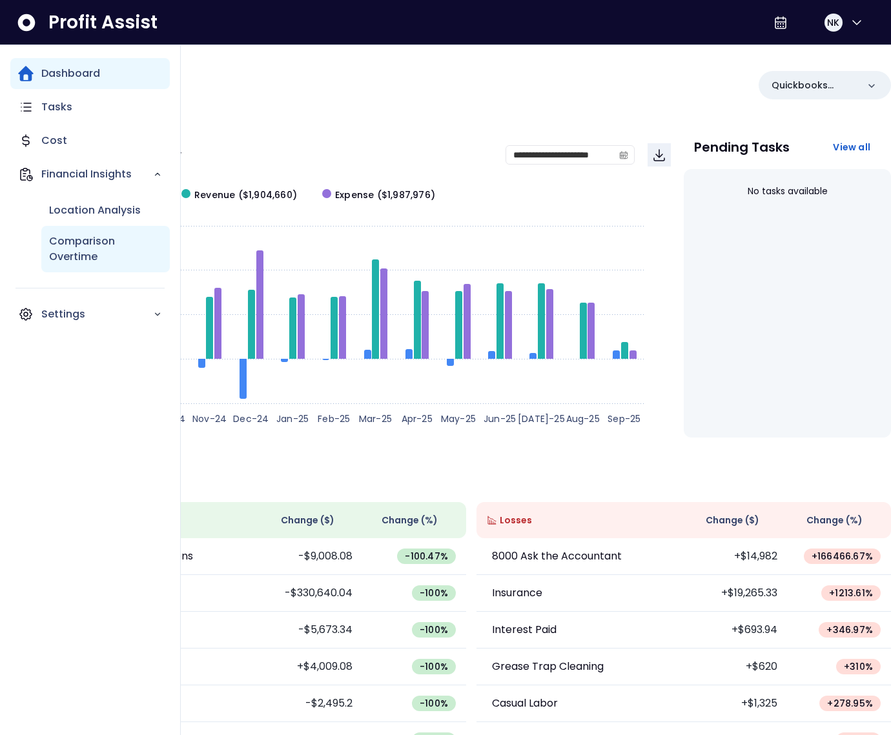
click at [87, 258] on p "Comparison Overtime" at bounding box center [105, 249] width 113 height 31
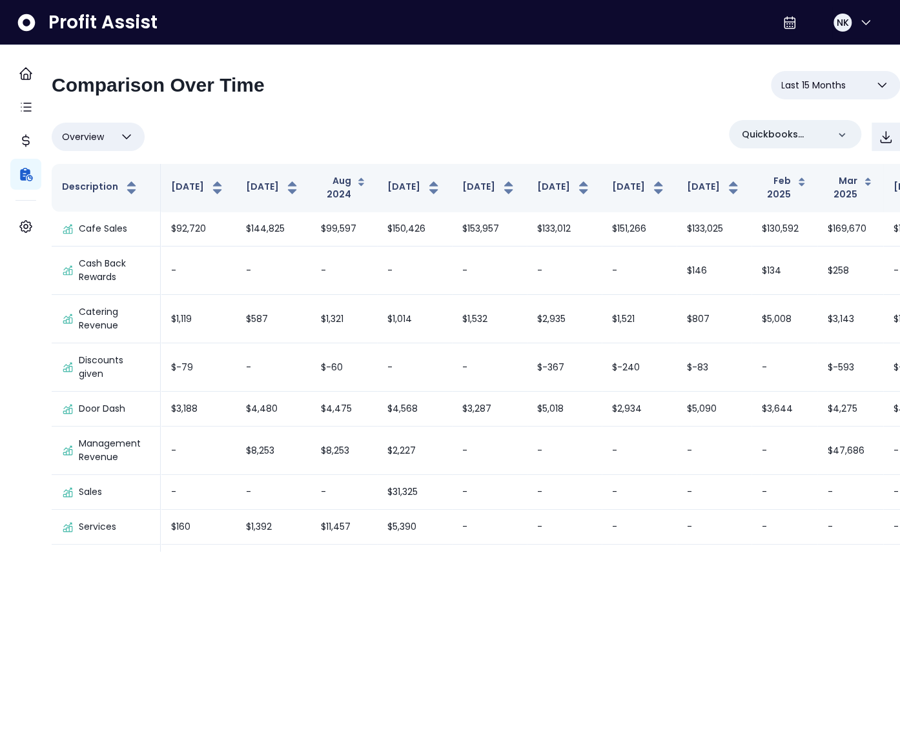
scroll to position [1400, 0]
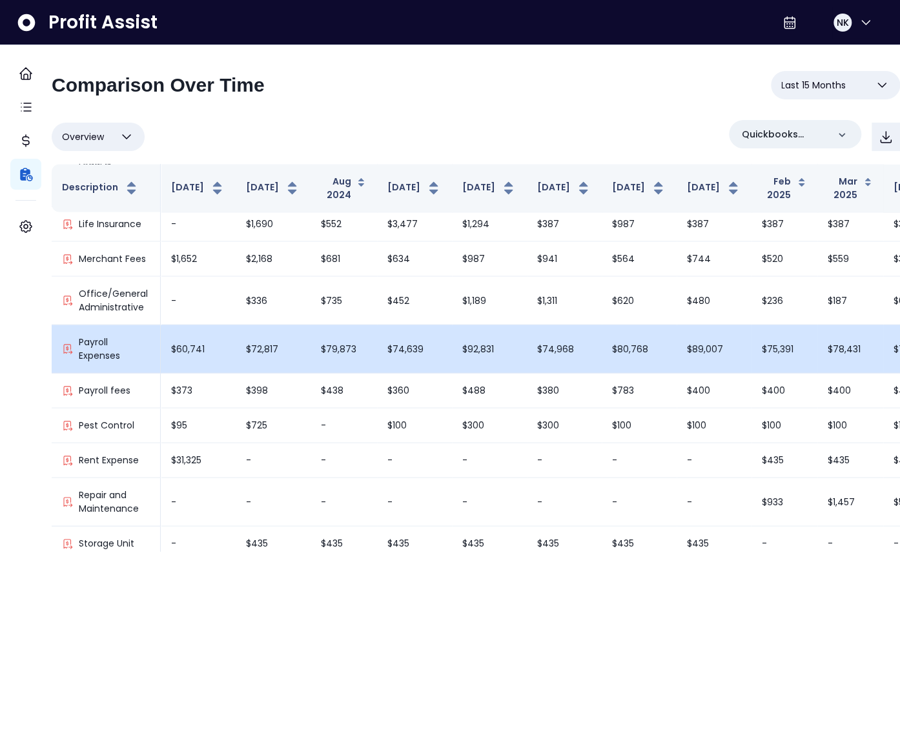
click at [529, 363] on td "$74,968" at bounding box center [564, 349] width 75 height 48
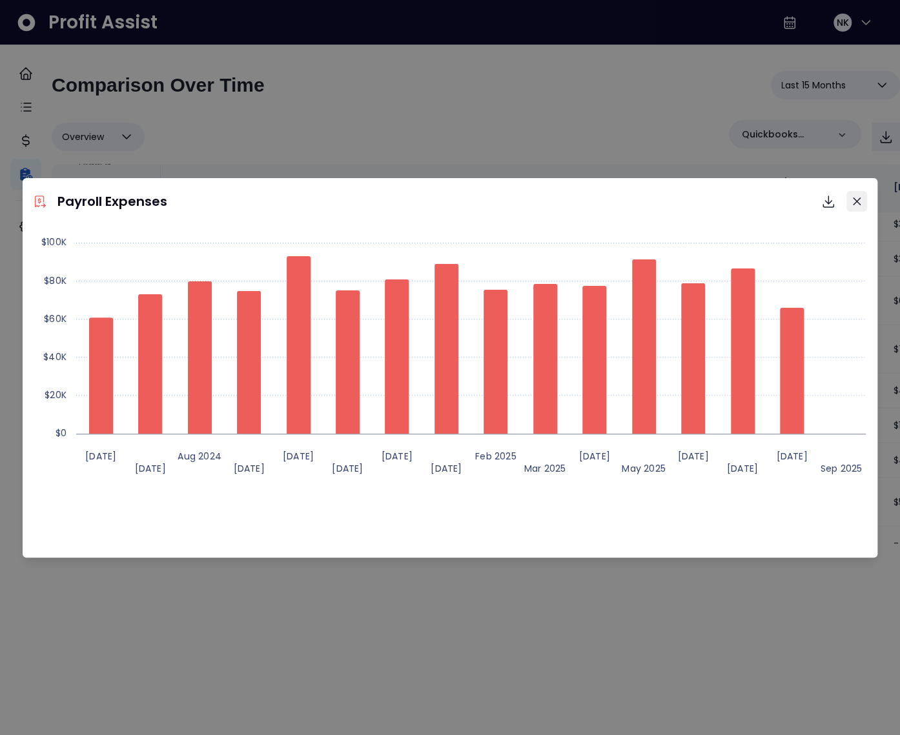
click at [866, 198] on button "Close" at bounding box center [856, 201] width 21 height 21
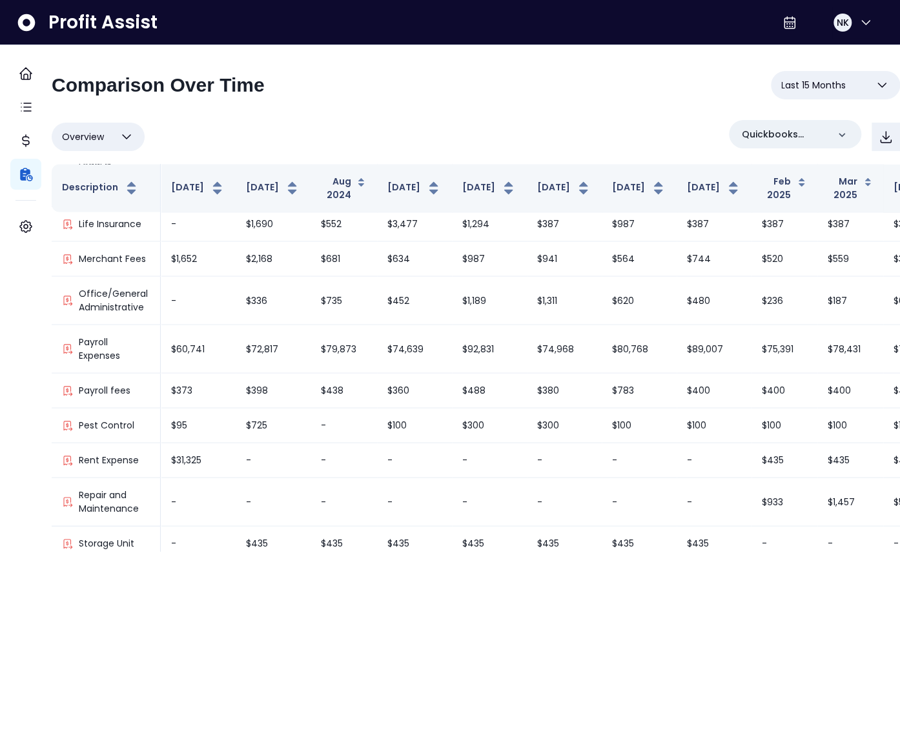
click at [120, 136] on button "Overview" at bounding box center [98, 137] width 93 height 28
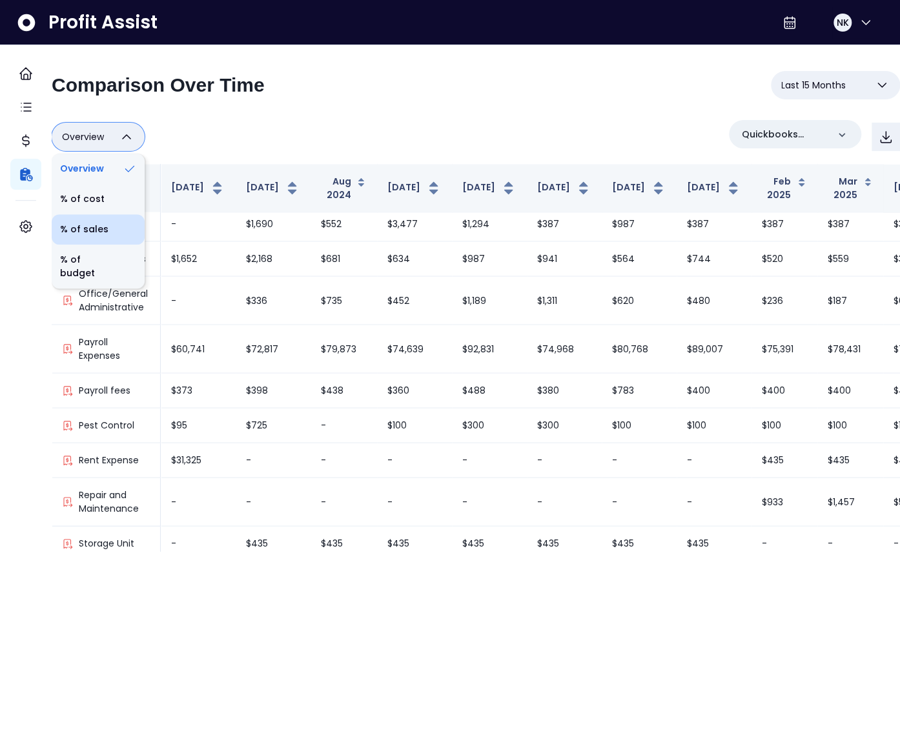
click at [117, 232] on li "% of sales" at bounding box center [98, 229] width 93 height 30
type input "*********"
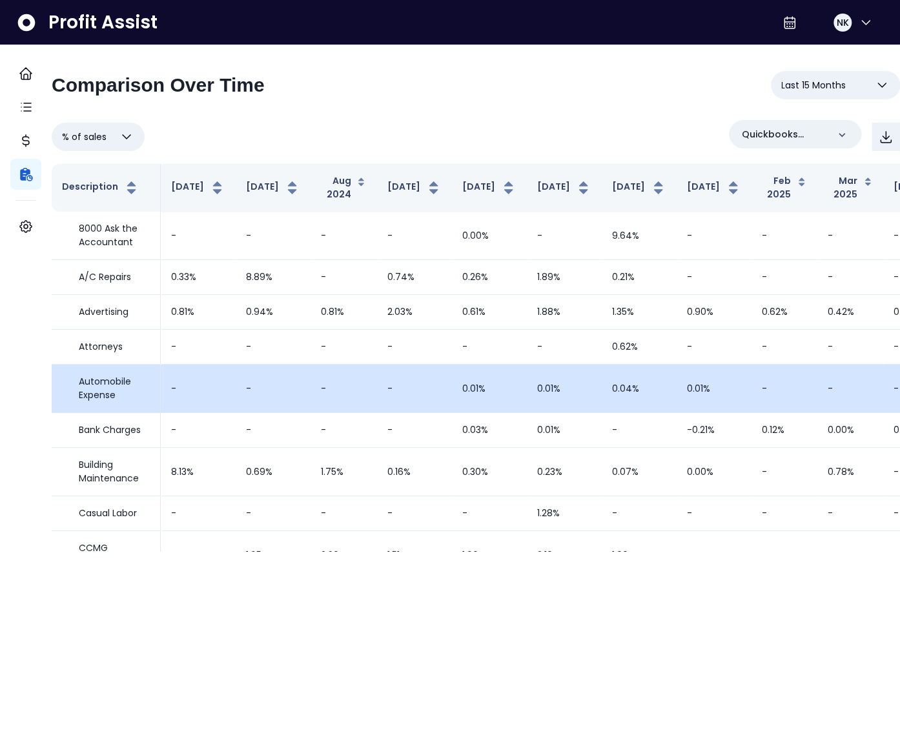
scroll to position [1066, 0]
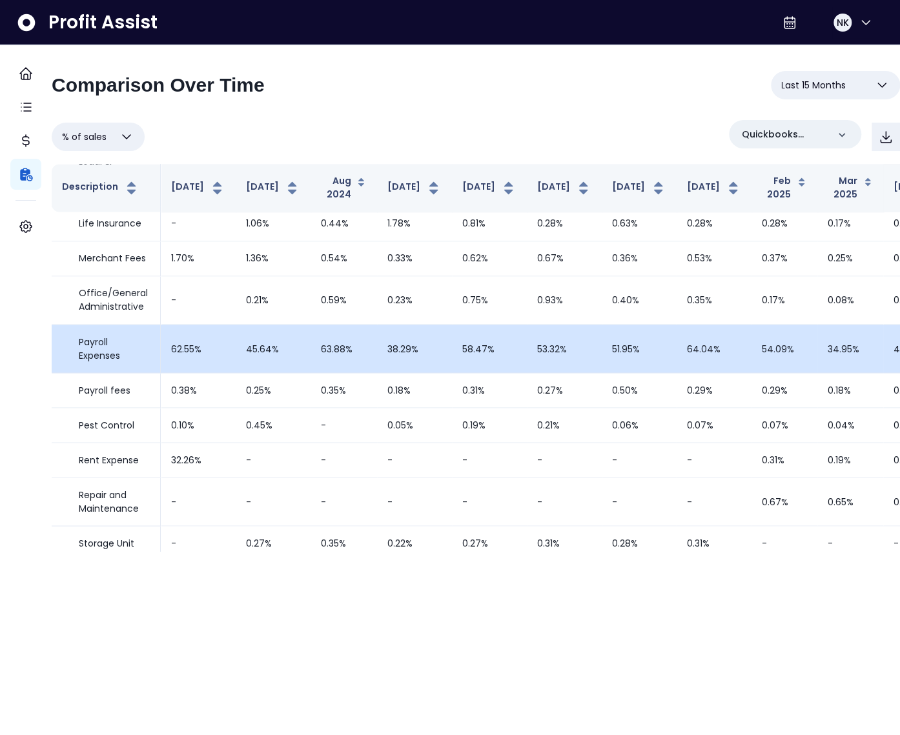
click at [318, 369] on td "63.88%" at bounding box center [344, 349] width 66 height 48
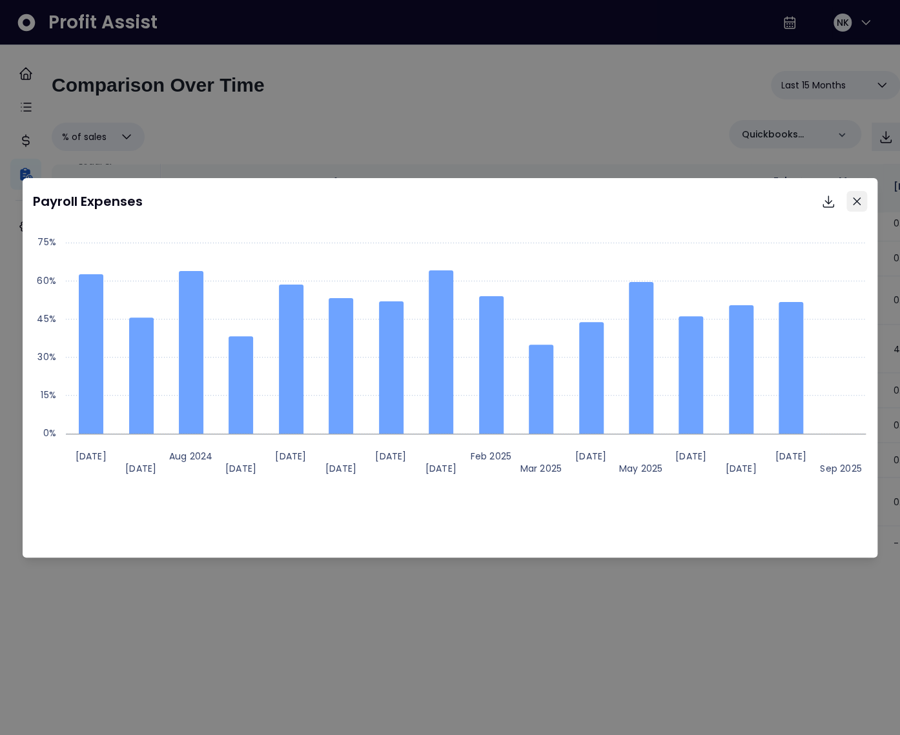
click at [852, 195] on button "Close" at bounding box center [856, 201] width 21 height 21
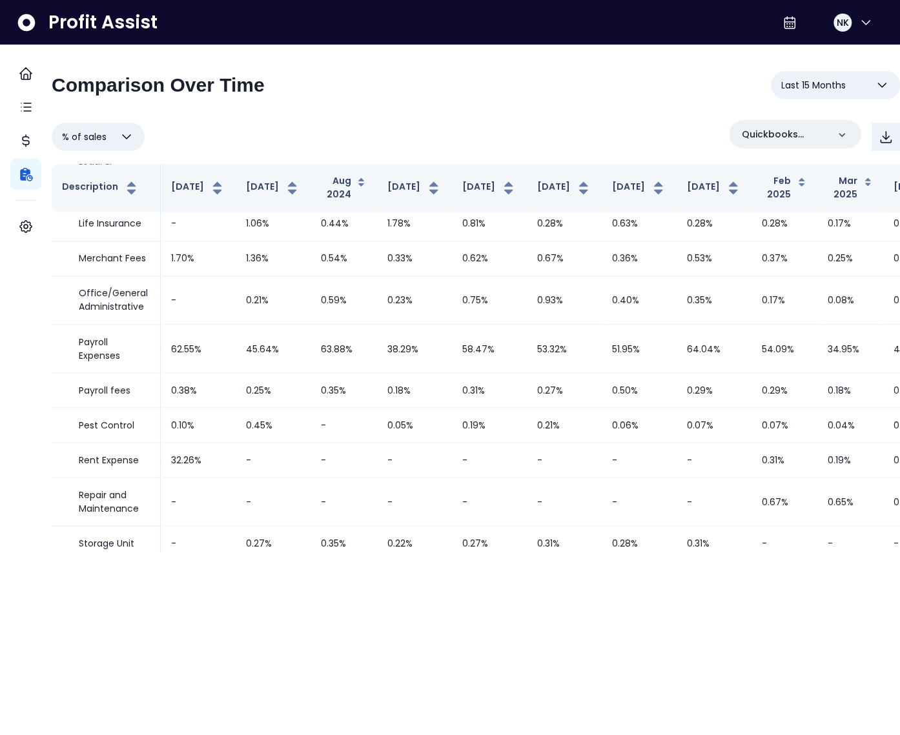
click at [107, 134] on span "% of sales" at bounding box center [84, 136] width 45 height 15
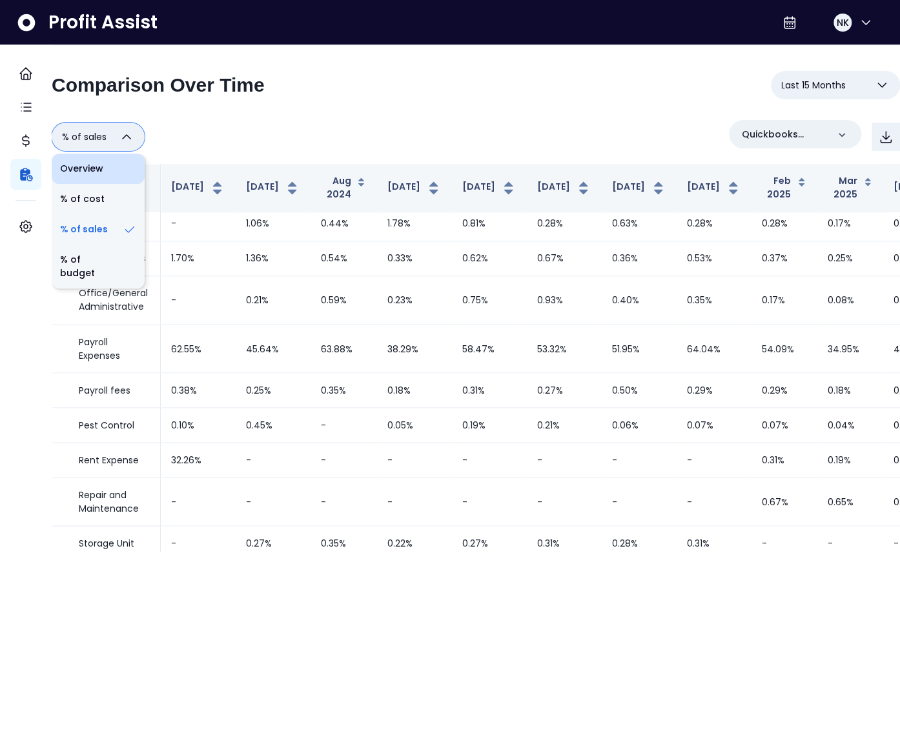
click at [110, 173] on li "Overview" at bounding box center [98, 169] width 93 height 30
type input "********"
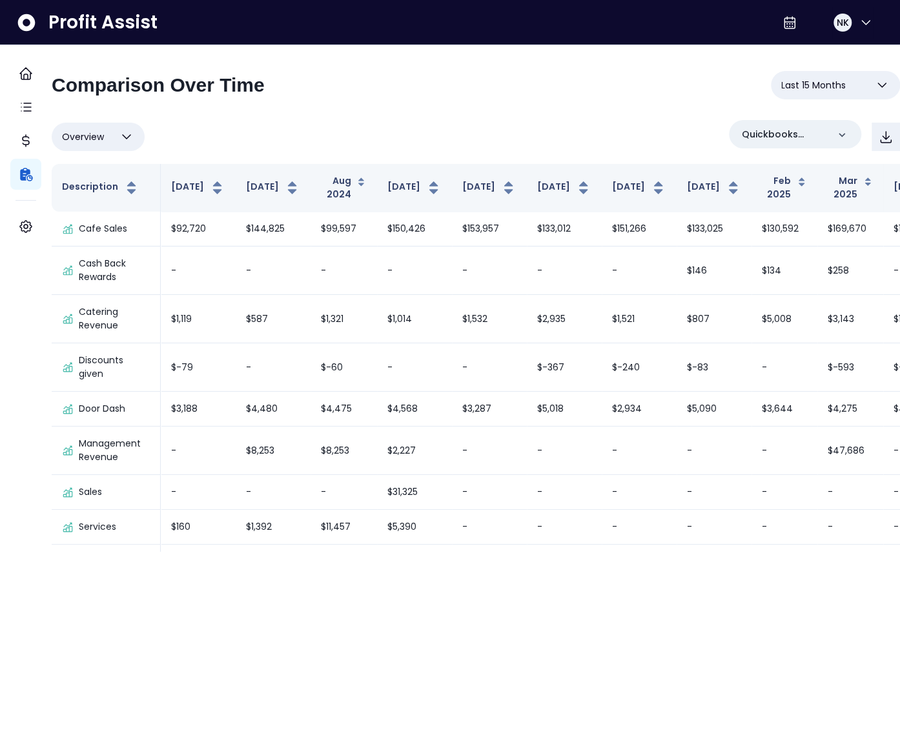
click at [297, 136] on div "Overview Overview % of cost % of sales % of budget ******** Quickbooks Online" at bounding box center [476, 137] width 848 height 34
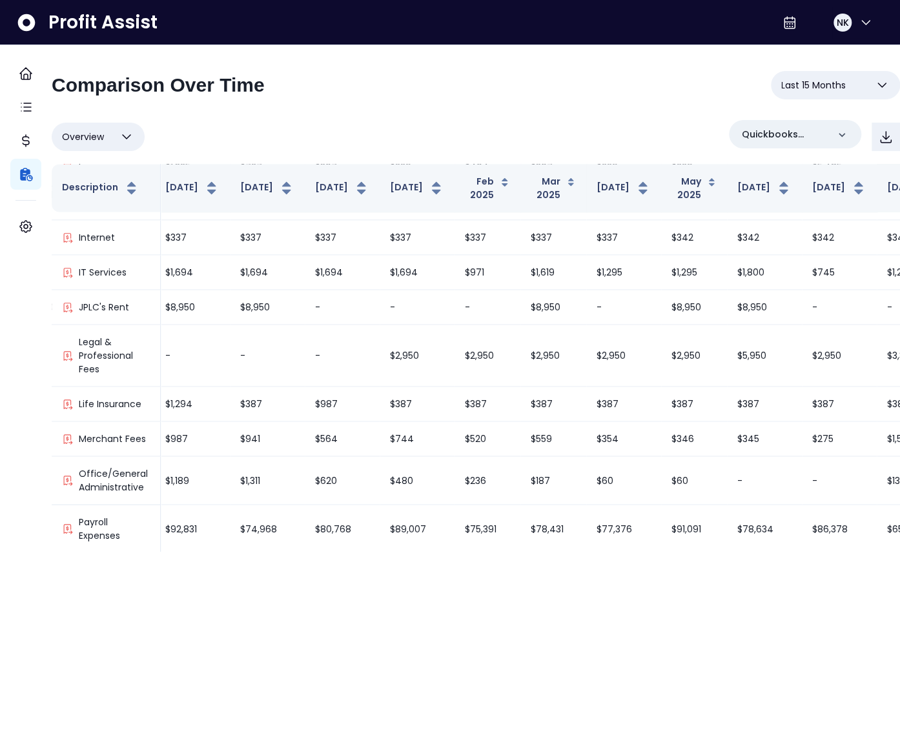
scroll to position [1219, 316]
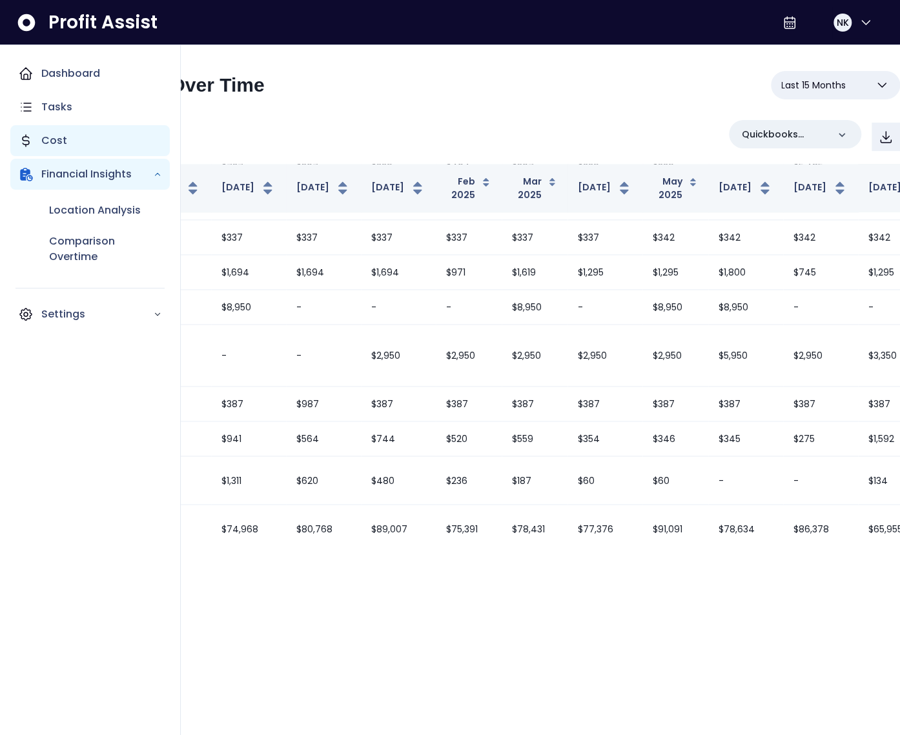
click at [27, 148] on div "Cost" at bounding box center [89, 140] width 159 height 31
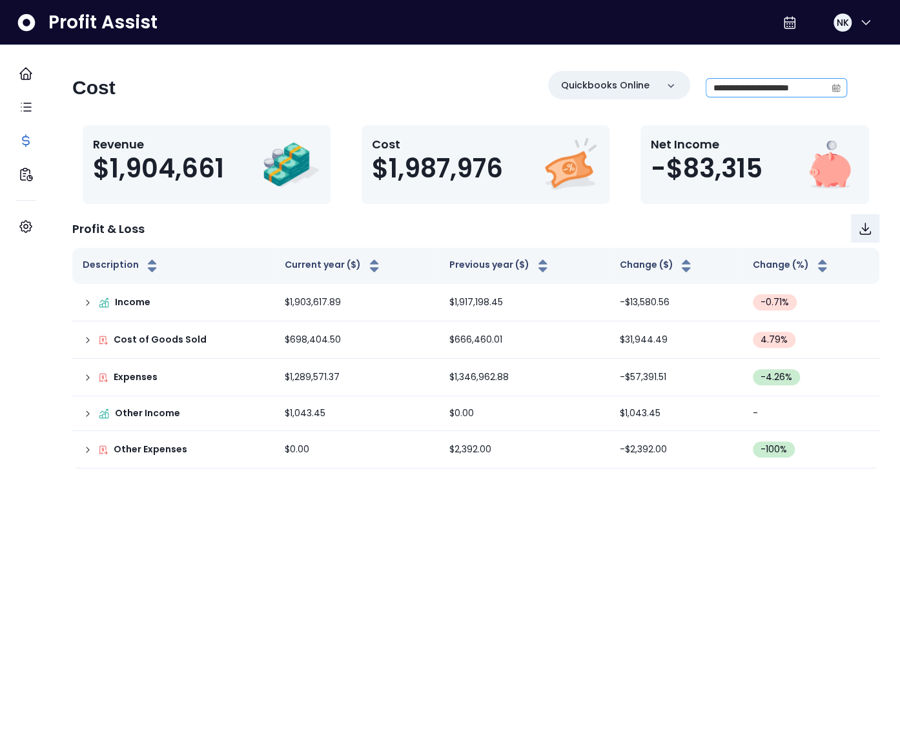
click at [826, 92] on span at bounding box center [836, 88] width 21 height 18
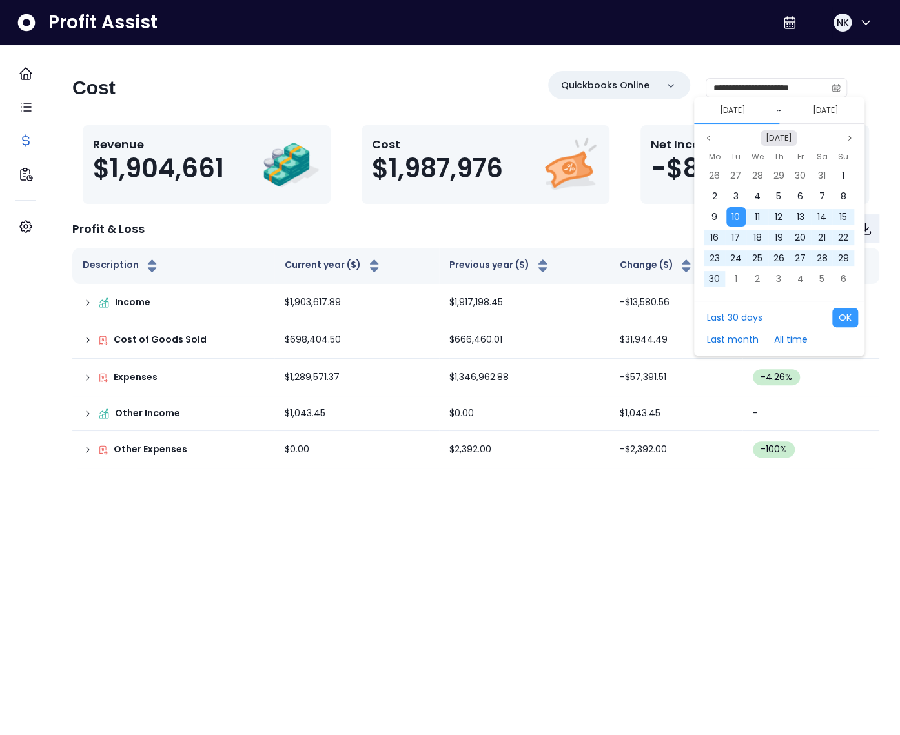
click at [780, 138] on button "Sep 2024" at bounding box center [778, 137] width 36 height 15
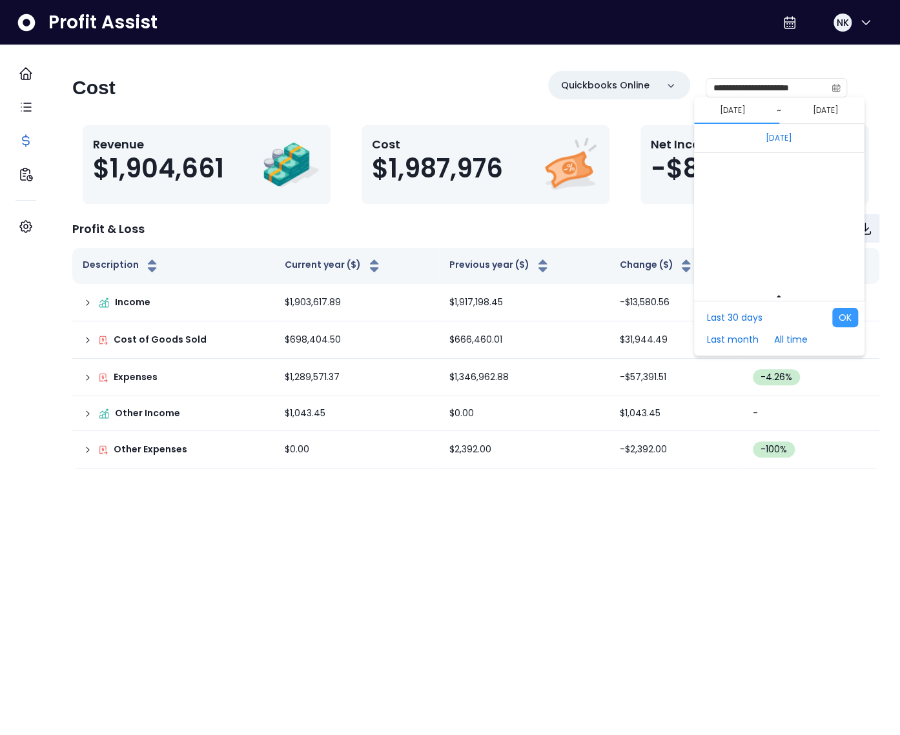
scroll to position [8645, 0]
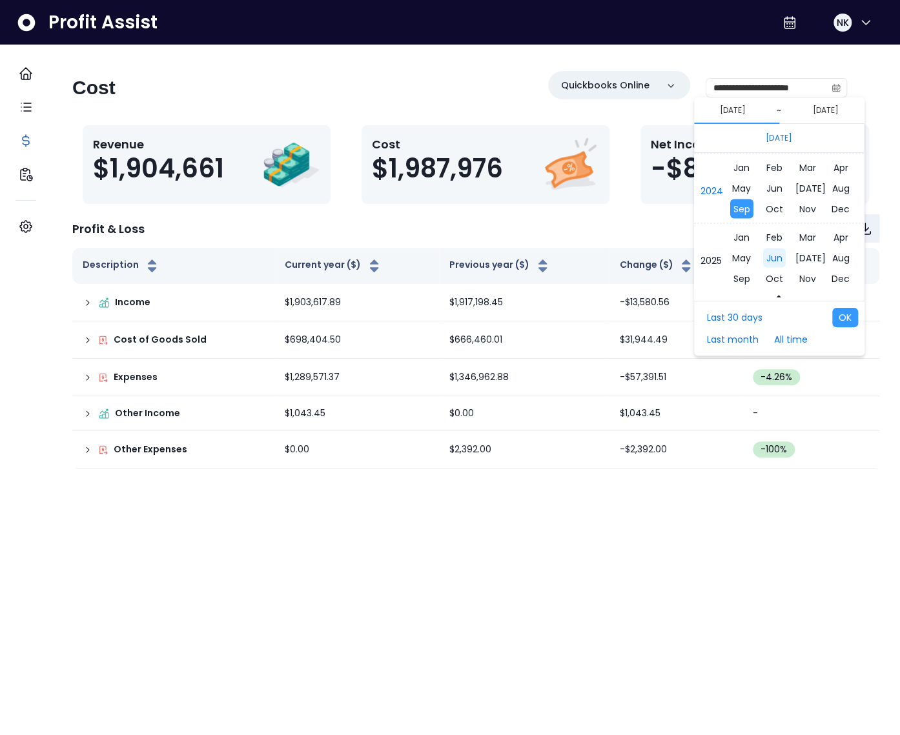
click at [770, 252] on span "Jun" at bounding box center [774, 257] width 23 height 19
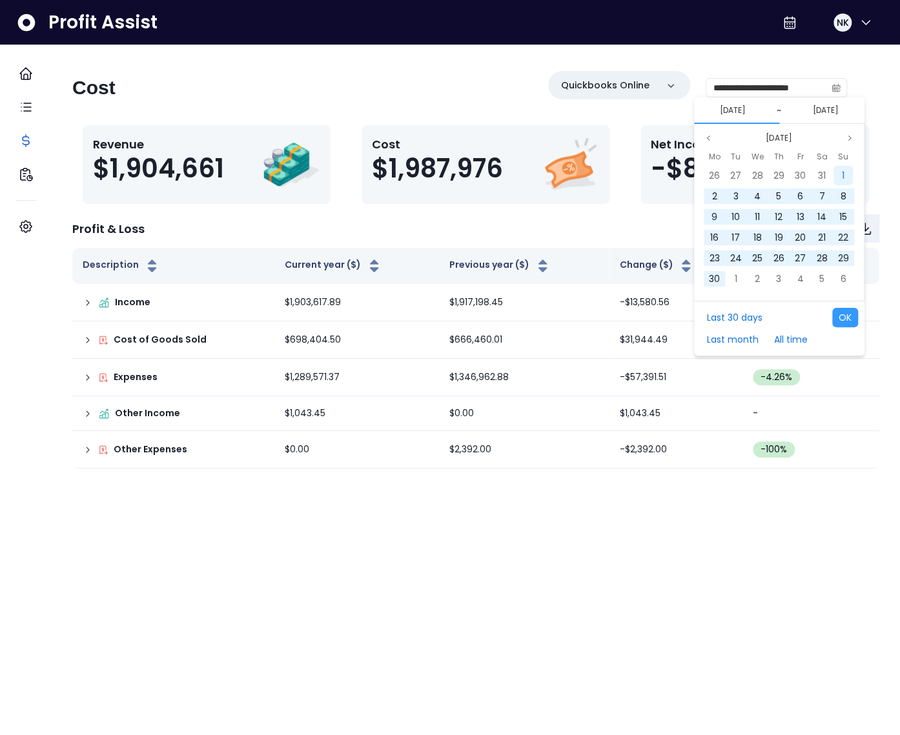
click at [842, 174] on span "1" at bounding box center [843, 175] width 3 height 13
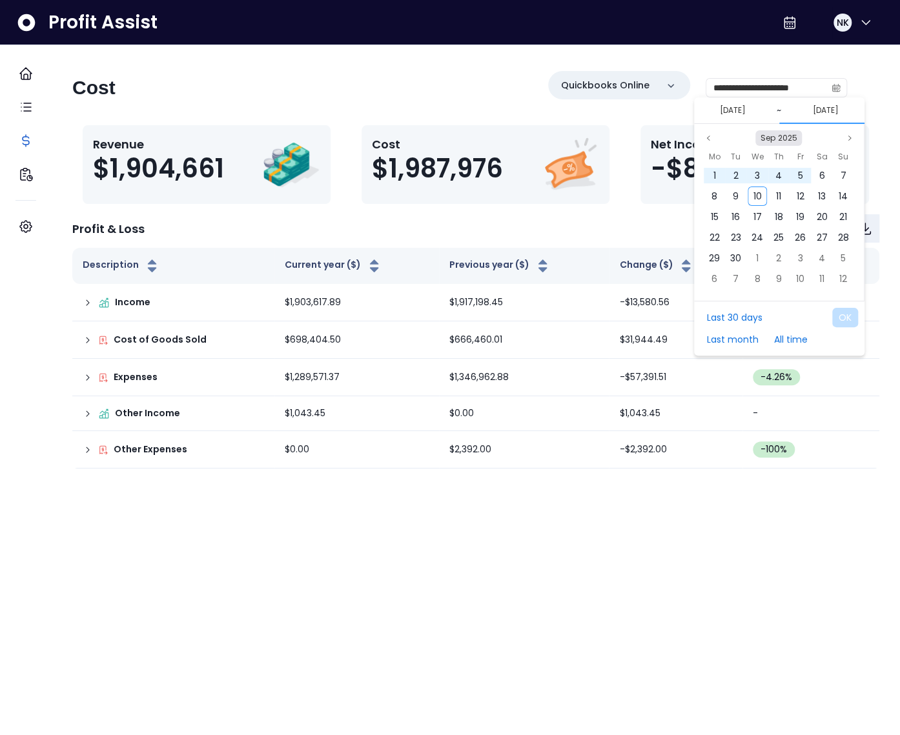
click at [780, 138] on button "Sep 2025" at bounding box center [778, 137] width 46 height 15
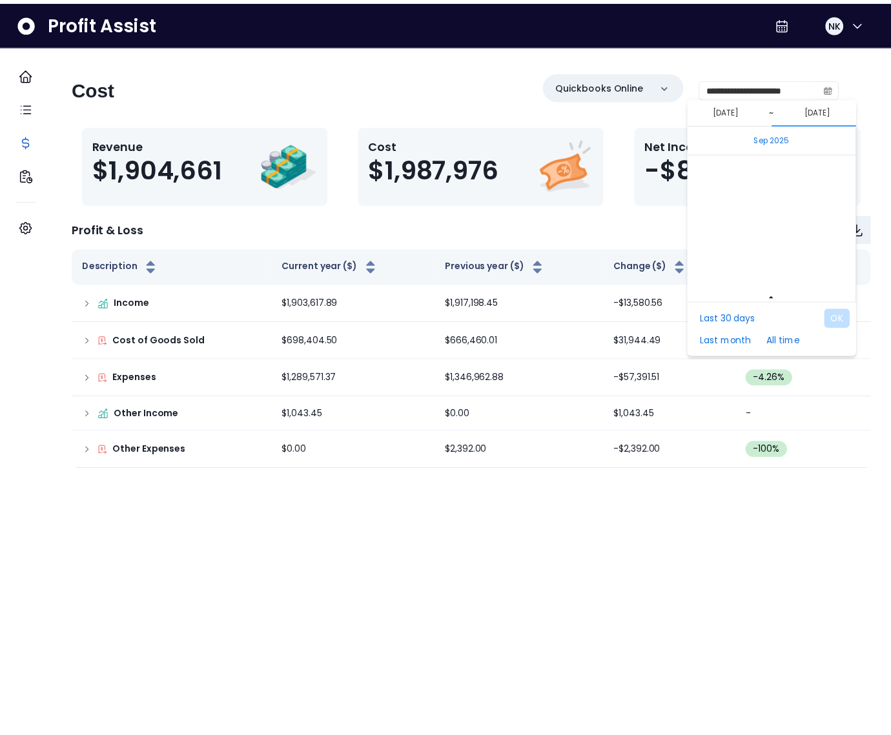
scroll to position [8715, 0]
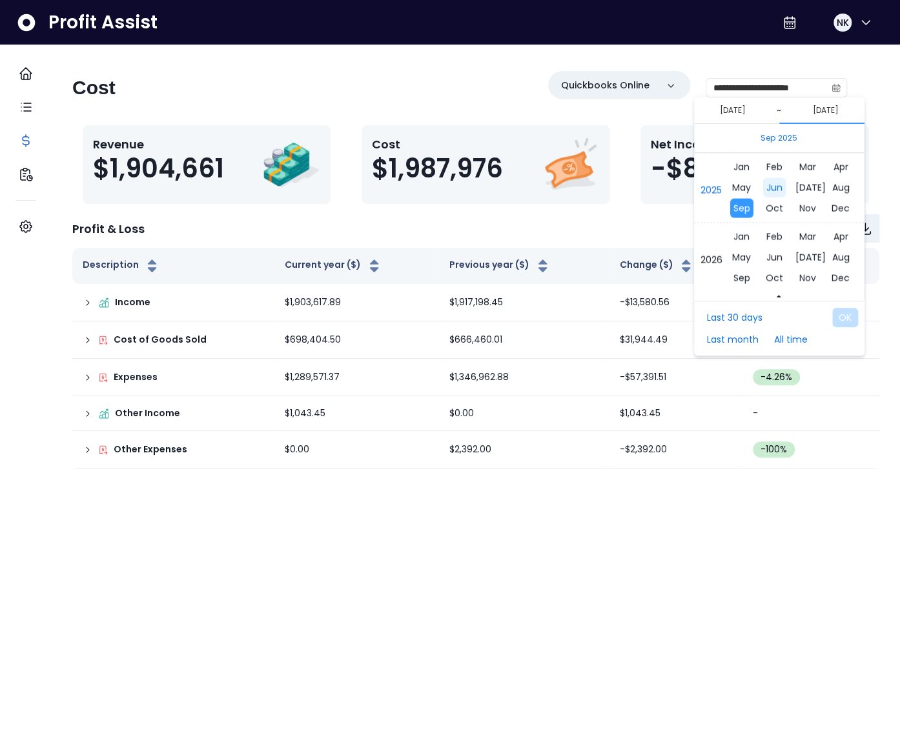
click at [770, 185] on span "Jun" at bounding box center [774, 187] width 23 height 19
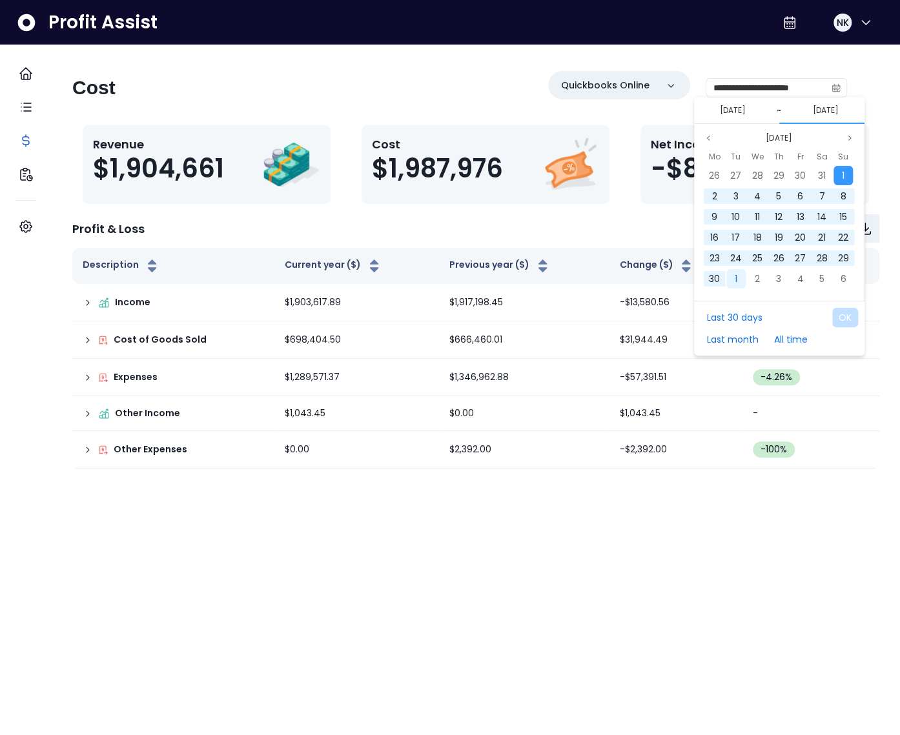
drag, startPoint x: 712, startPoint y: 285, endPoint x: 740, endPoint y: 289, distance: 28.7
click at [712, 285] on div "30" at bounding box center [713, 278] width 19 height 19
click at [845, 314] on button "OK" at bounding box center [845, 317] width 26 height 19
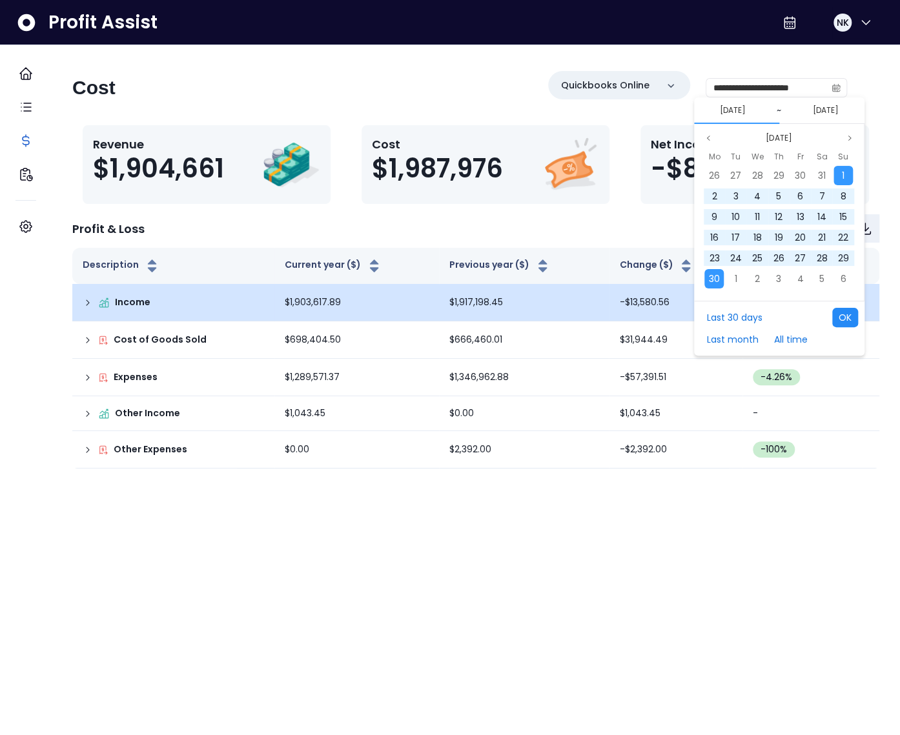
type input "**********"
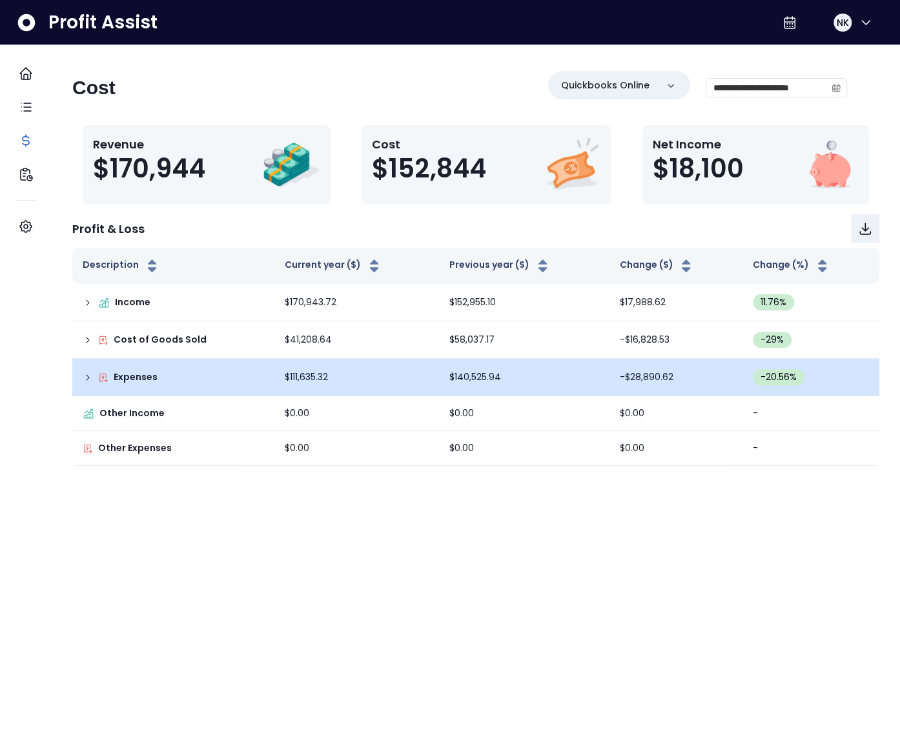
click at [93, 380] on icon at bounding box center [88, 377] width 10 height 10
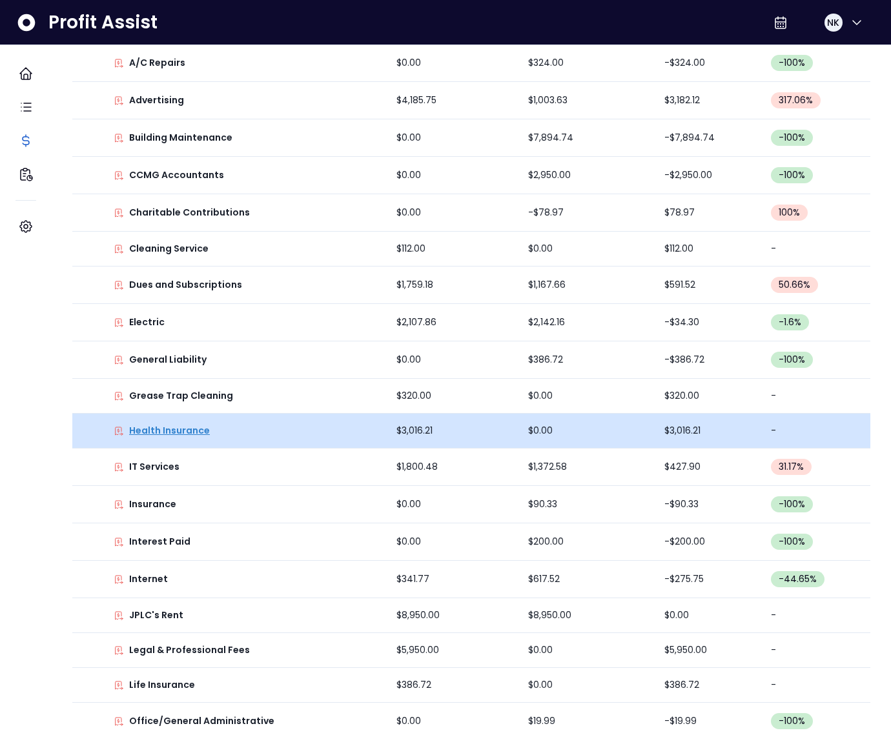
scroll to position [353, 0]
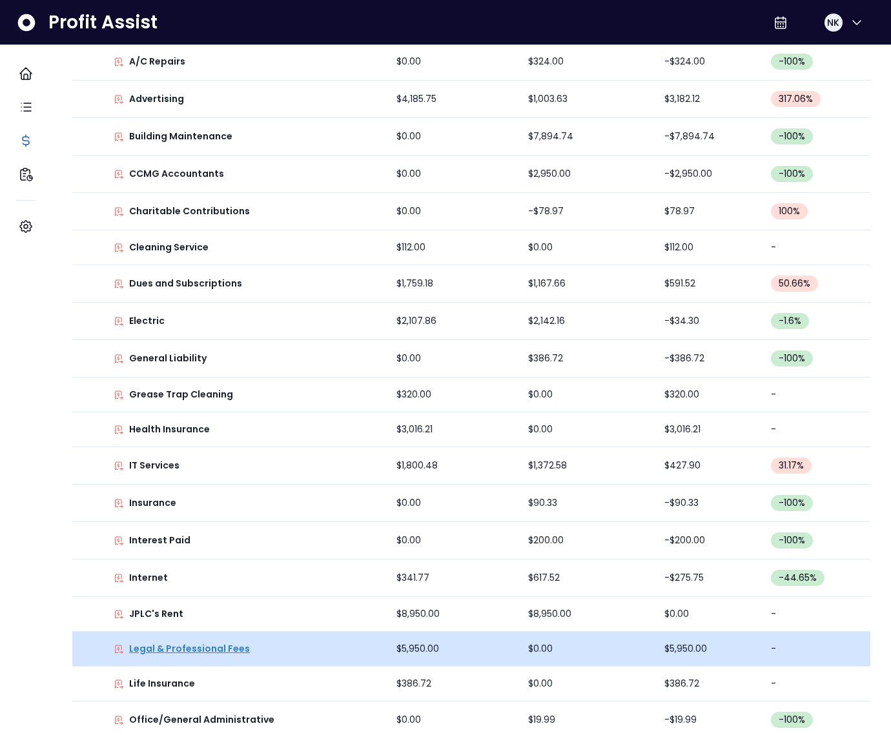
click at [235, 644] on p "Legal & Professional Fees" at bounding box center [189, 649] width 121 height 14
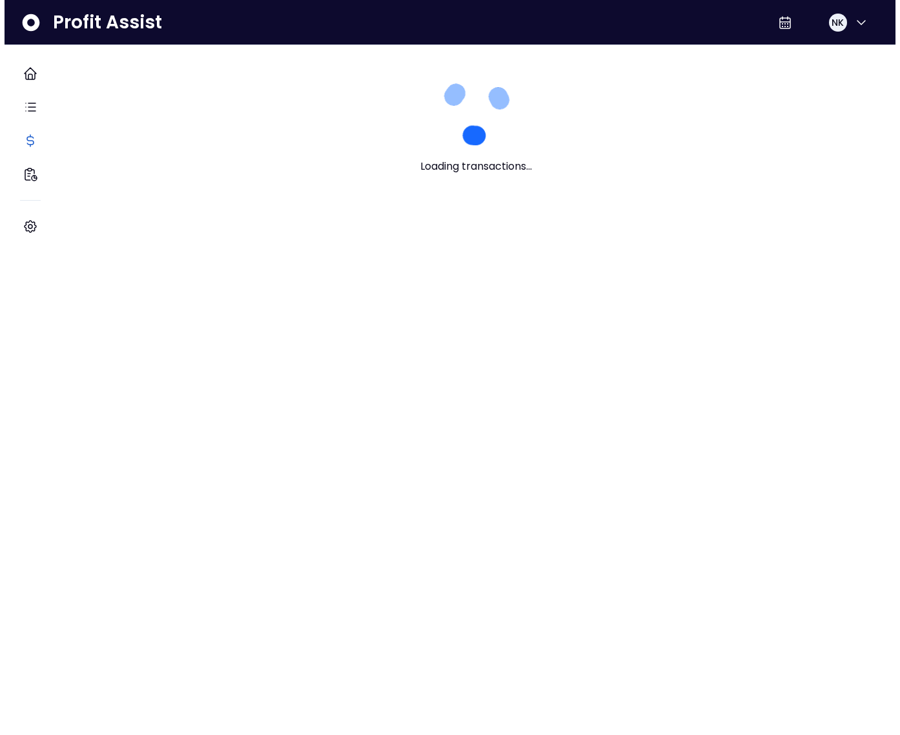
scroll to position [0, 0]
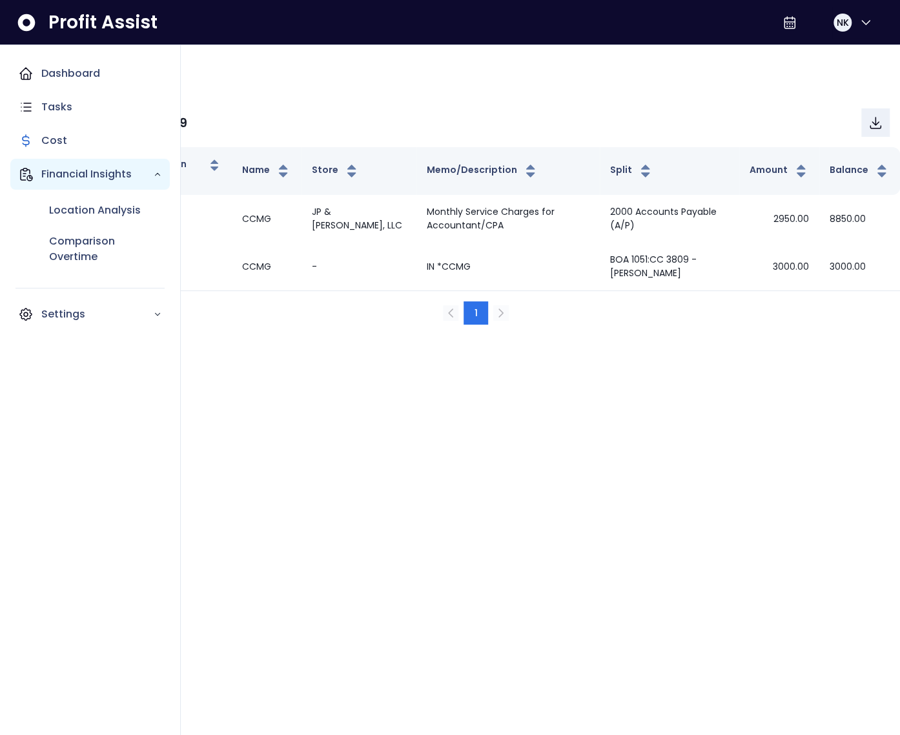
click at [31, 171] on icon "Main navigation" at bounding box center [25, 174] width 15 height 15
click at [59, 169] on p "Financial Insights" at bounding box center [97, 174] width 112 height 15
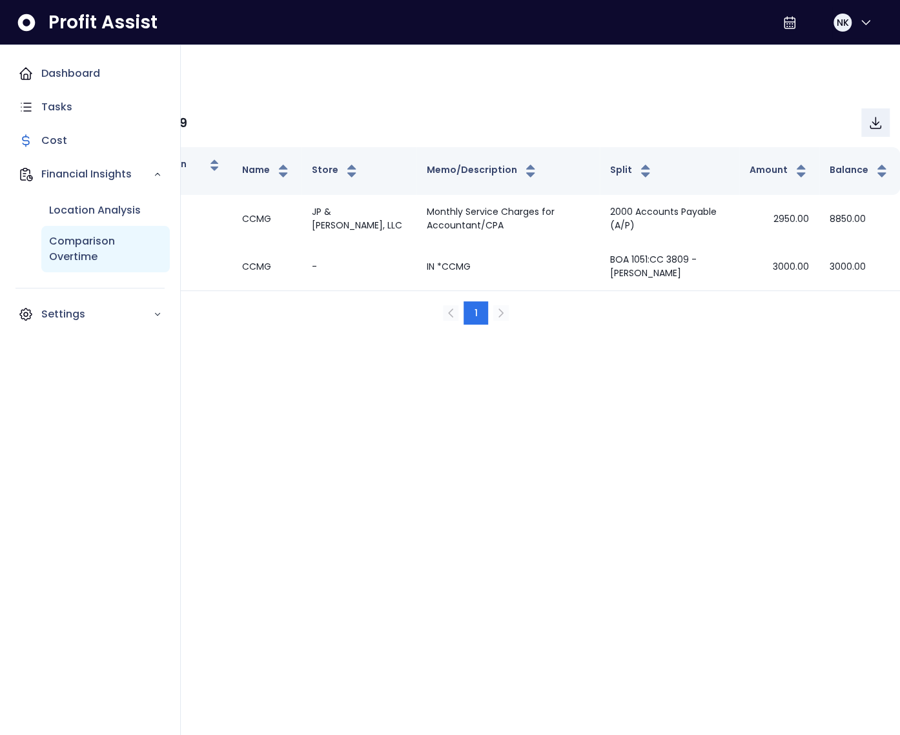
click at [94, 250] on p "Comparison Overtime" at bounding box center [105, 249] width 113 height 31
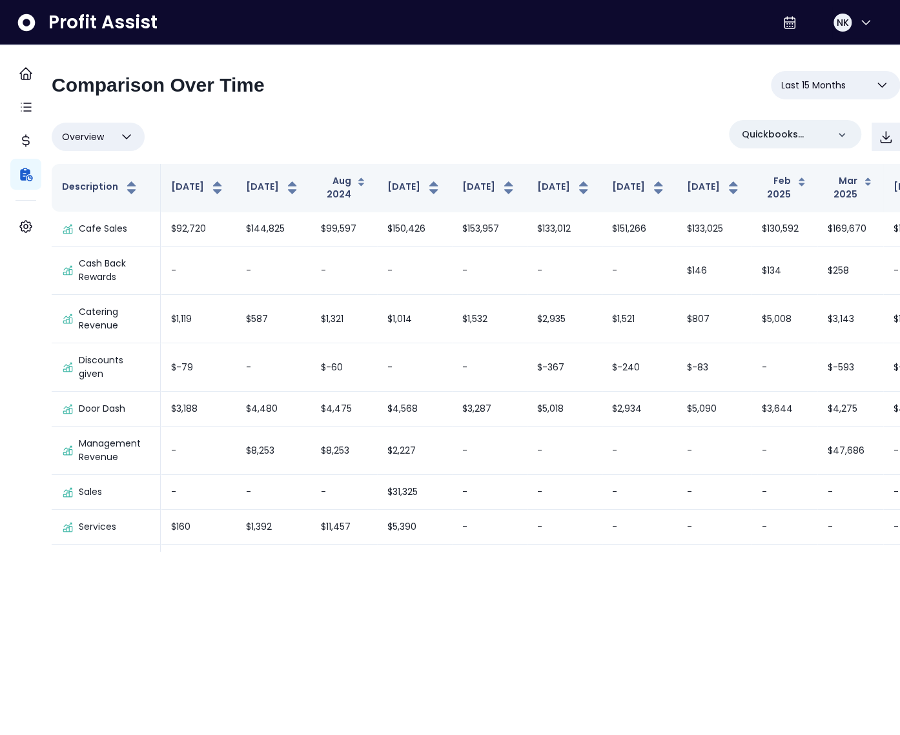
click at [563, 105] on div "**********" at bounding box center [476, 90] width 848 height 39
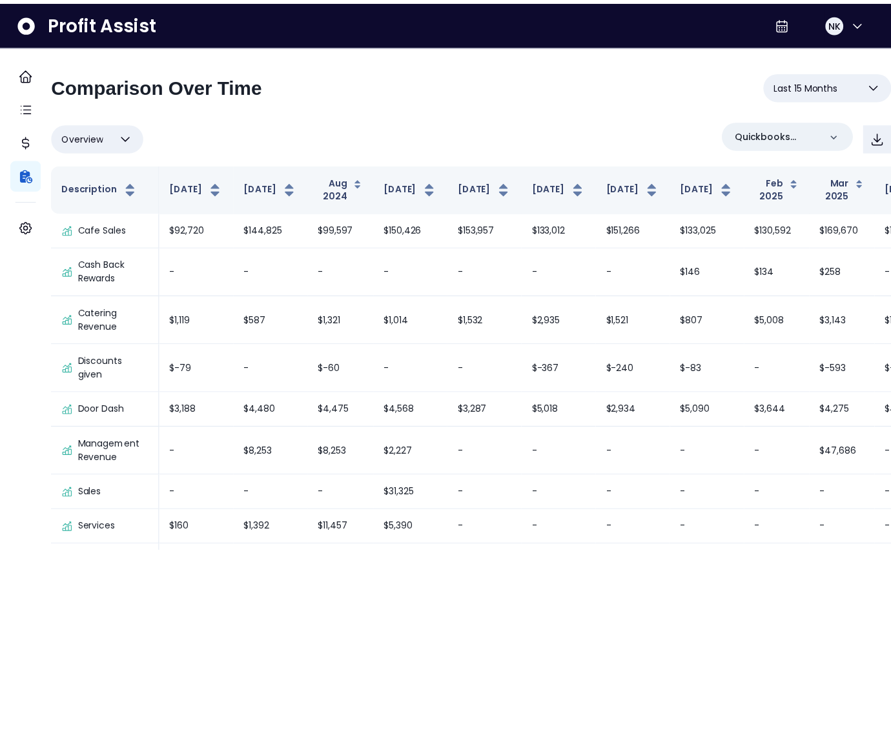
scroll to position [291, 0]
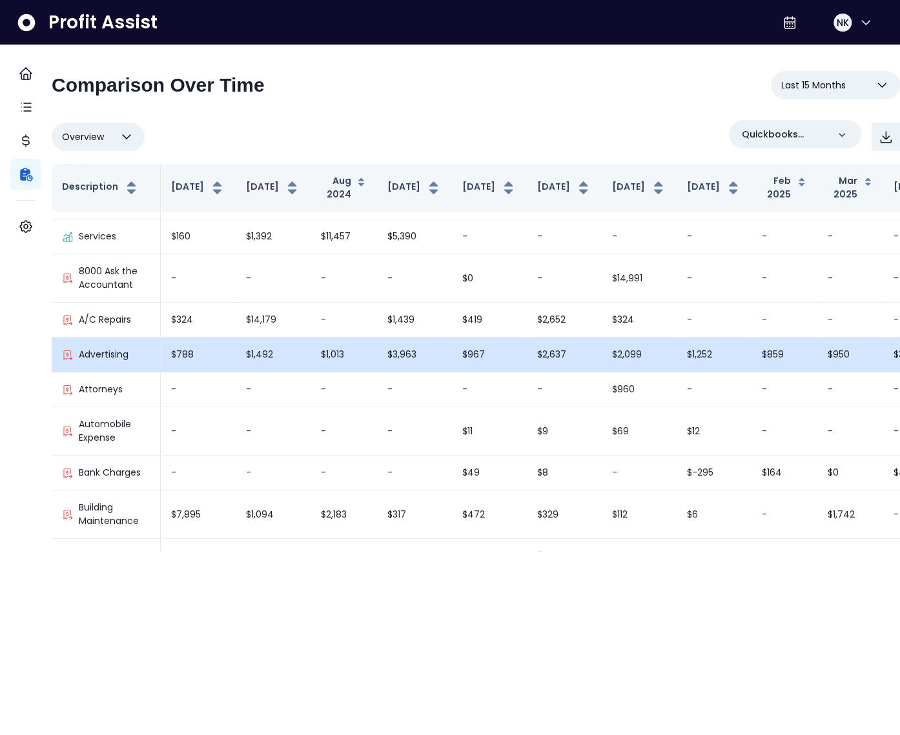
click at [677, 347] on td "$1,252" at bounding box center [714, 355] width 75 height 35
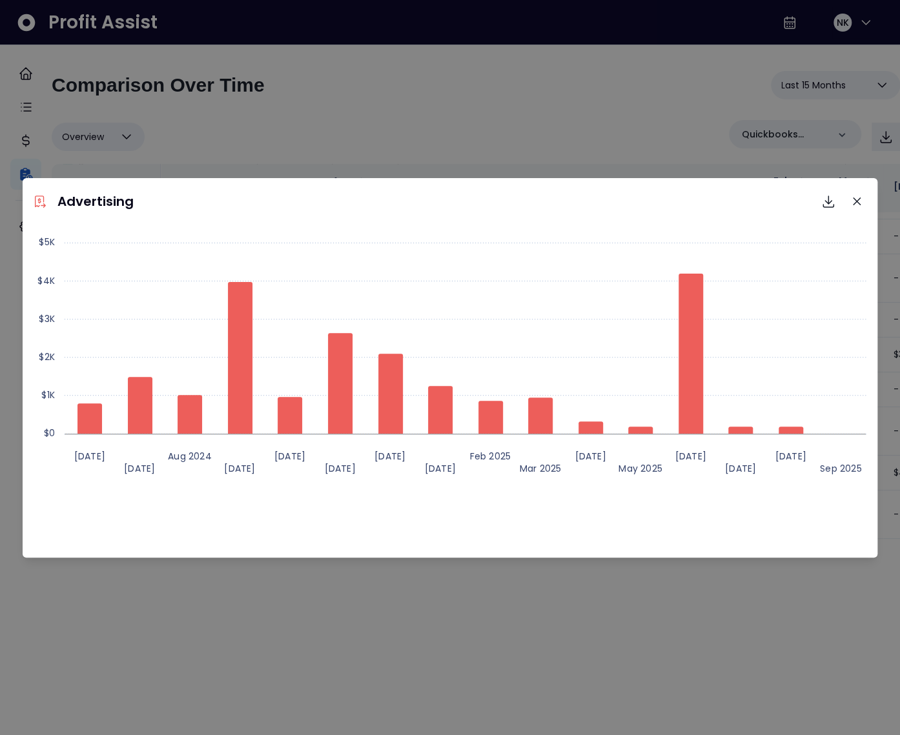
click at [155, 98] on div "Advertising Download SVG Download PNG Download CSV Created with Highcharts 11.4…" at bounding box center [450, 367] width 900 height 735
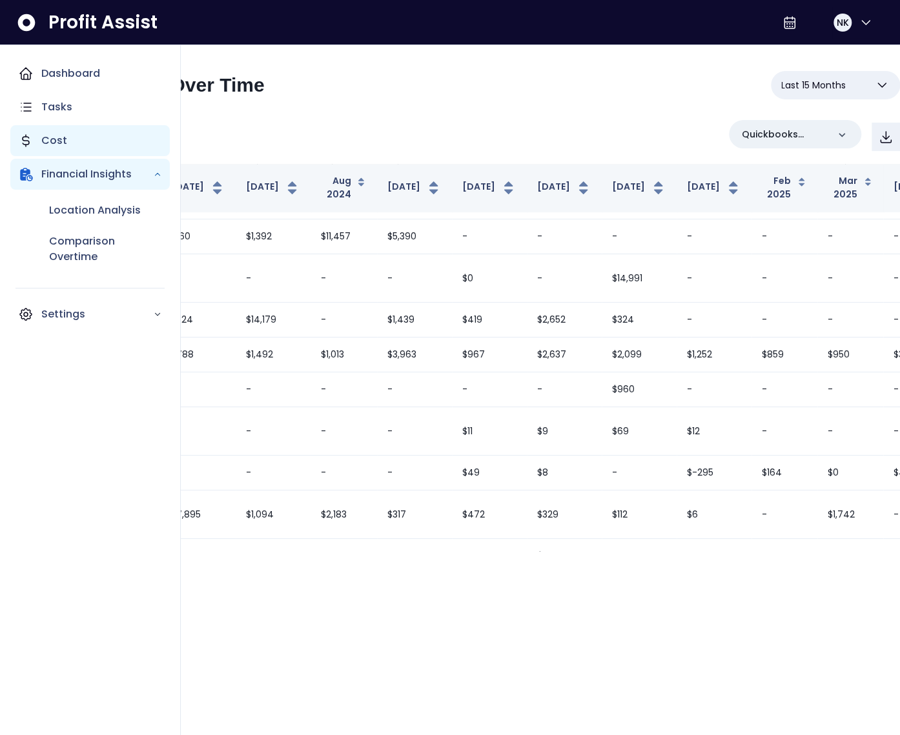
click at [29, 134] on icon "Main navigation" at bounding box center [25, 140] width 15 height 15
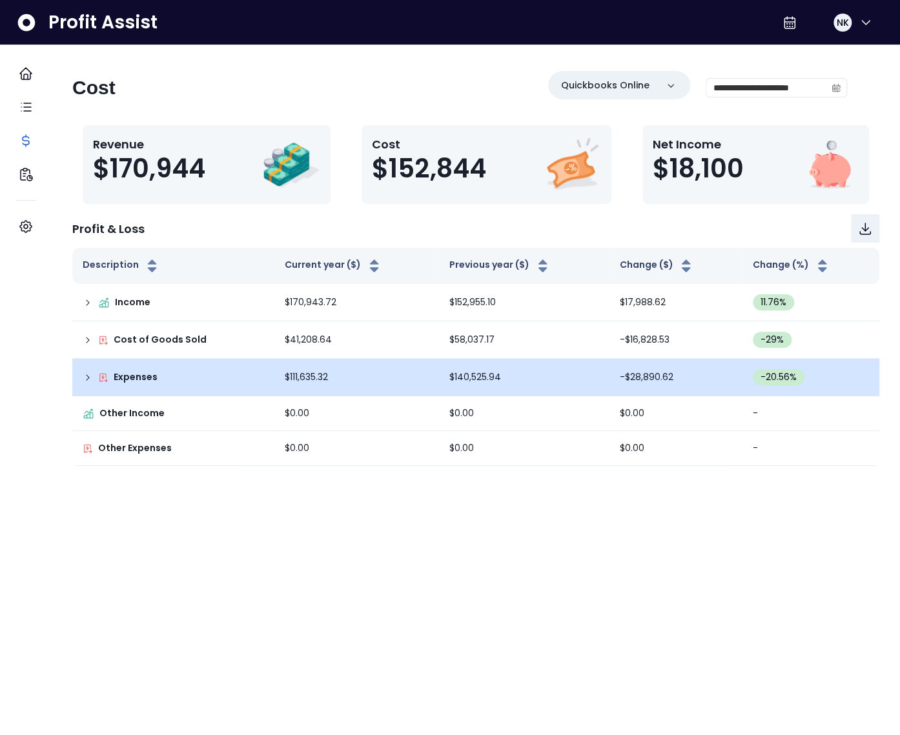
click at [93, 374] on icon at bounding box center [88, 377] width 10 height 10
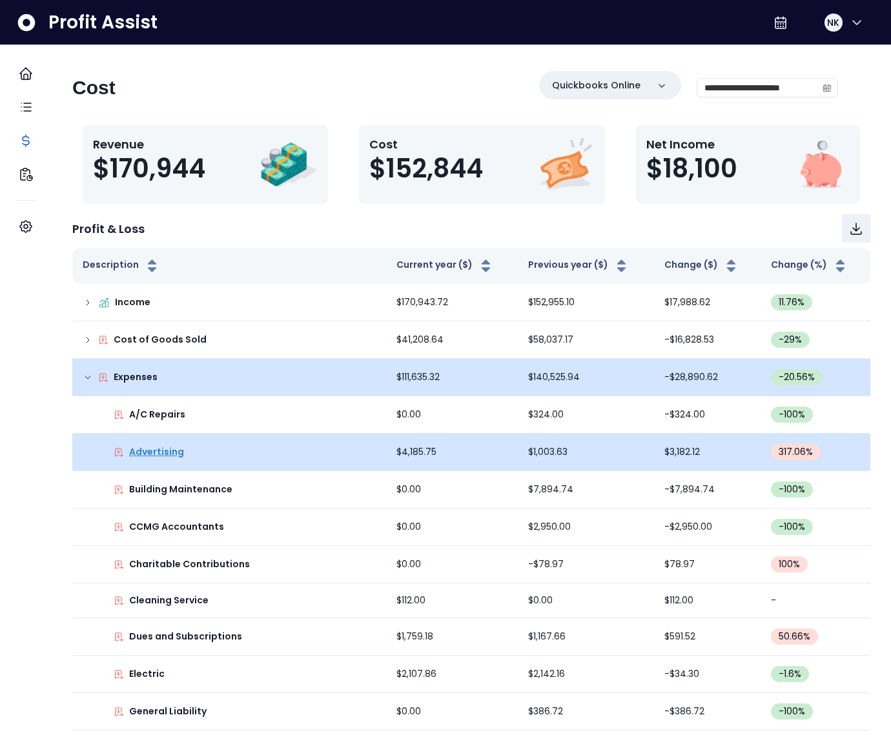
click at [181, 454] on p "Advertising" at bounding box center [156, 452] width 55 height 14
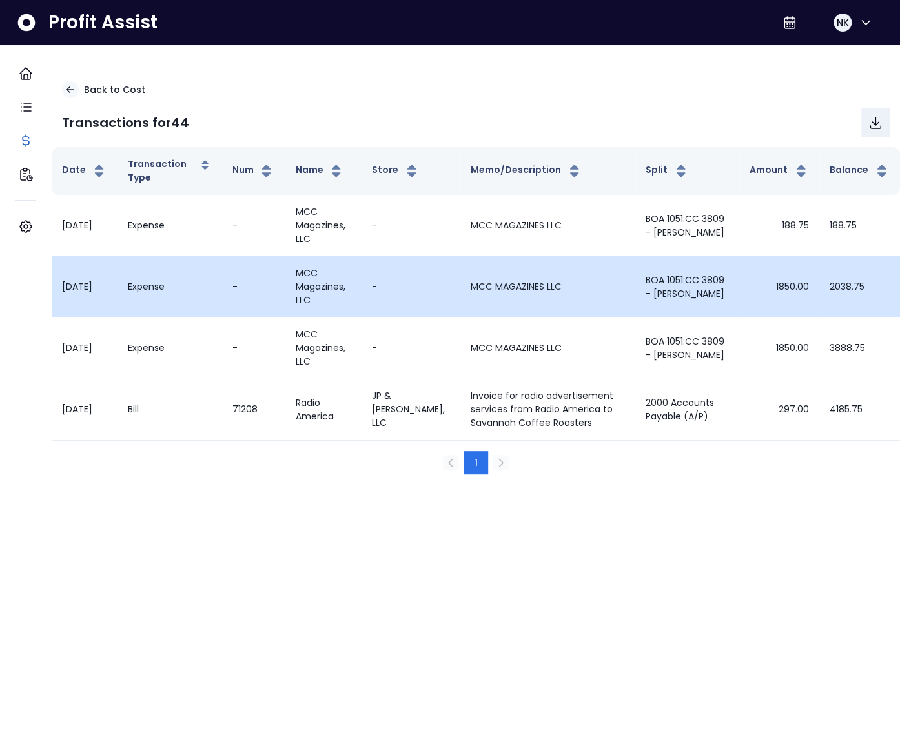
click at [776, 287] on td "1850.00" at bounding box center [779, 286] width 80 height 61
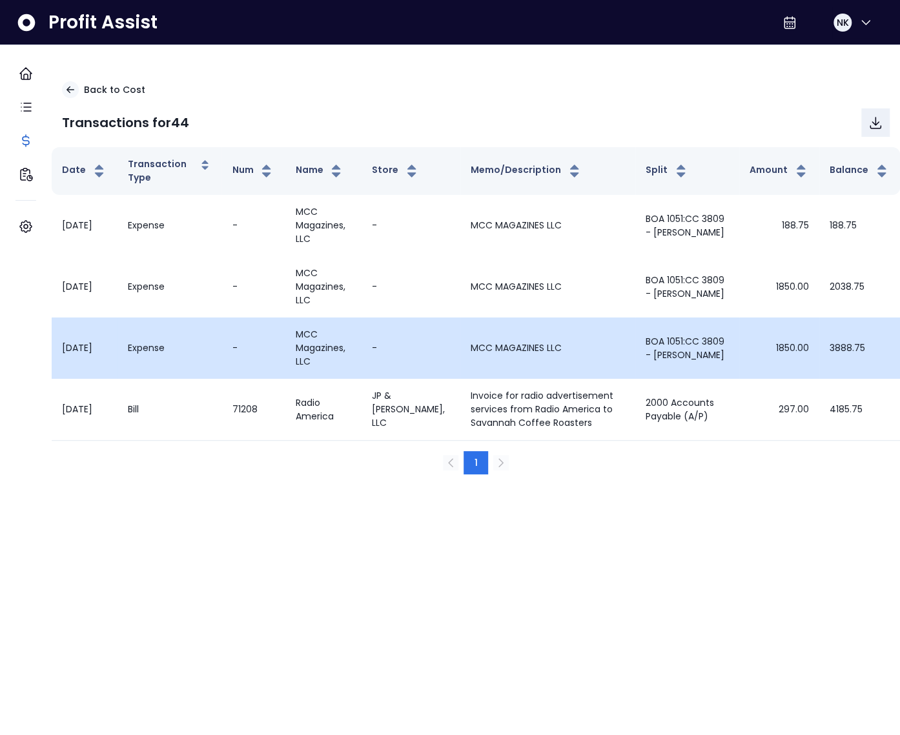
click at [781, 346] on td "1850.00" at bounding box center [779, 348] width 80 height 61
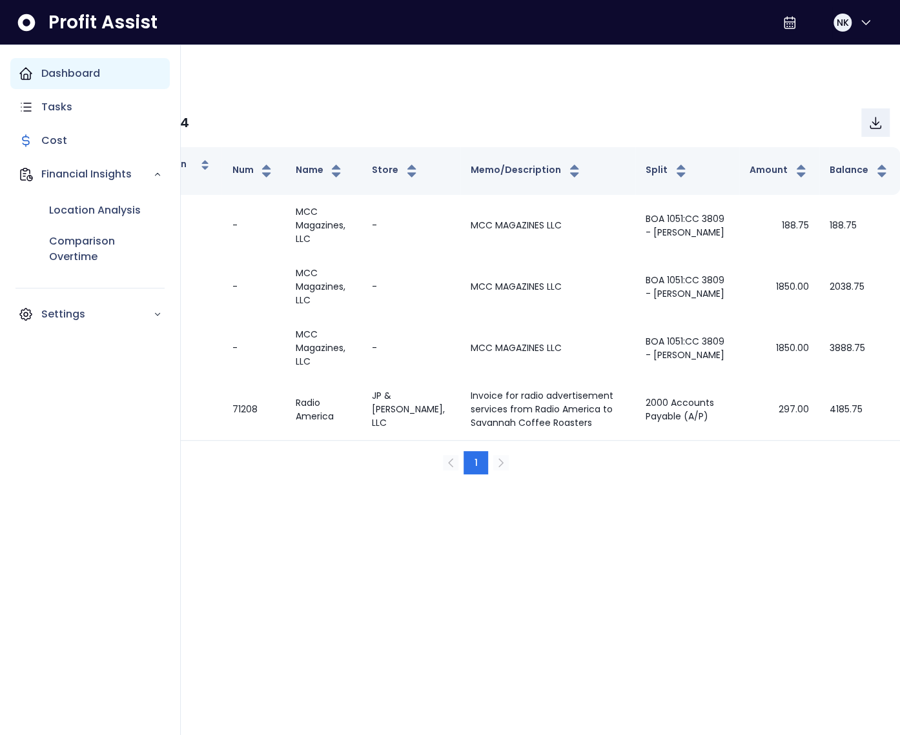
click at [18, 77] on icon "Main navigation" at bounding box center [25, 73] width 15 height 15
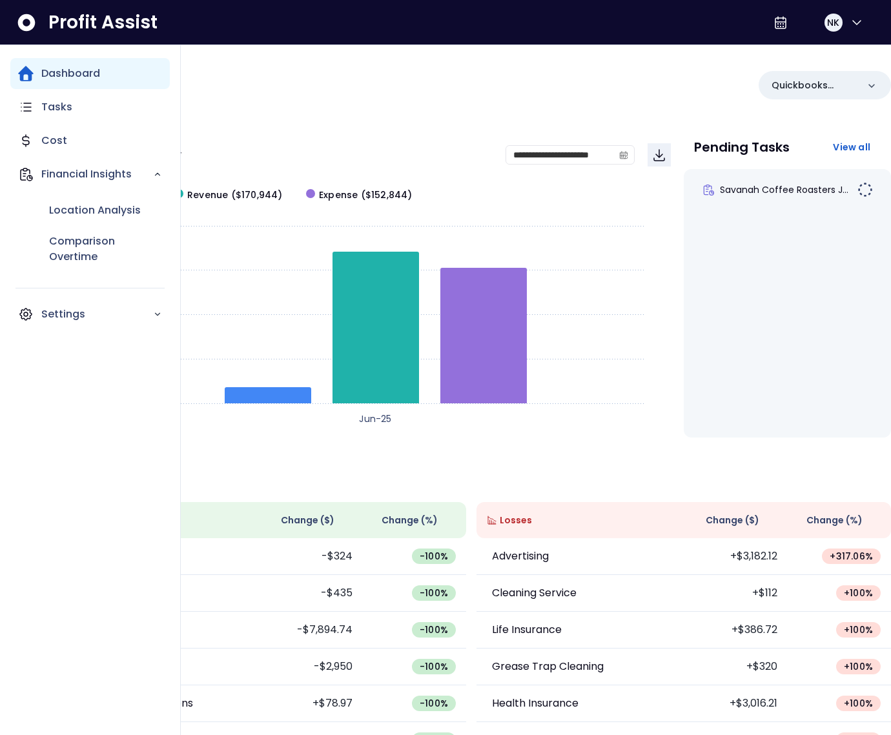
click at [19, 225] on div "Location Analysis Comparison Overtime" at bounding box center [89, 234] width 159 height 88
click at [65, 320] on p "Settings" at bounding box center [97, 314] width 112 height 15
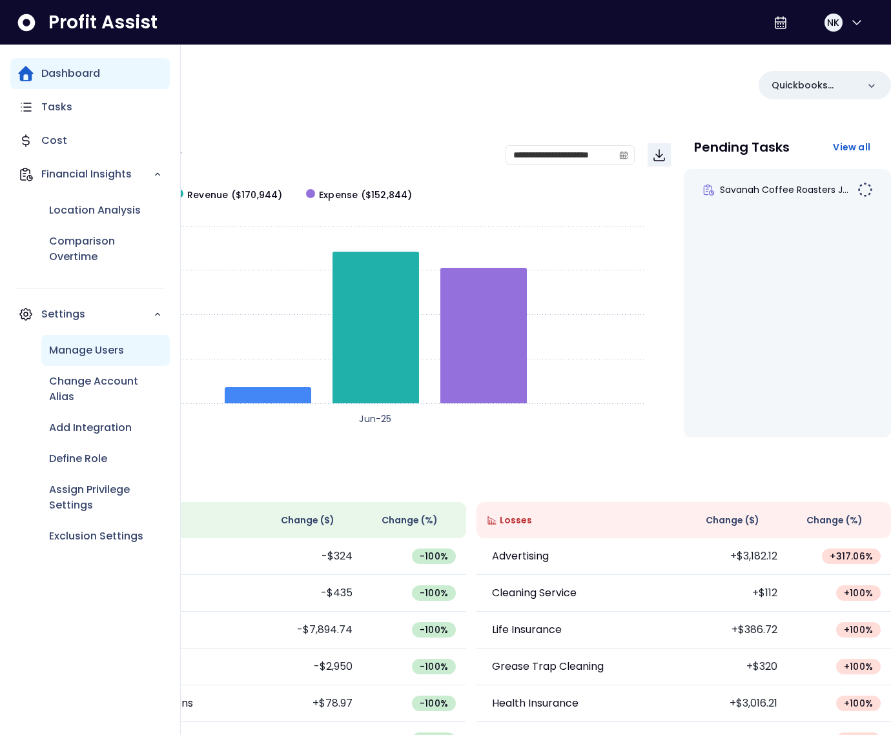
click at [72, 358] on p "Manage Users" at bounding box center [86, 350] width 75 height 15
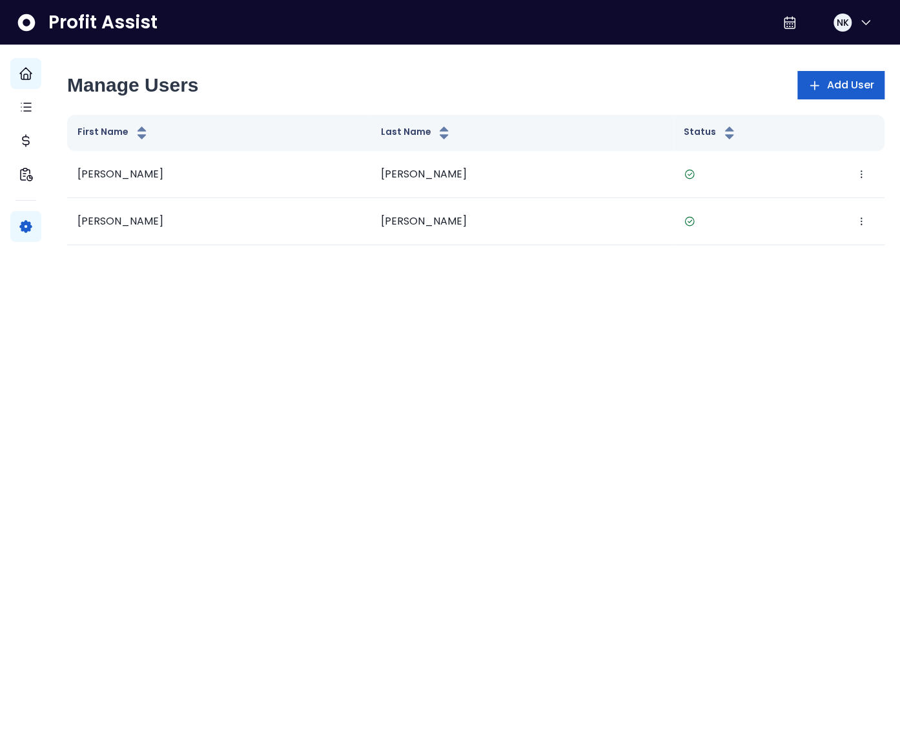
click at [837, 85] on span "Add User" at bounding box center [850, 84] width 48 height 15
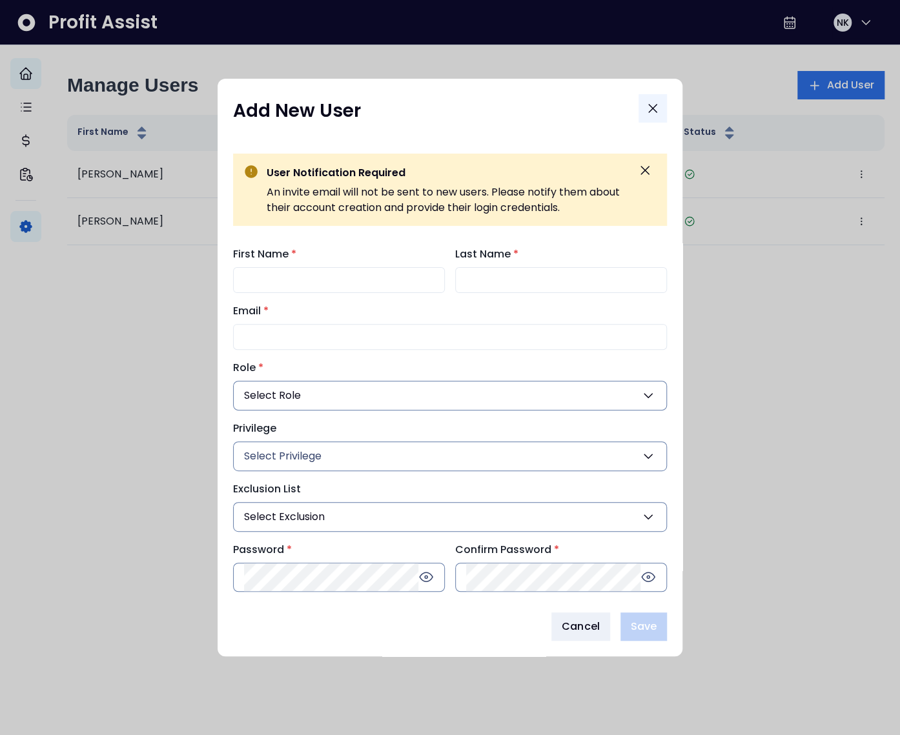
click at [653, 108] on icon "Close" at bounding box center [653, 109] width 8 height 8
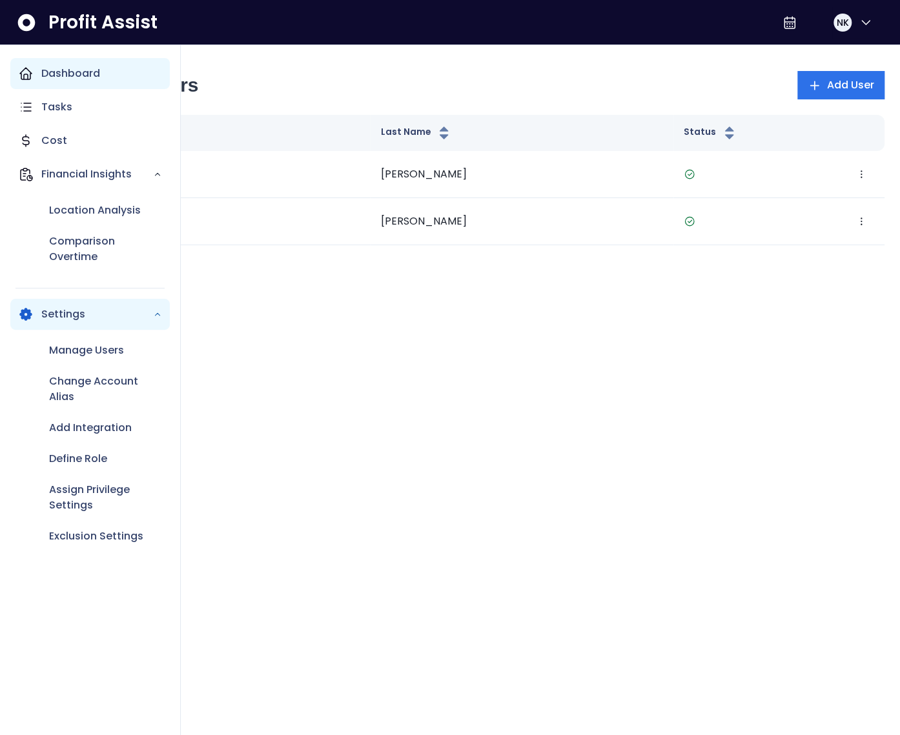
click at [18, 76] on icon "Main navigation" at bounding box center [25, 73] width 15 height 15
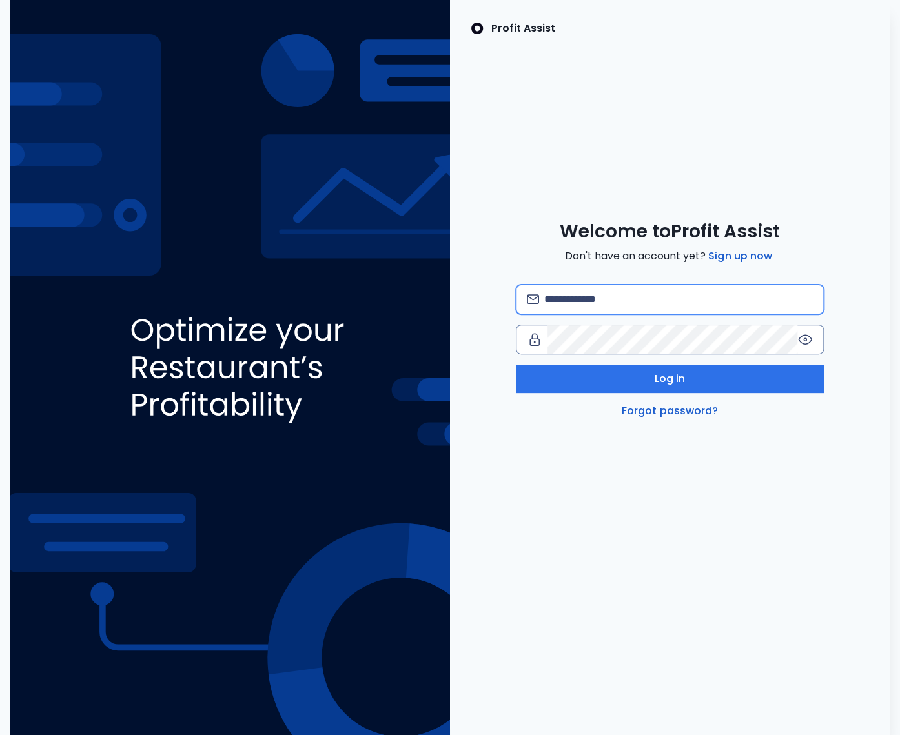
click at [613, 301] on input "email" at bounding box center [678, 299] width 269 height 28
type input "**********"
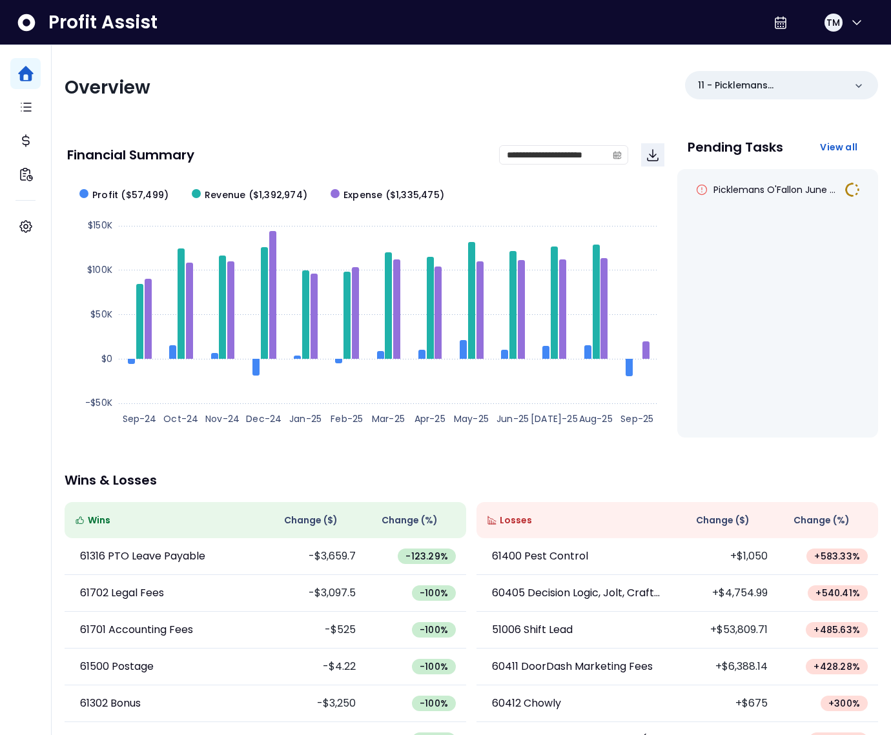
click at [386, 76] on div "Overview" at bounding box center [264, 87] width 399 height 23
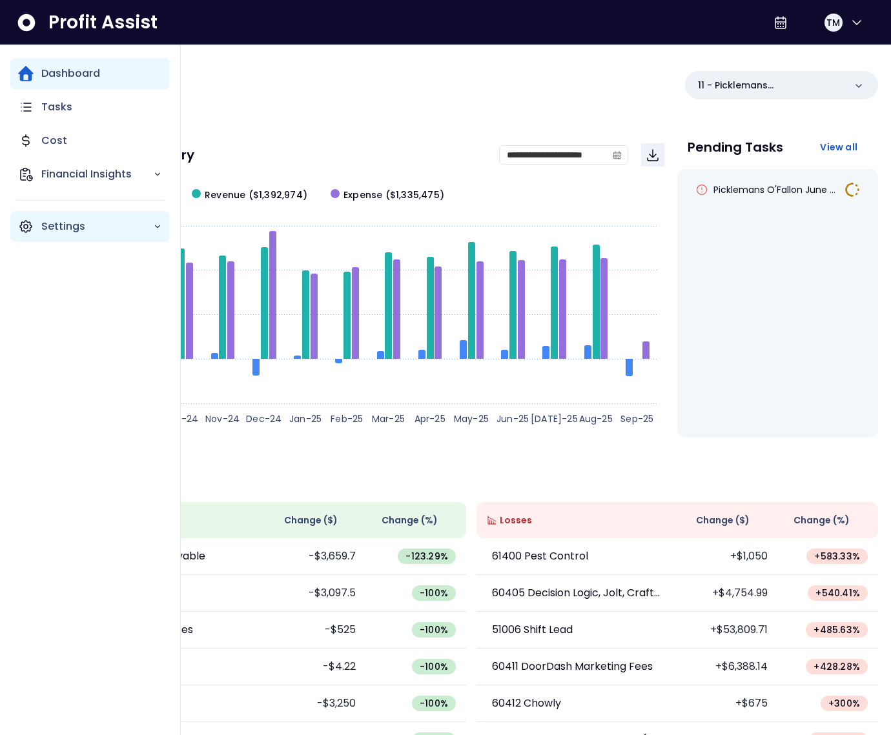
click at [17, 221] on div "Settings" at bounding box center [89, 226] width 159 height 31
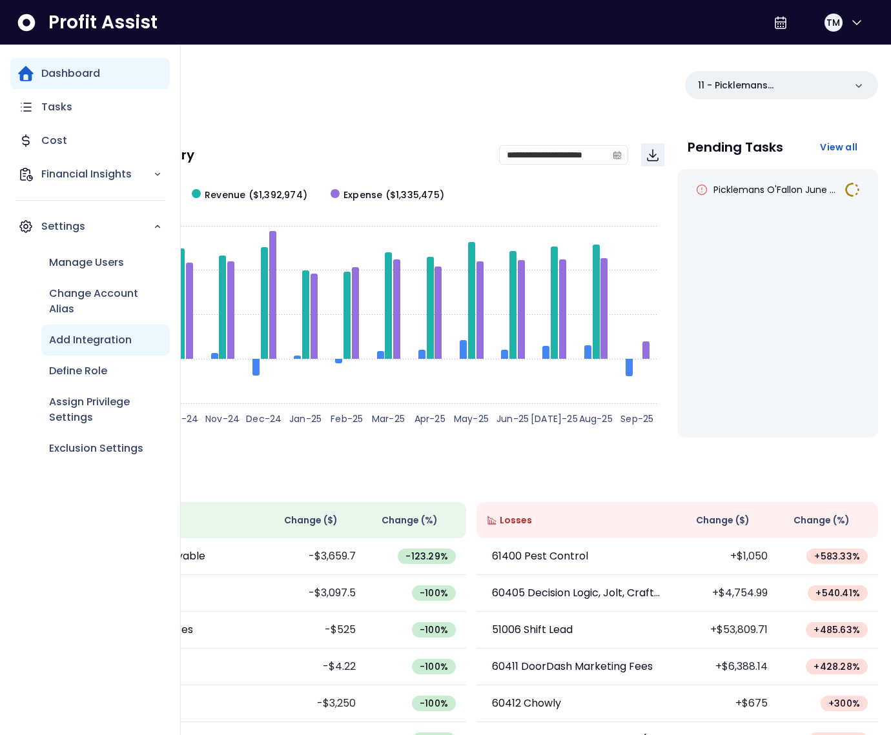
click at [108, 331] on div "Add Integration" at bounding box center [105, 340] width 128 height 31
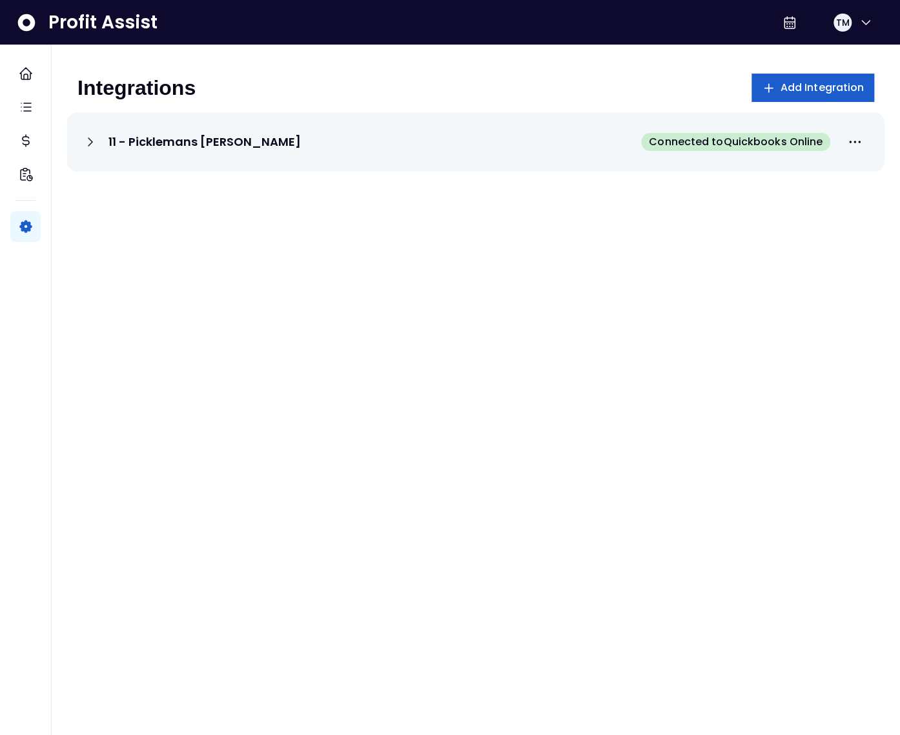
click at [787, 99] on button "Add Integration" at bounding box center [812, 88] width 123 height 28
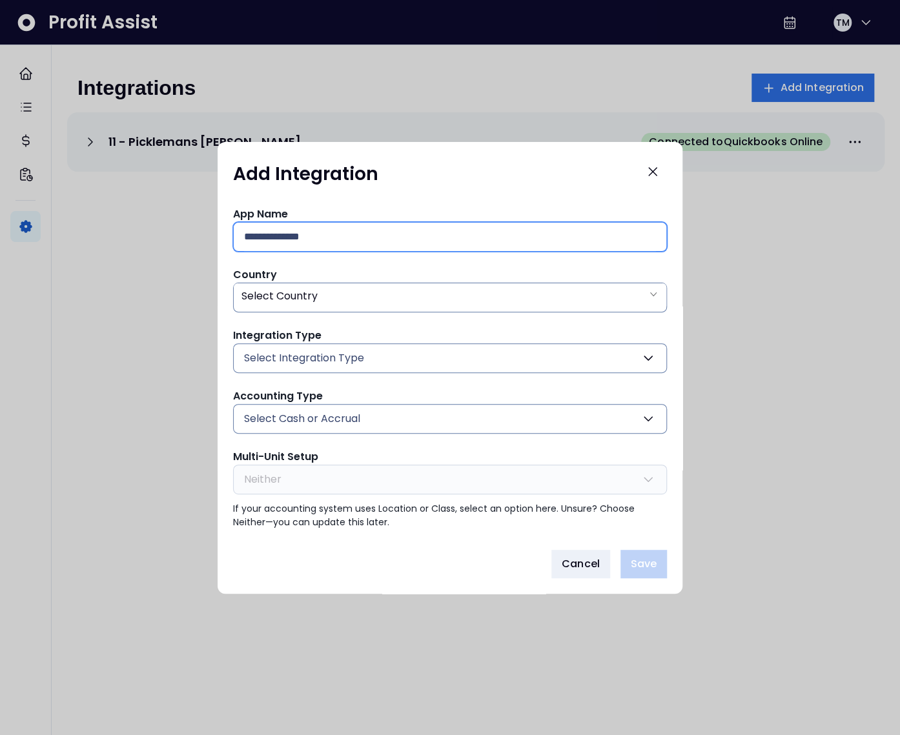
click at [394, 230] on input "text" at bounding box center [450, 237] width 412 height 28
type input "**********"
click at [318, 289] on div "Select Country" at bounding box center [450, 296] width 433 height 26
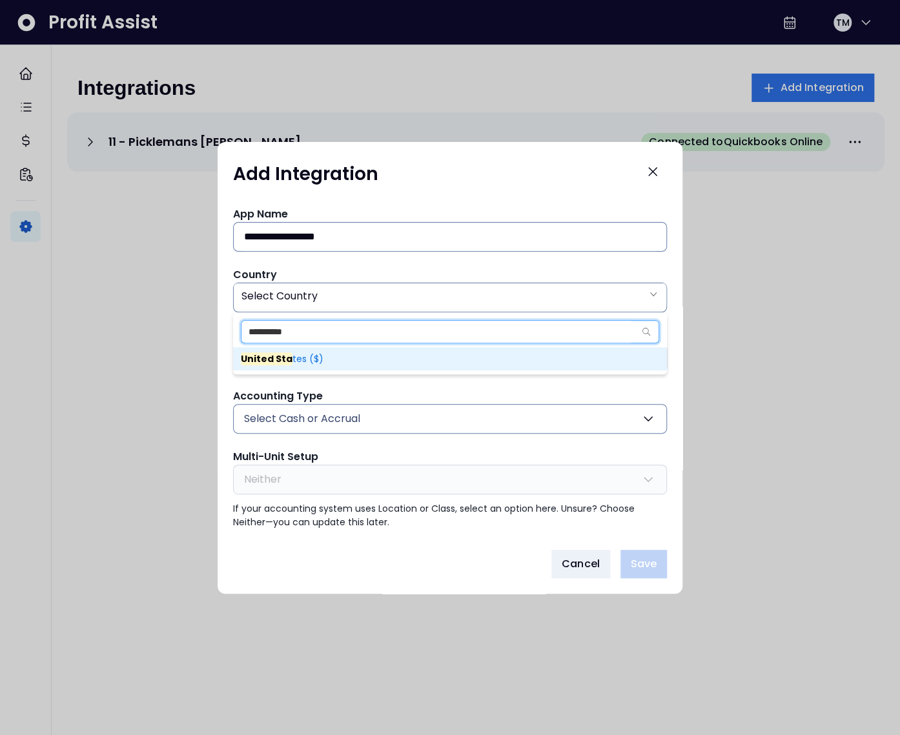
type input "**********"
click at [301, 358] on span "United Sta tes ($)" at bounding box center [282, 358] width 83 height 13
type input "**"
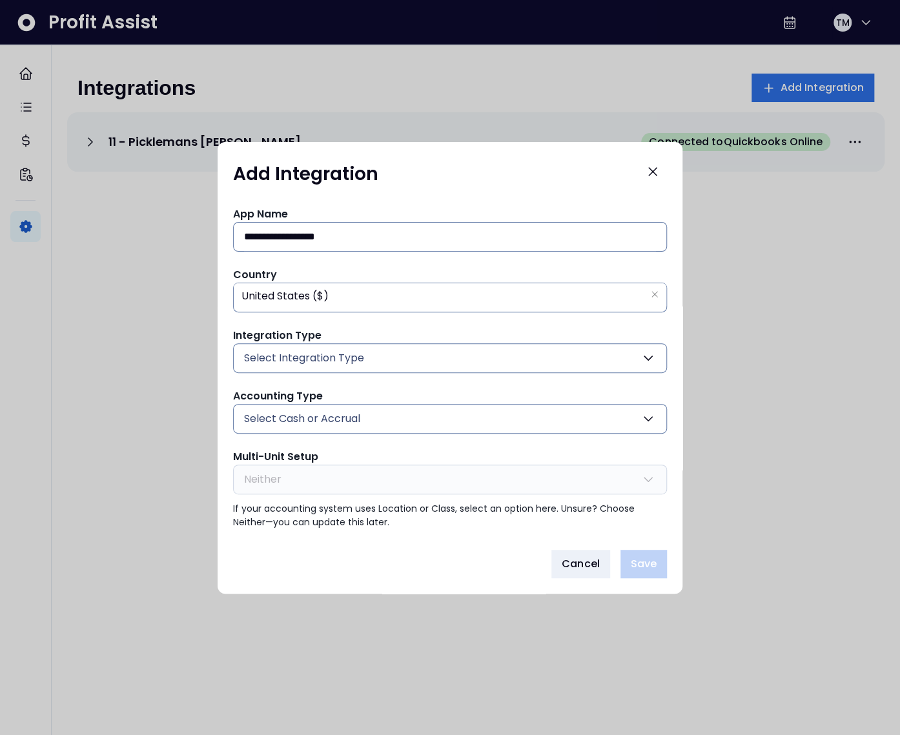
click at [316, 360] on span "Select Integration Type" at bounding box center [304, 358] width 120 height 15
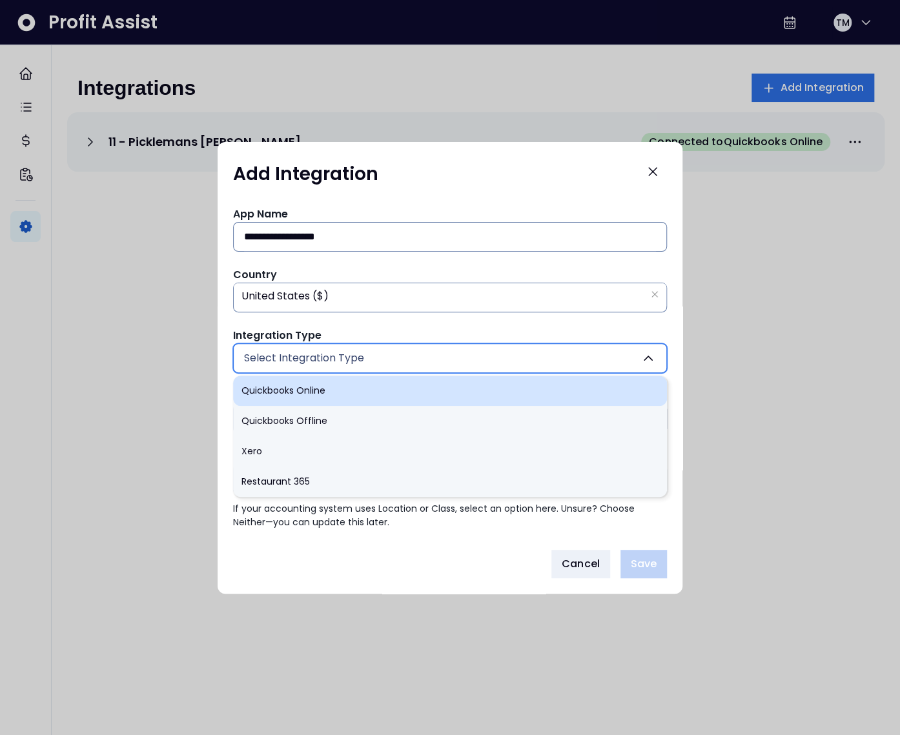
click at [319, 393] on li "Quickbooks Online" at bounding box center [450, 391] width 434 height 30
type input "******"
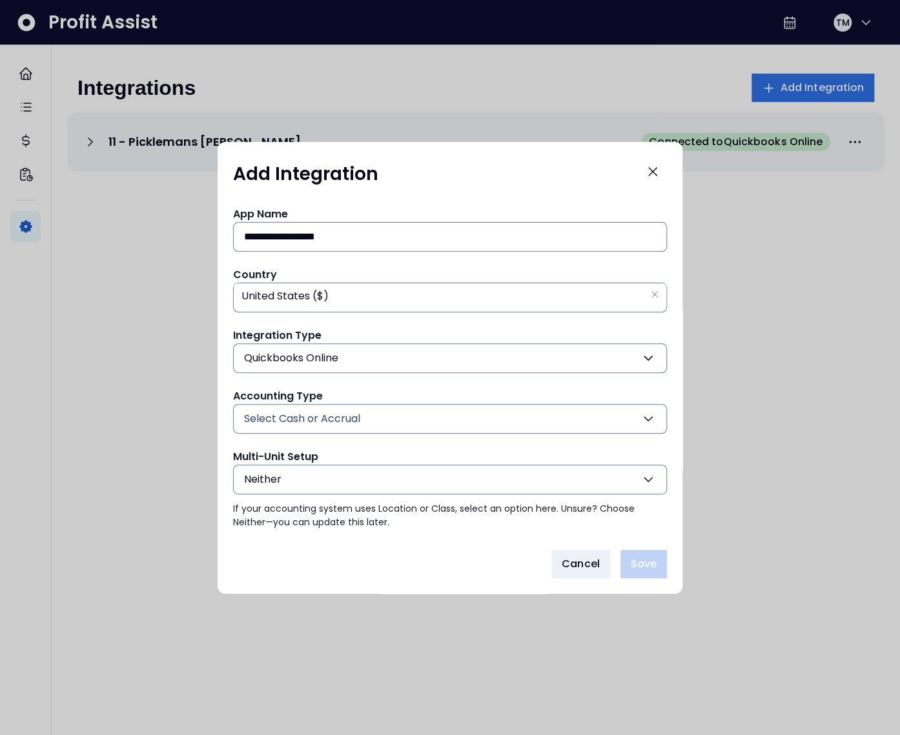
click at [309, 415] on span "Select Cash or Accrual" at bounding box center [302, 418] width 116 height 15
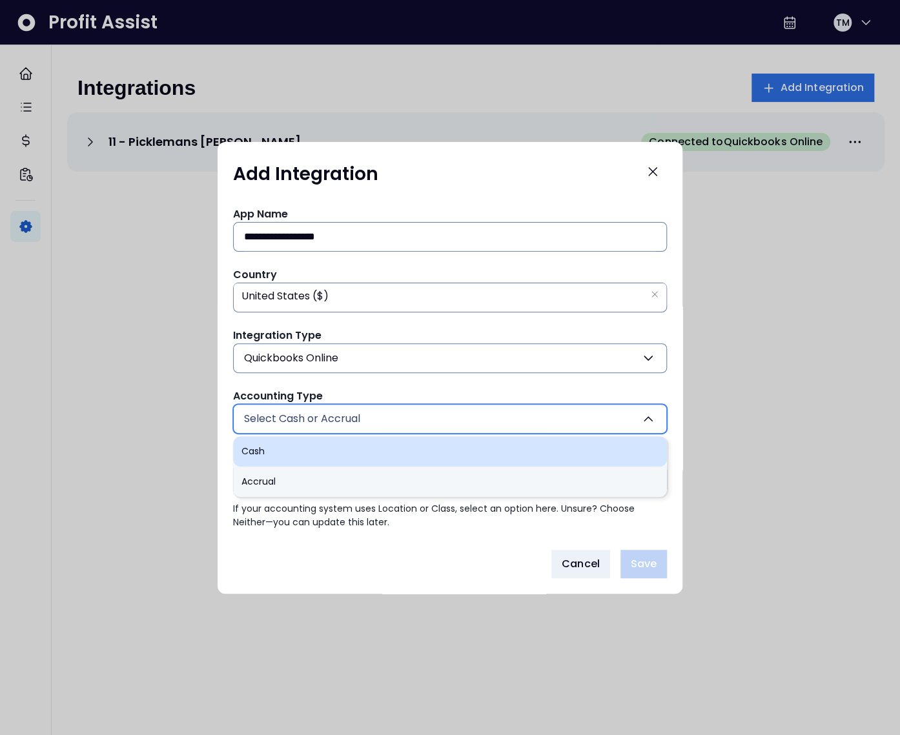
click at [301, 453] on li "Cash" at bounding box center [450, 451] width 434 height 30
type input "****"
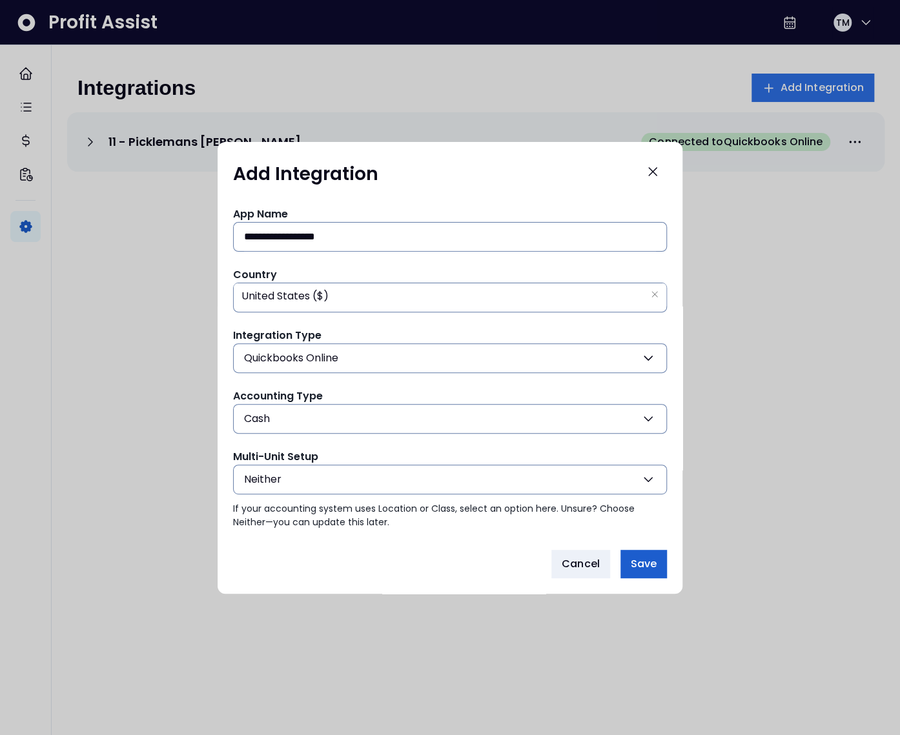
click at [648, 562] on span "Save" at bounding box center [644, 563] width 26 height 15
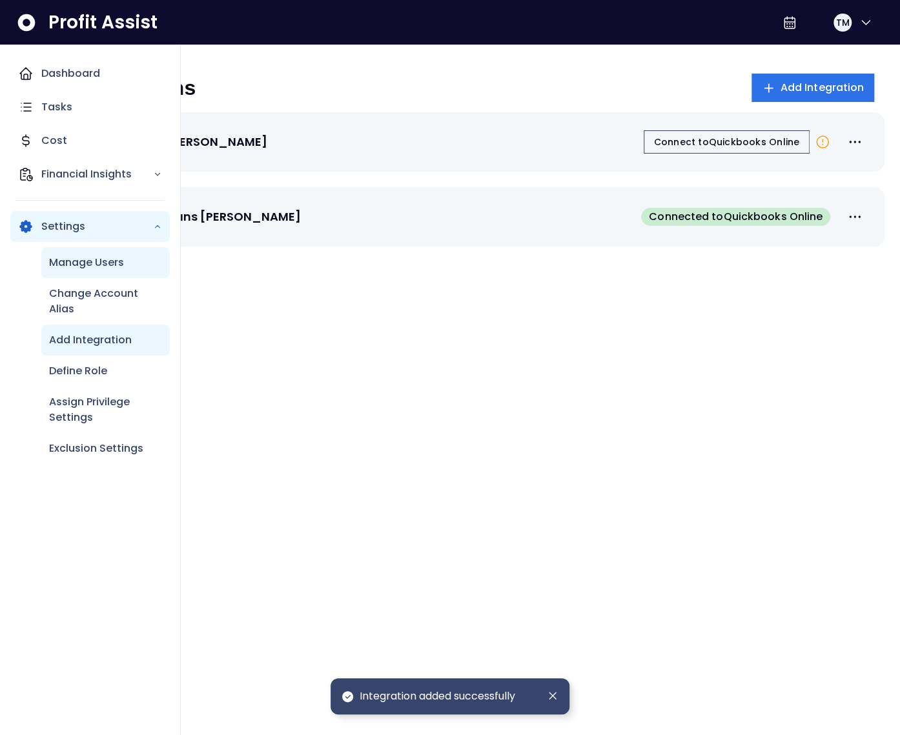
click at [97, 267] on p "Manage Users" at bounding box center [86, 262] width 75 height 15
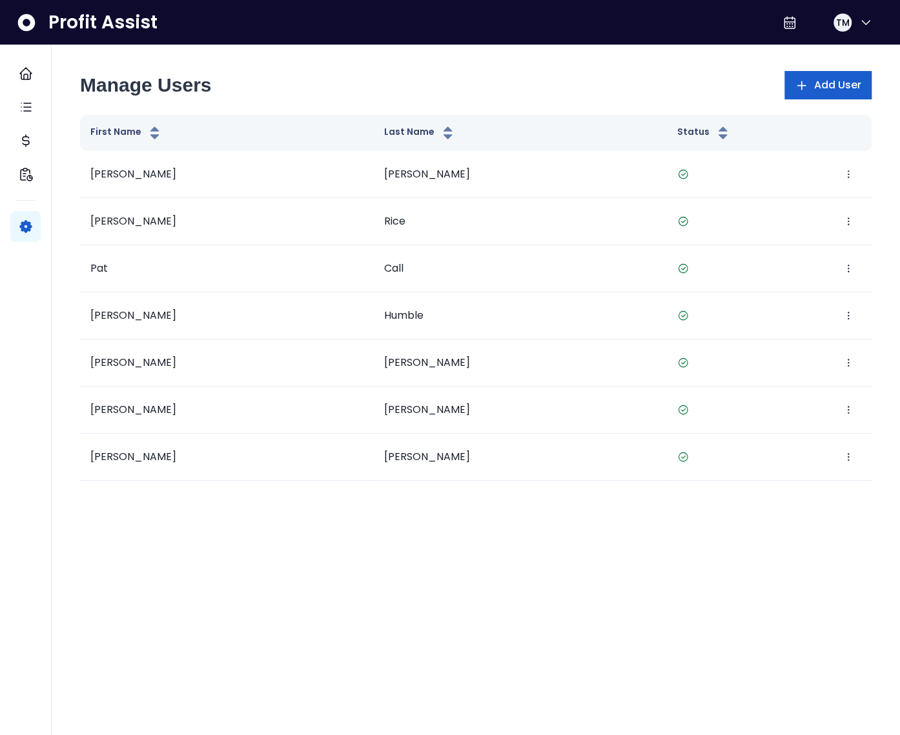
click at [820, 80] on span "Add User" at bounding box center [837, 84] width 48 height 15
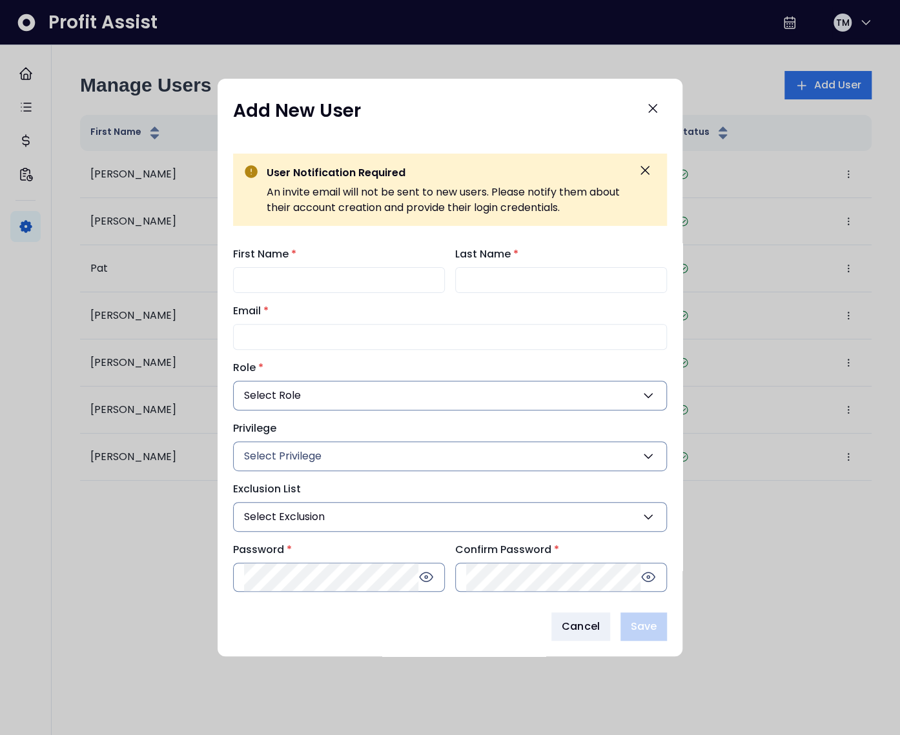
click at [658, 104] on icon "Close" at bounding box center [652, 108] width 15 height 15
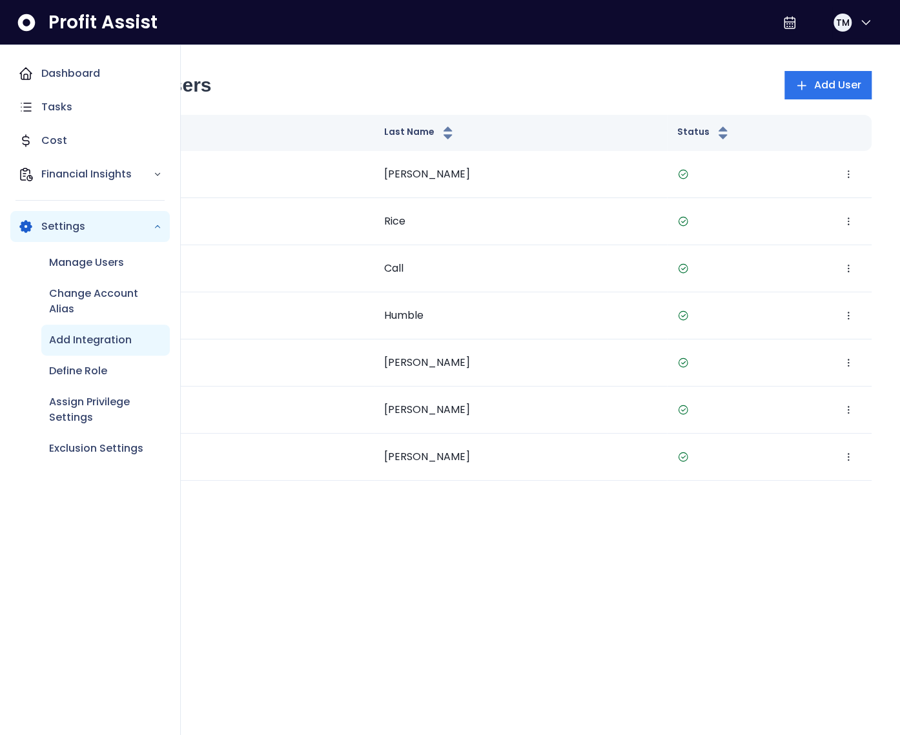
click at [92, 340] on p "Add Integration" at bounding box center [90, 339] width 83 height 15
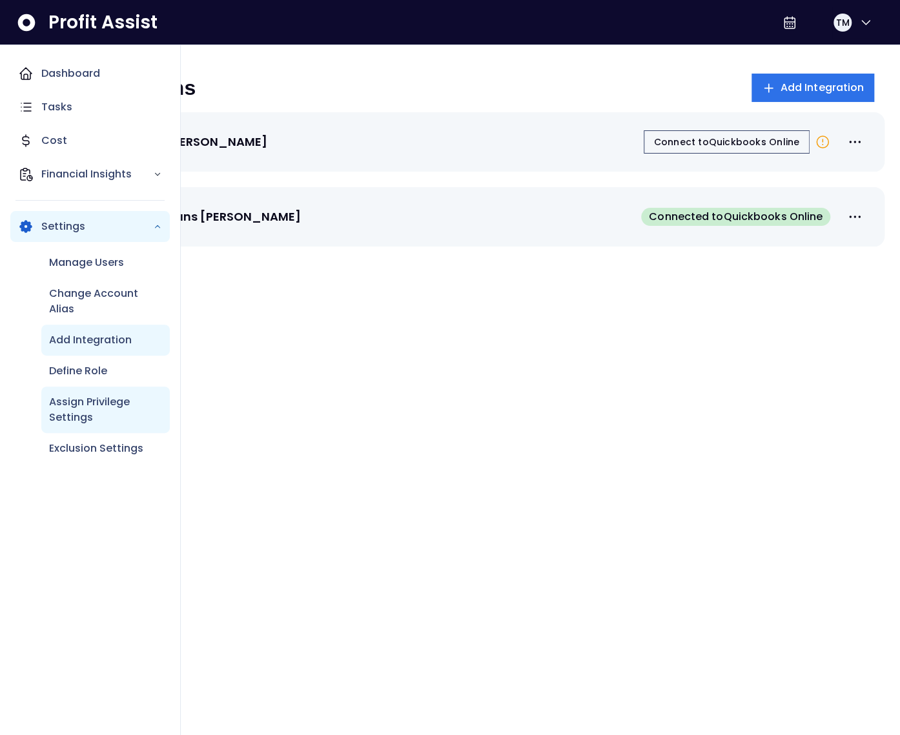
click at [110, 414] on p "Assign Privilege Settings" at bounding box center [105, 409] width 113 height 31
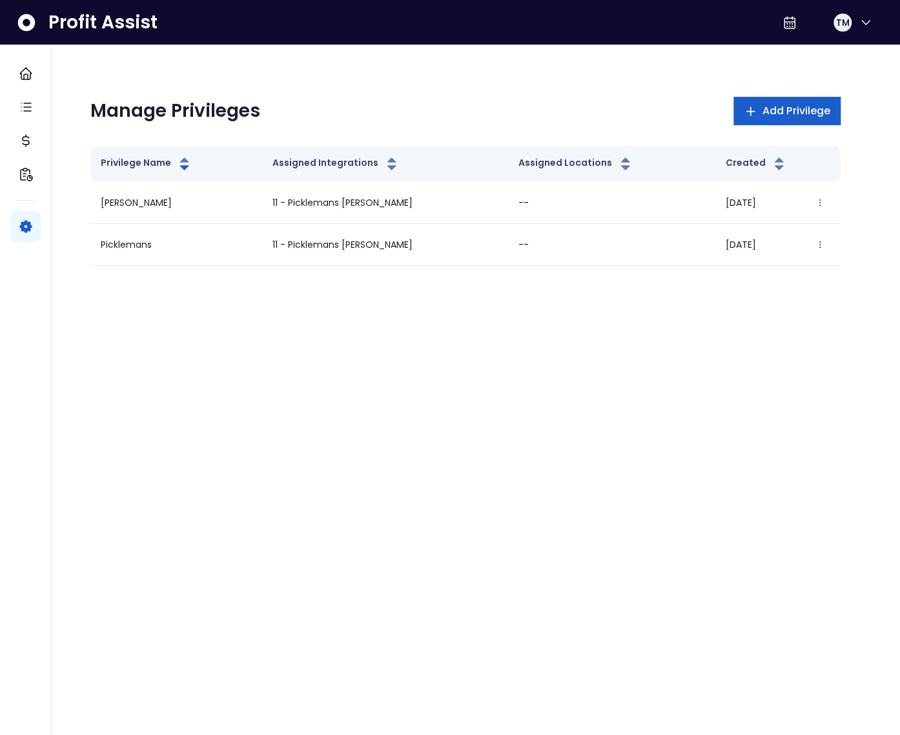
click at [767, 112] on span "Add Privilege" at bounding box center [796, 110] width 68 height 15
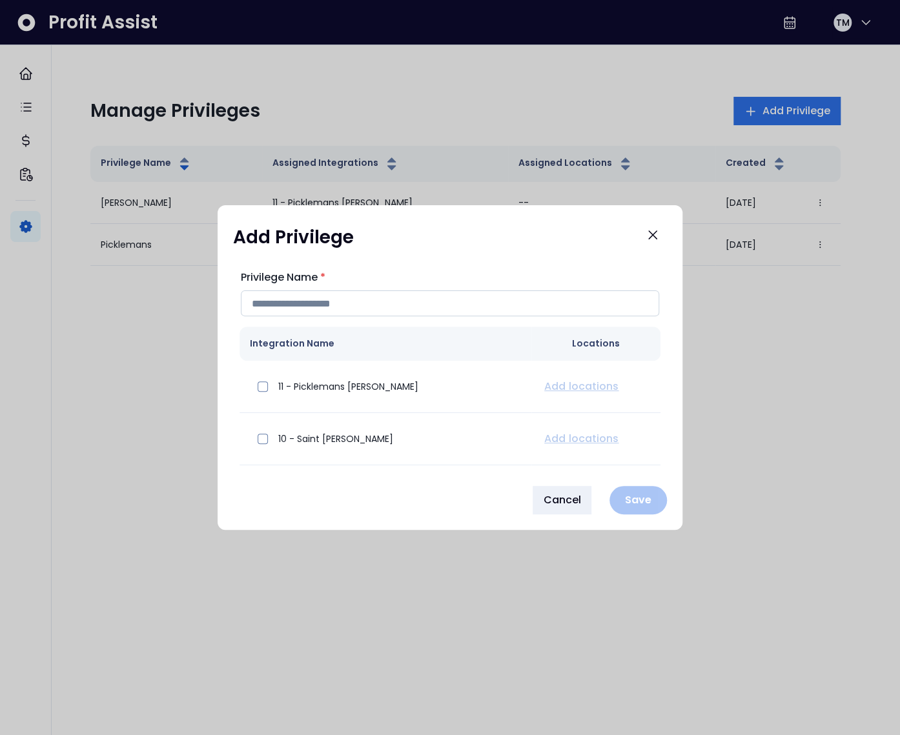
click at [309, 300] on input "Privilege Name *" at bounding box center [450, 304] width 418 height 26
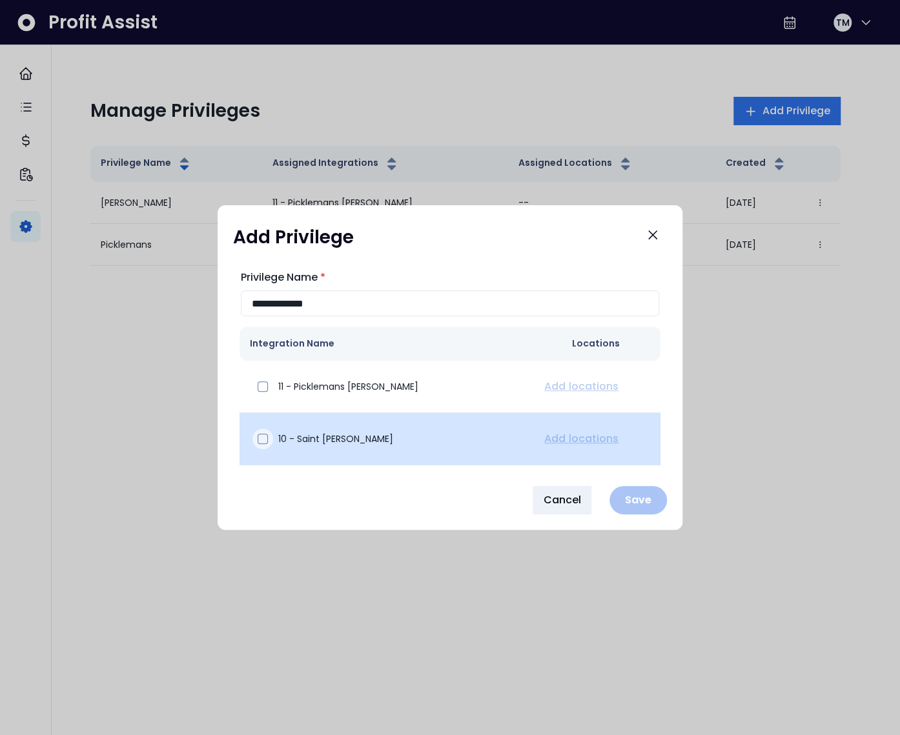
type input "**********"
click at [258, 440] on span at bounding box center [263, 439] width 10 height 10
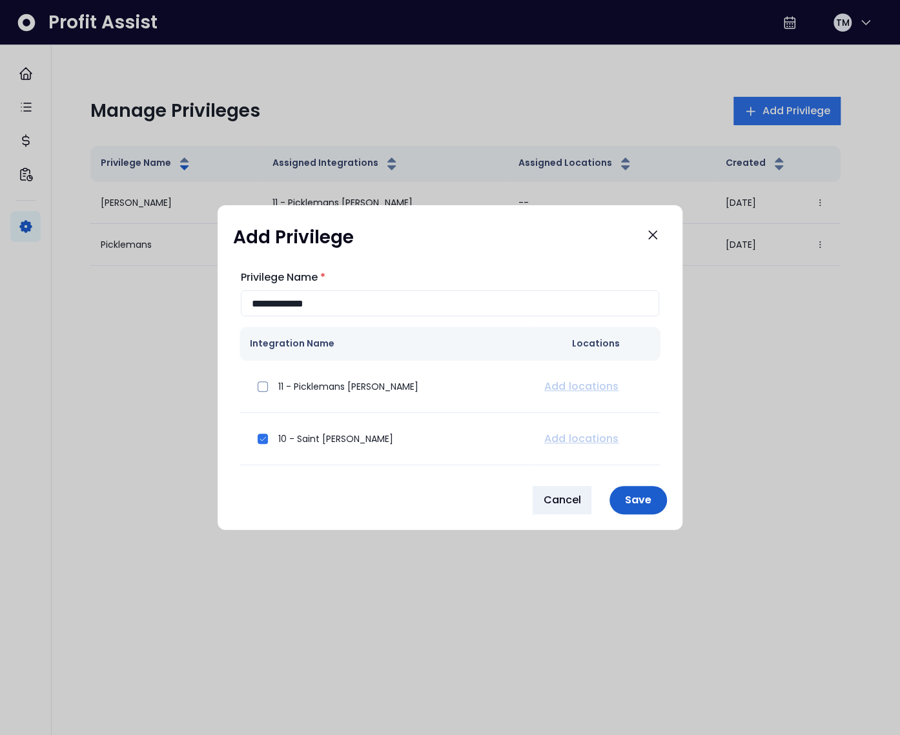
click at [642, 496] on p "Save" at bounding box center [638, 500] width 42 height 12
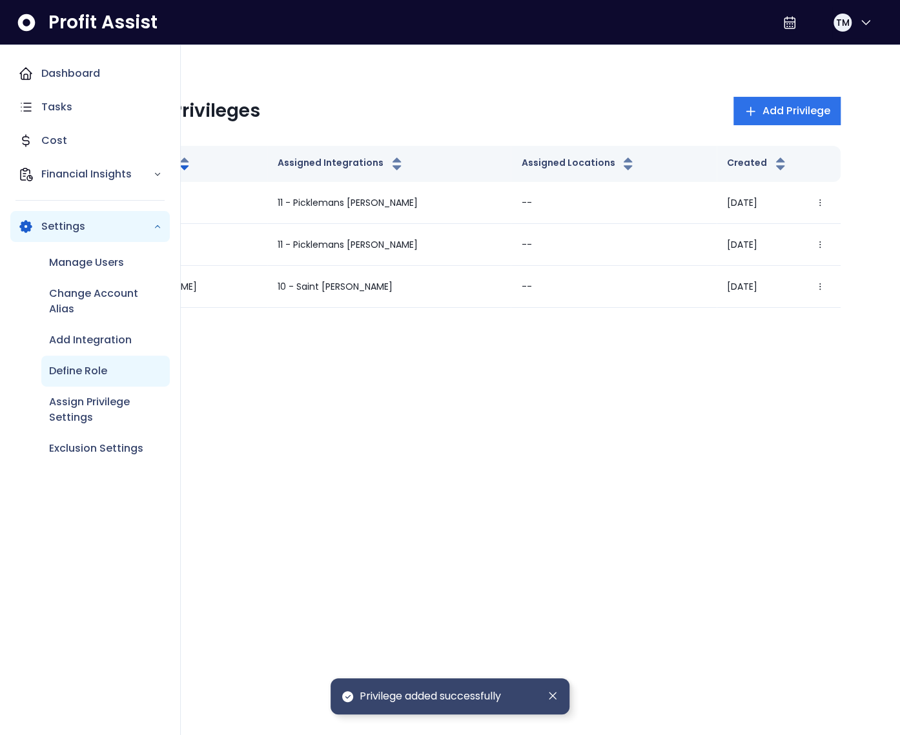
click at [90, 362] on div "Define Role" at bounding box center [105, 371] width 128 height 31
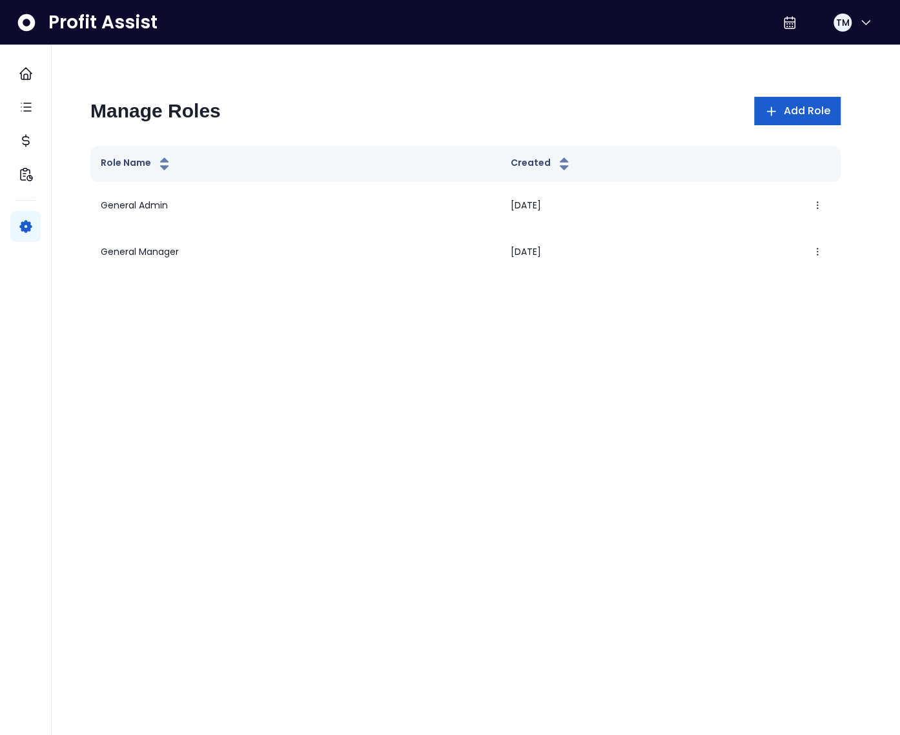
click at [808, 110] on span "Add Role" at bounding box center [806, 110] width 47 height 15
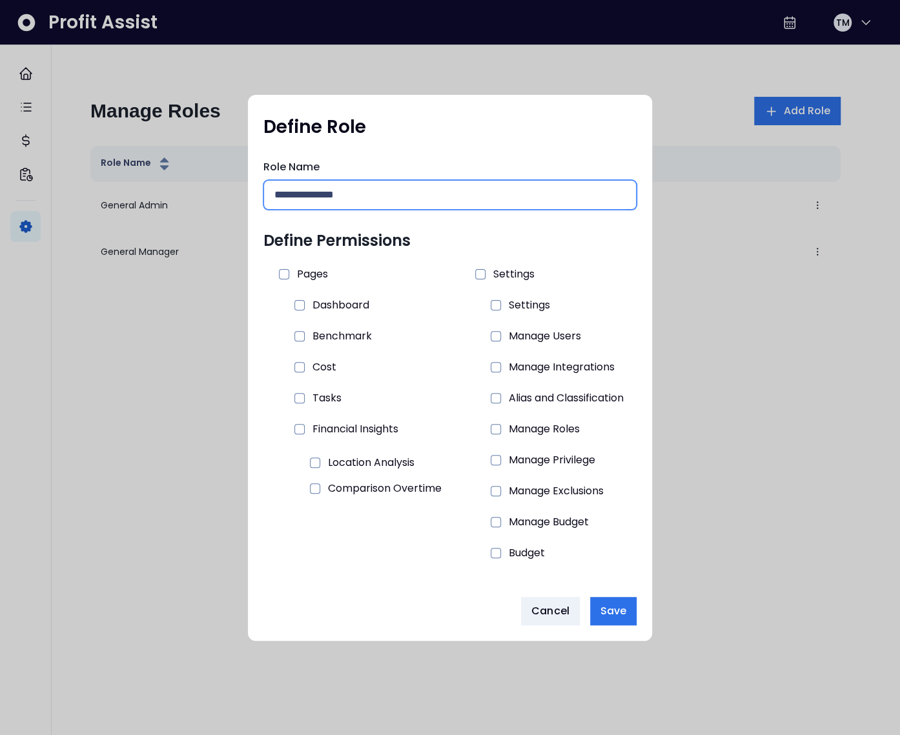
click at [314, 197] on input "text" at bounding box center [449, 195] width 351 height 28
type input "**********"
click at [280, 277] on span at bounding box center [284, 274] width 10 height 10
click at [295, 398] on icon at bounding box center [299, 398] width 9 height 9
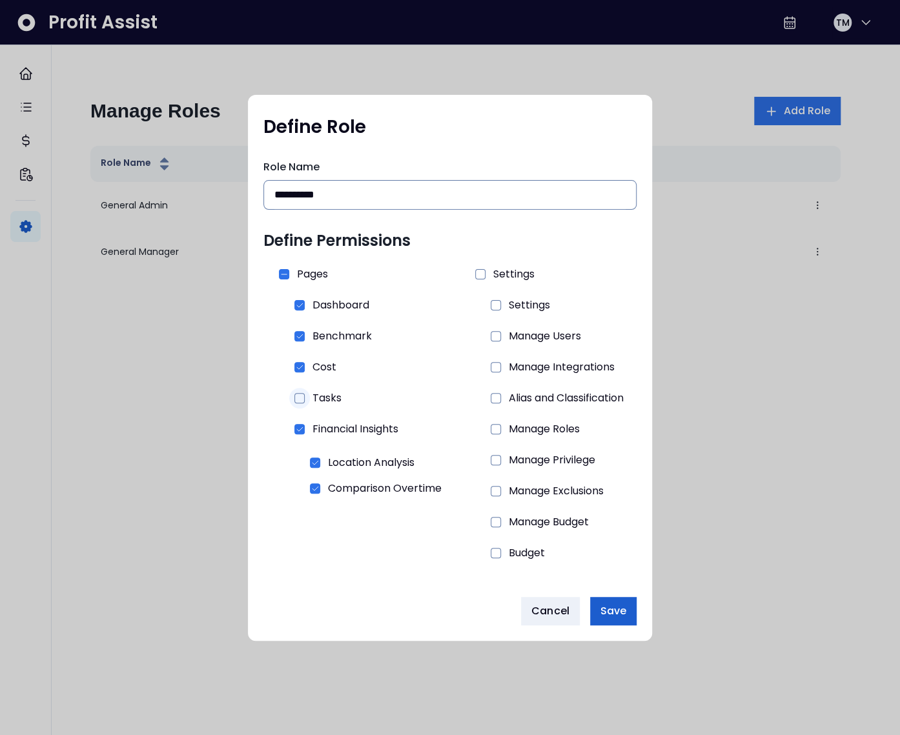
click at [606, 609] on span "Save" at bounding box center [613, 611] width 26 height 15
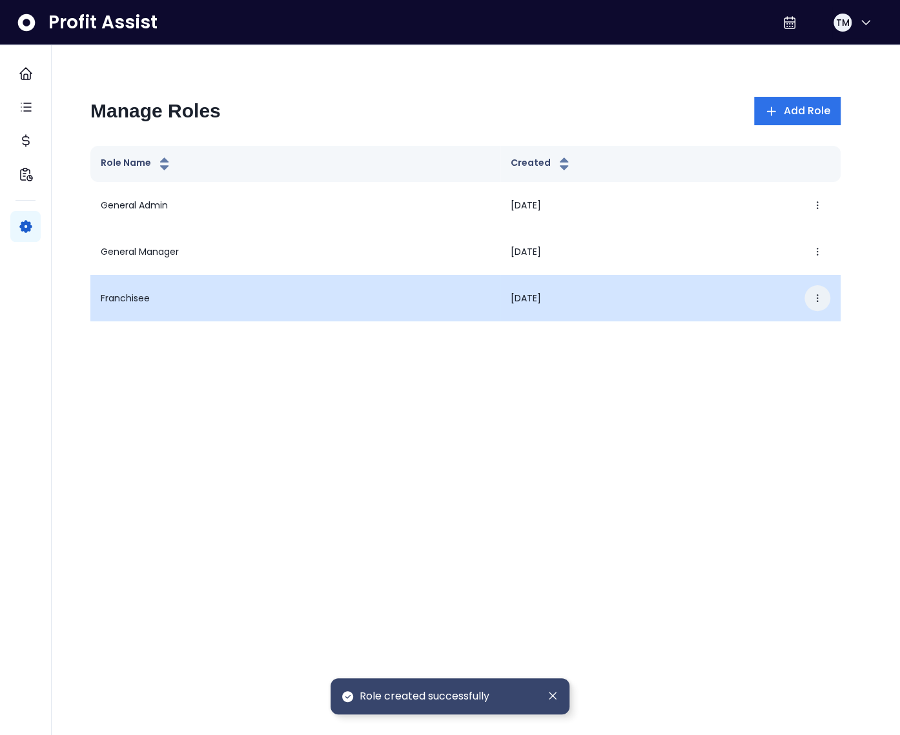
click at [819, 301] on icon "button" at bounding box center [817, 298] width 10 height 10
click at [788, 320] on div "Edit Delete" at bounding box center [758, 353] width 145 height 74
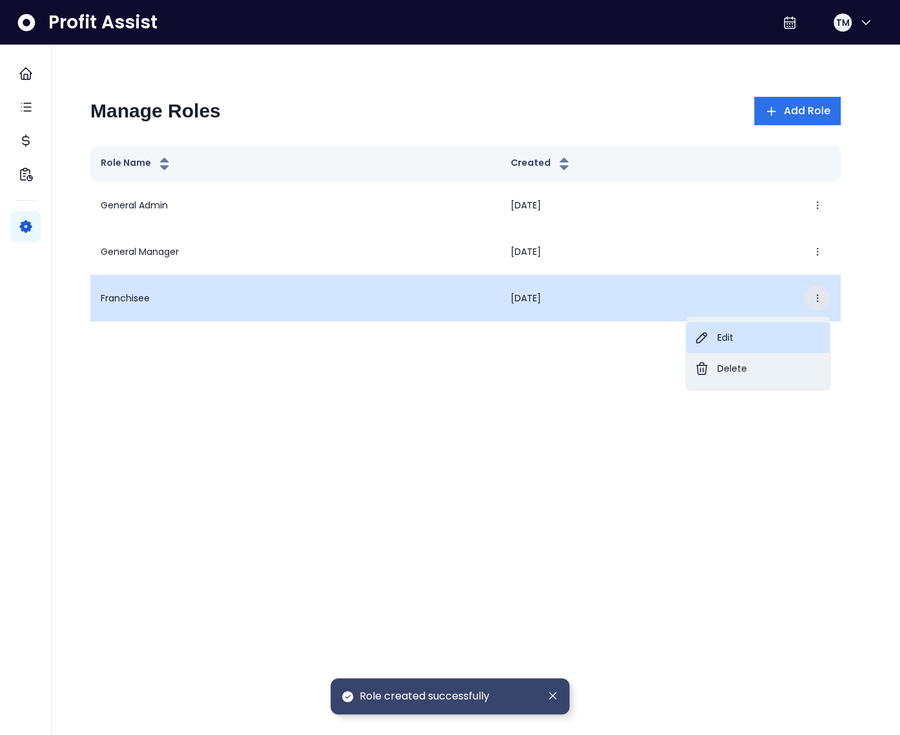
click at [765, 336] on button "Edit" at bounding box center [757, 337] width 143 height 31
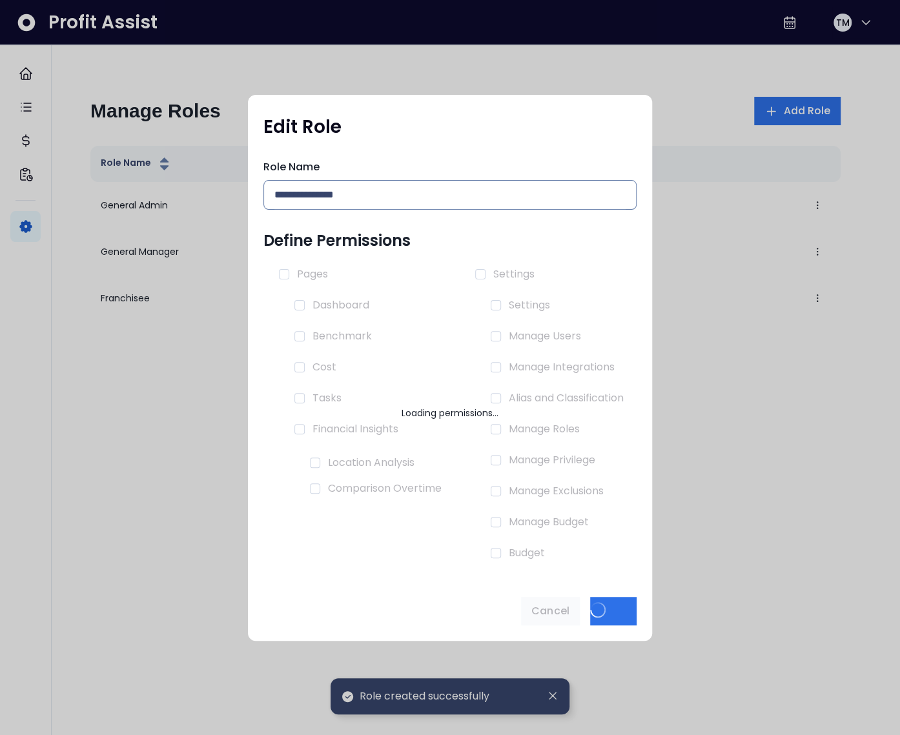
type input "**********"
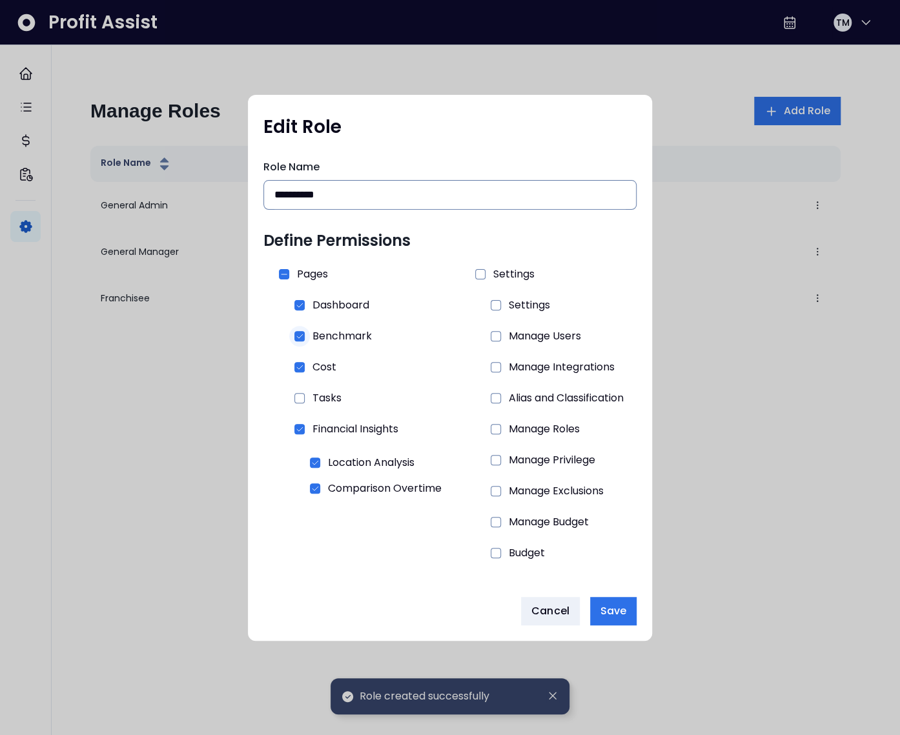
click at [301, 337] on div at bounding box center [299, 336] width 21 height 21
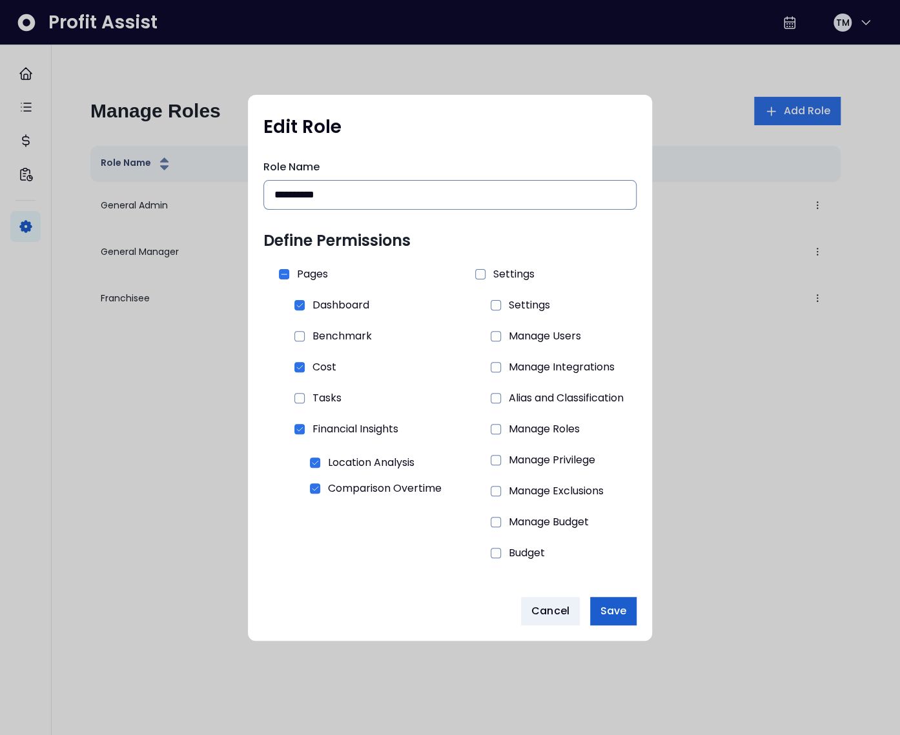
click at [616, 604] on span "Save" at bounding box center [613, 611] width 26 height 15
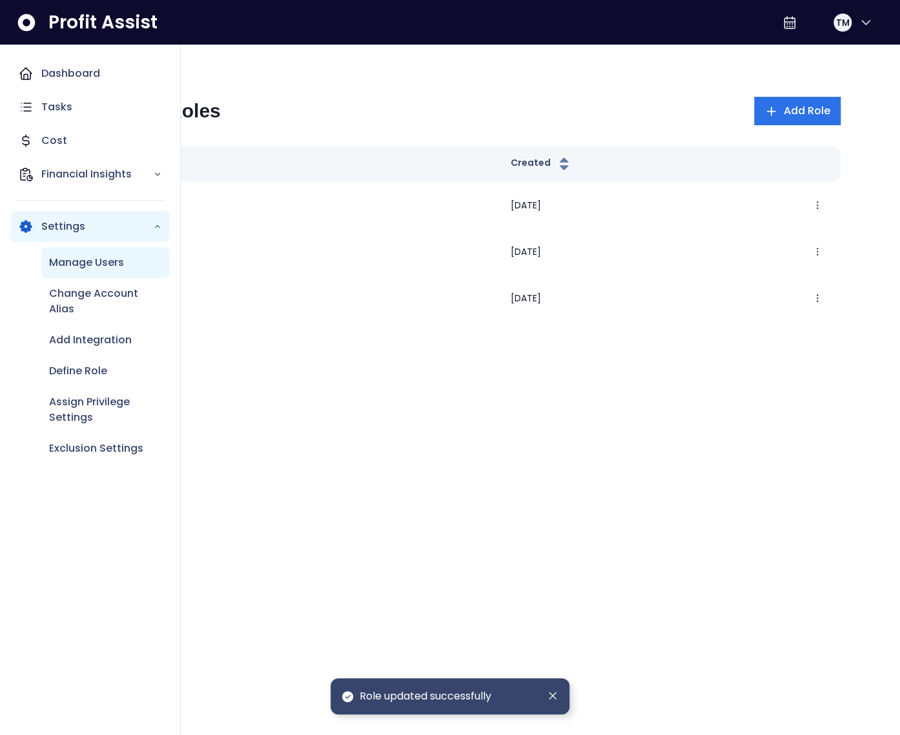
click at [98, 264] on p "Manage Users" at bounding box center [86, 262] width 75 height 15
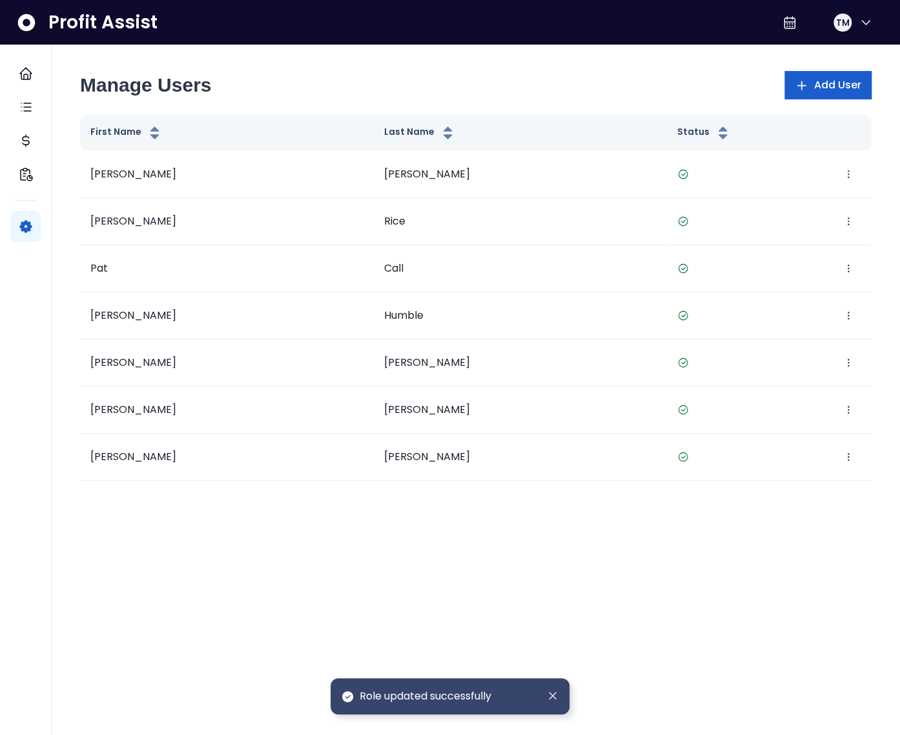
click at [801, 84] on icon "button" at bounding box center [802, 86] width 14 height 14
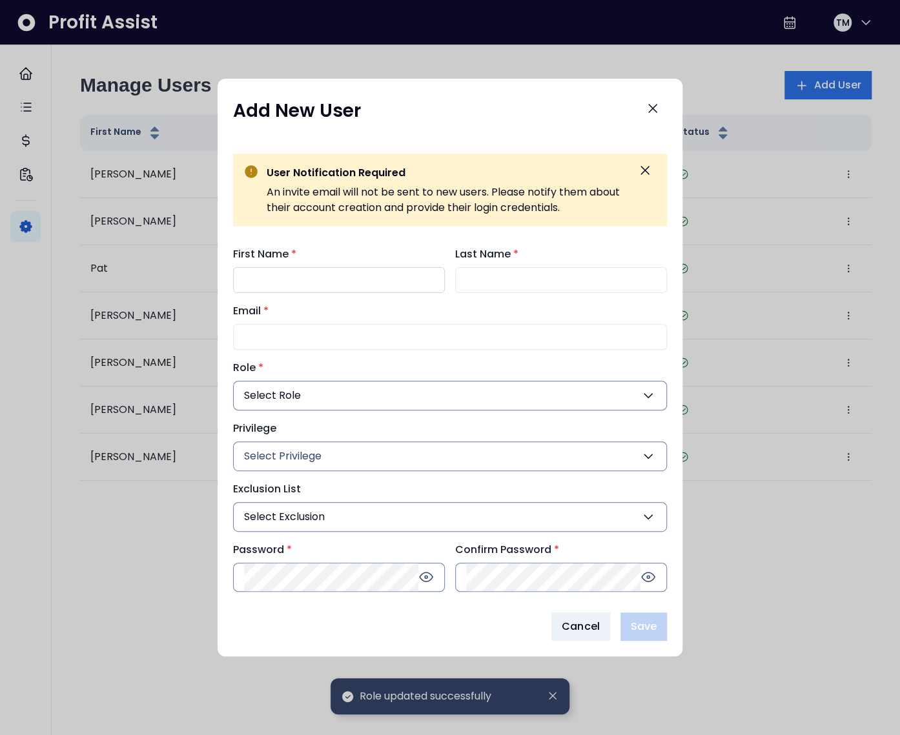
click at [269, 280] on input "First Name *" at bounding box center [339, 280] width 212 height 26
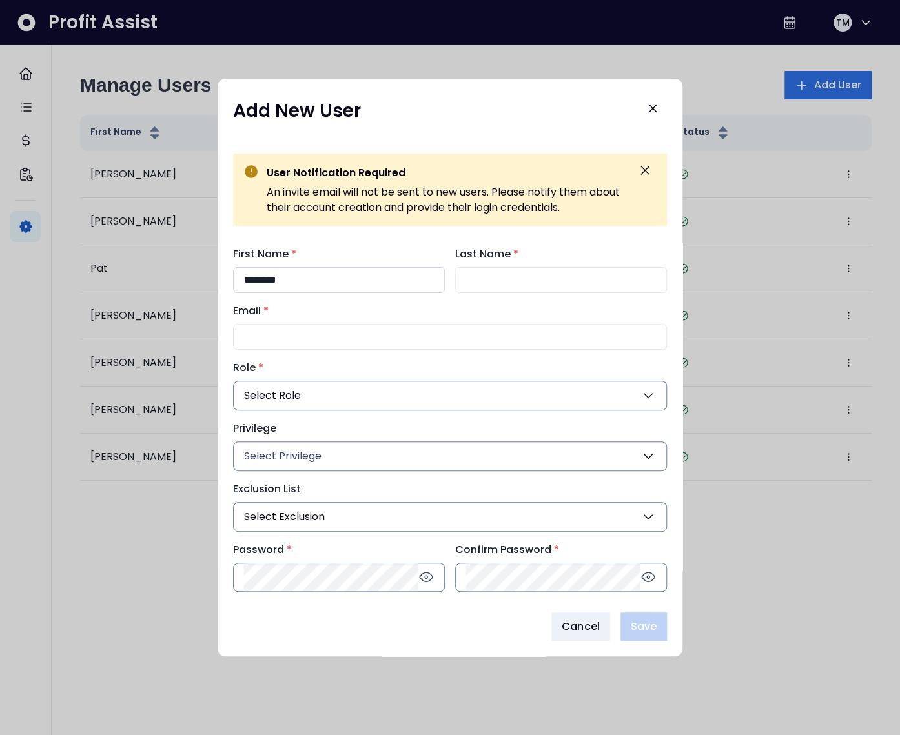
type input "********"
paste input "**********"
type input "**********"
click at [356, 399] on button "Select Role" at bounding box center [450, 396] width 434 height 30
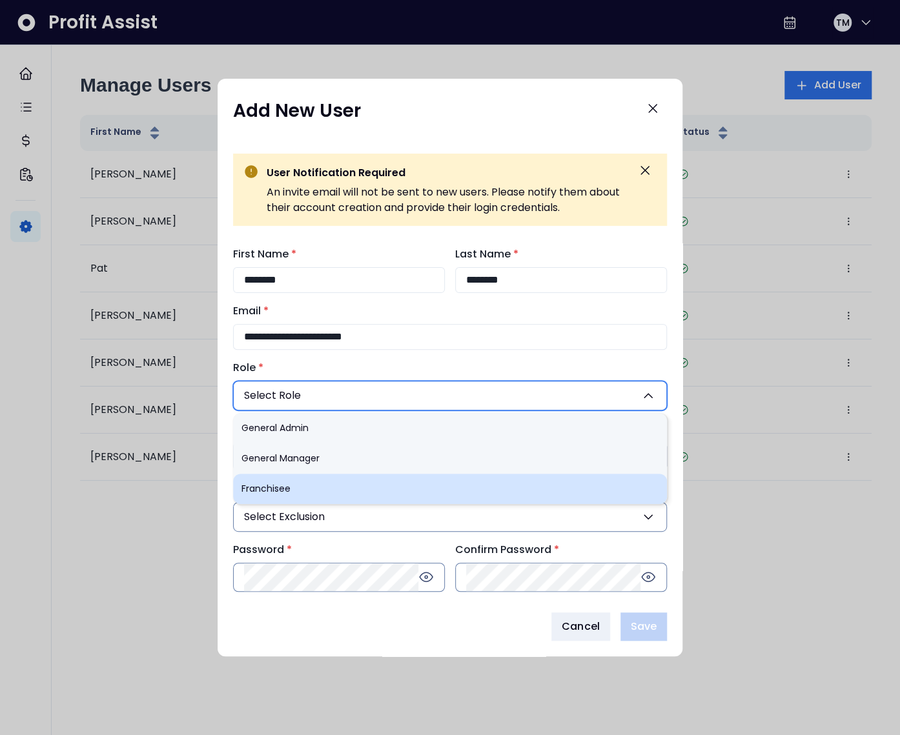
click at [322, 496] on li "Franchisee" at bounding box center [450, 489] width 434 height 30
type input "***"
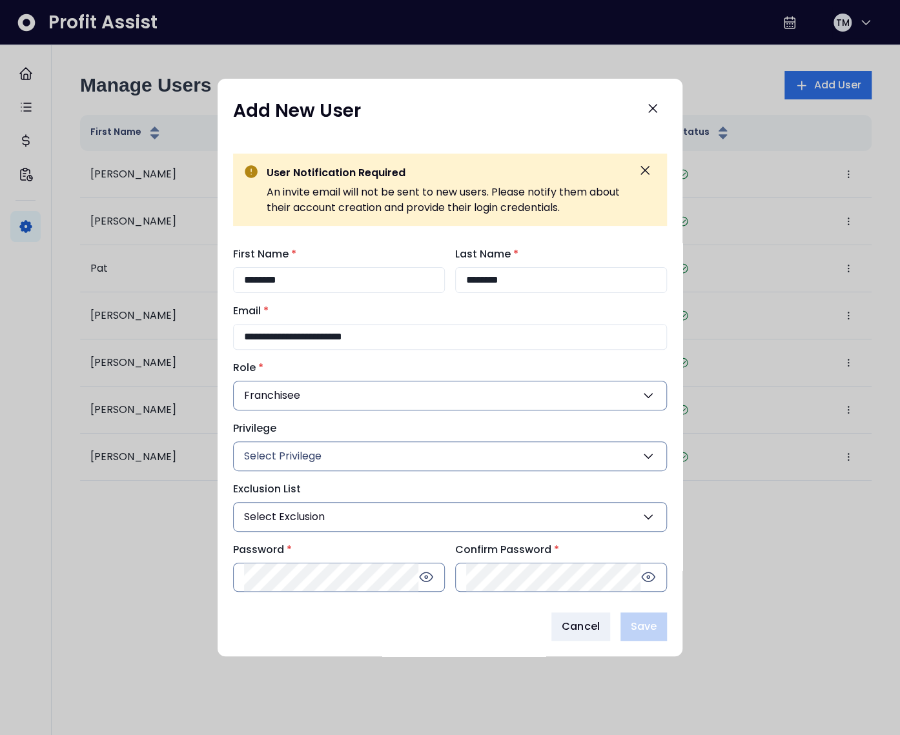
click at [333, 450] on button "Select Privilege" at bounding box center [450, 457] width 434 height 30
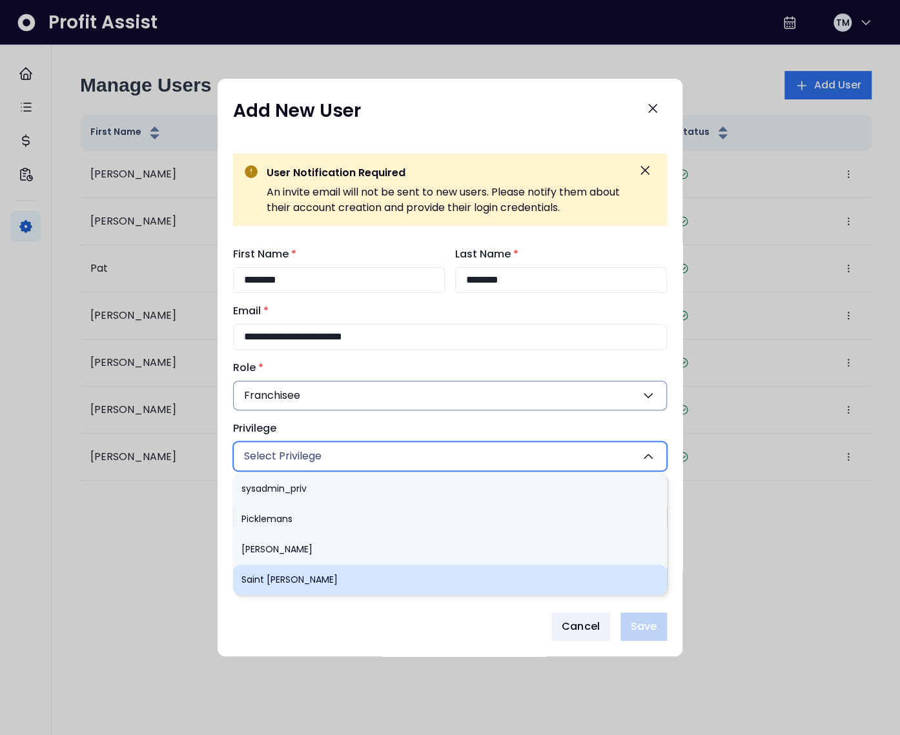
click at [313, 578] on li "Saint [PERSON_NAME]" at bounding box center [450, 580] width 434 height 30
type input "***"
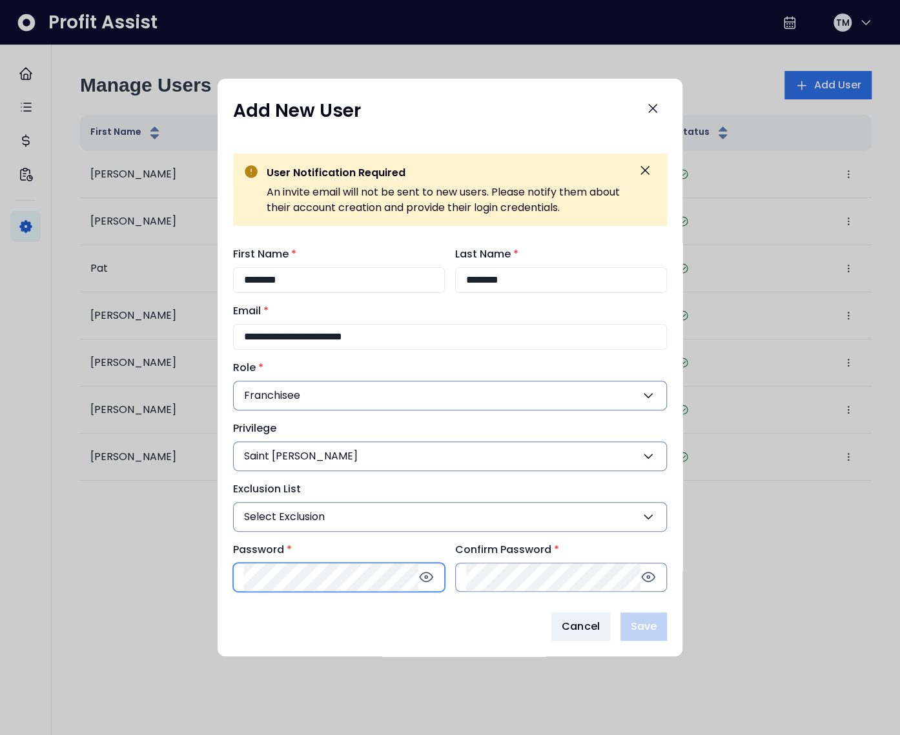
click at [319, 571] on div "**********" at bounding box center [450, 419] width 465 height 367
click at [358, 617] on div "Cancel Save" at bounding box center [450, 627] width 434 height 28
click at [642, 620] on span "Save" at bounding box center [644, 626] width 26 height 15
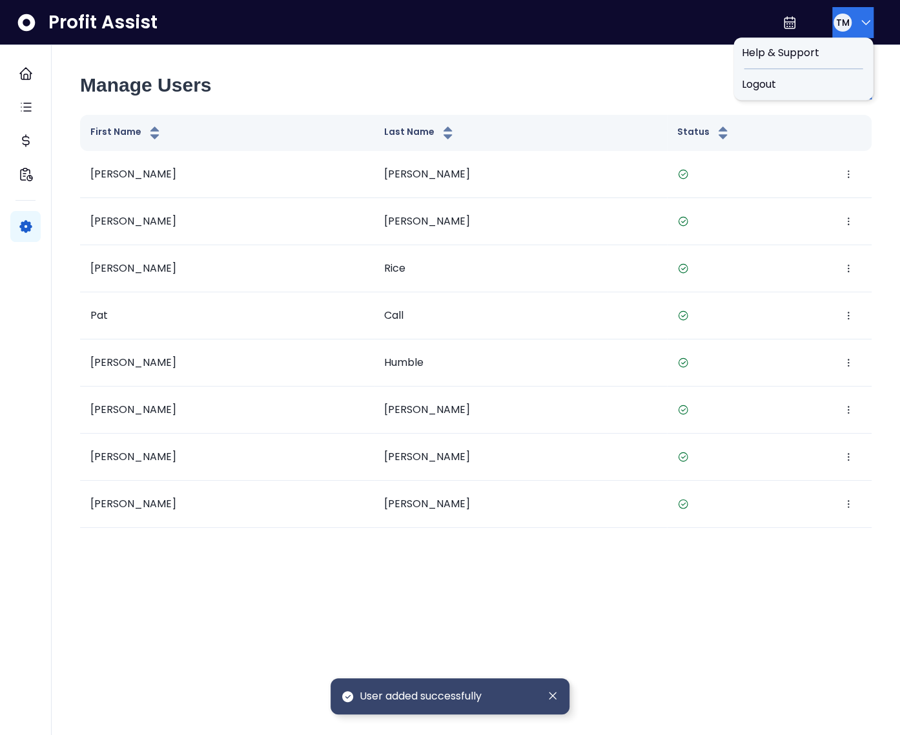
click at [849, 29] on button "TM" at bounding box center [852, 22] width 41 height 31
click at [811, 84] on span "Logout" at bounding box center [803, 84] width 124 height 15
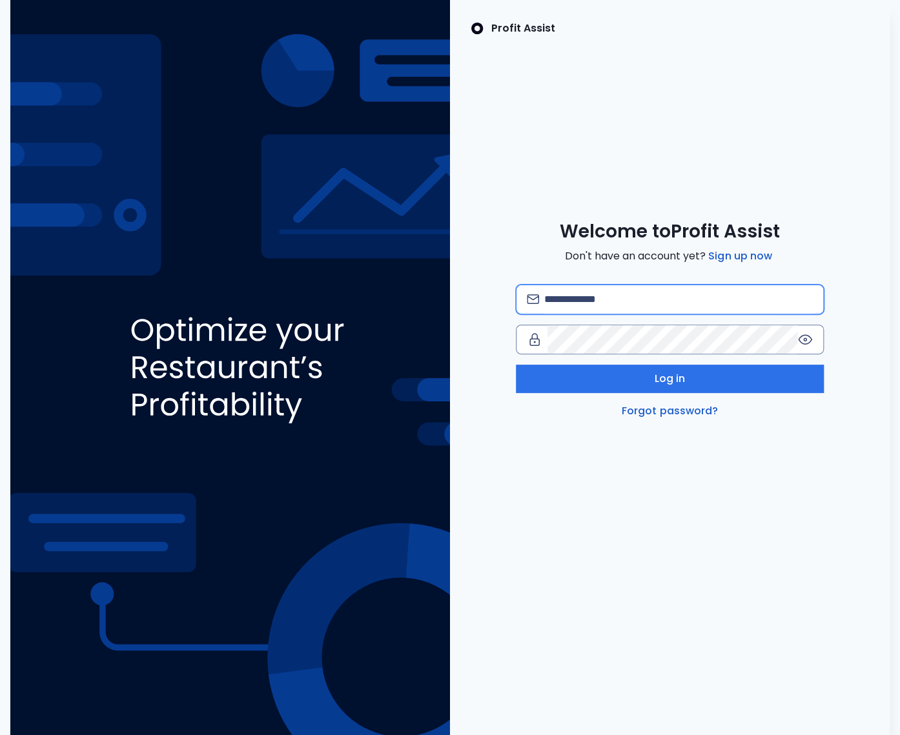
click at [589, 301] on input "email" at bounding box center [678, 299] width 269 height 28
type input "**********"
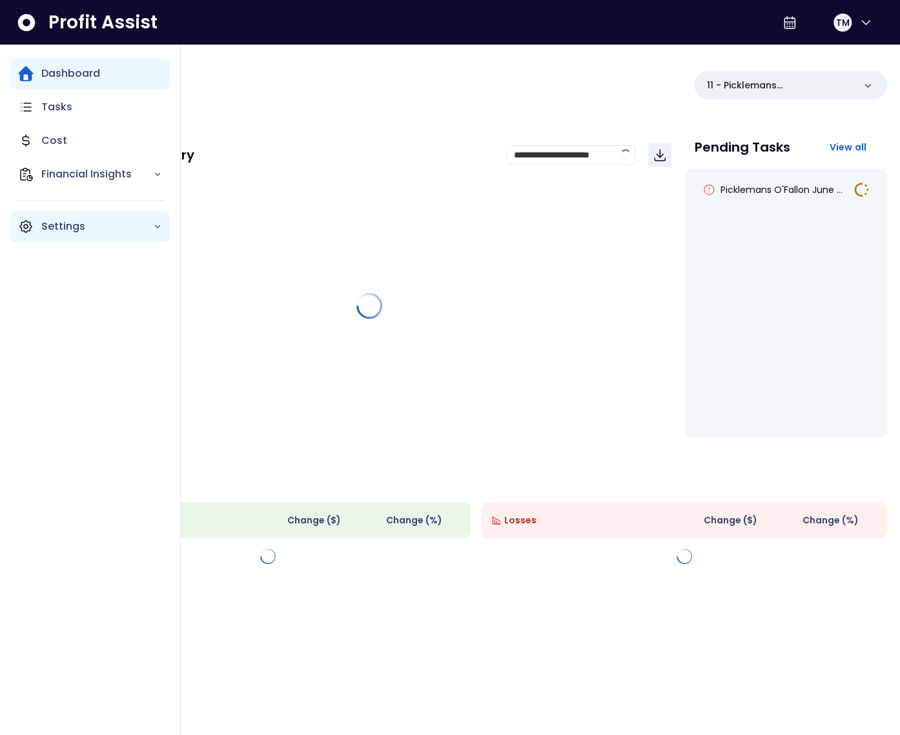
click at [22, 225] on icon "Main navigation" at bounding box center [25, 226] width 15 height 15
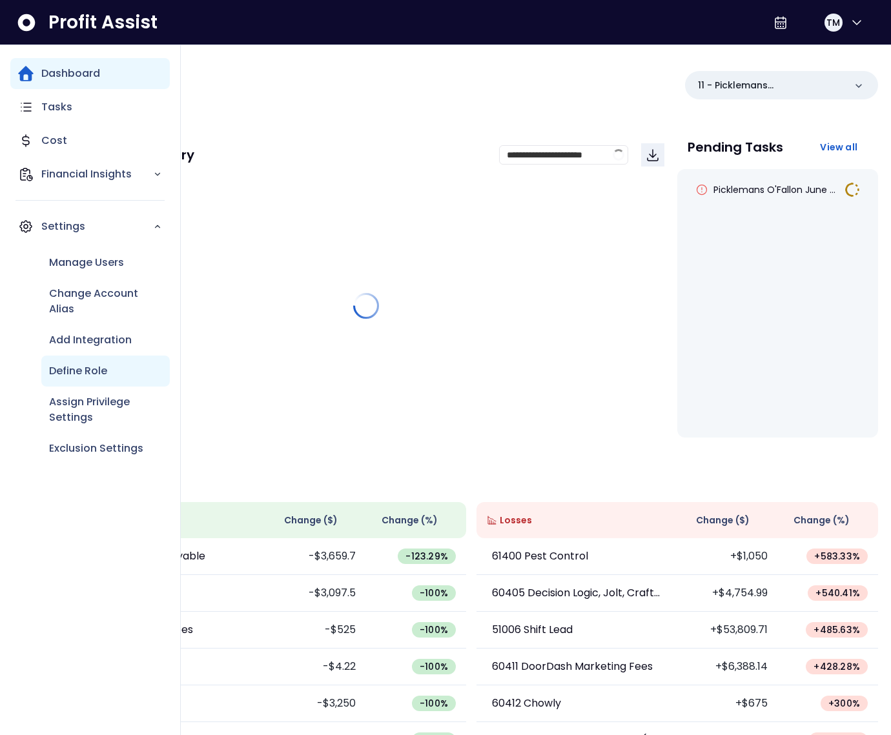
click at [92, 367] on p "Define Role" at bounding box center [78, 370] width 58 height 15
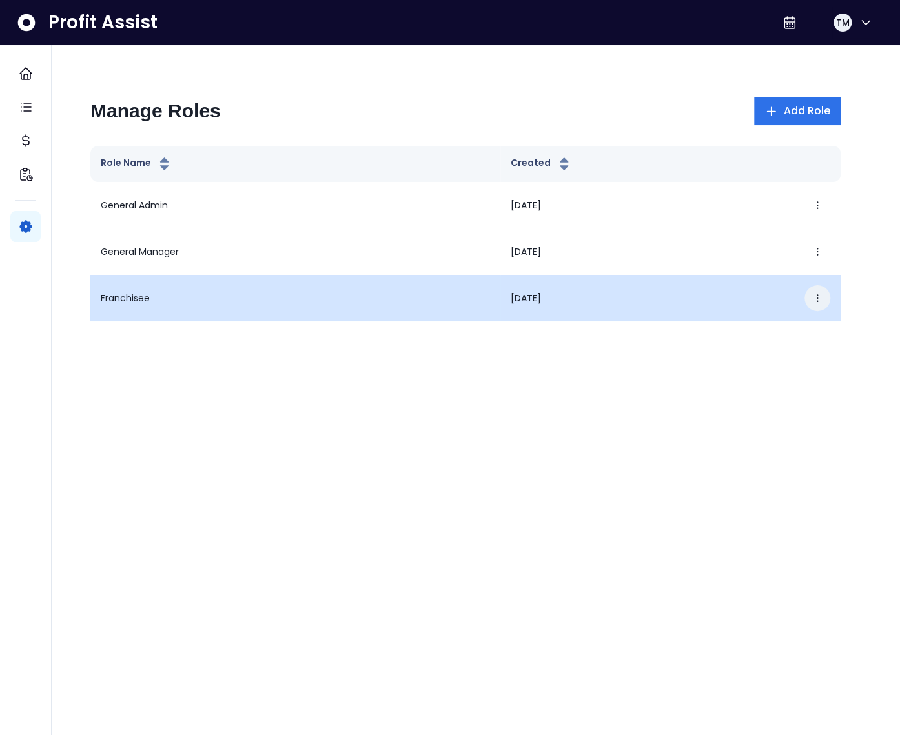
click at [821, 294] on icon "button" at bounding box center [817, 298] width 10 height 10
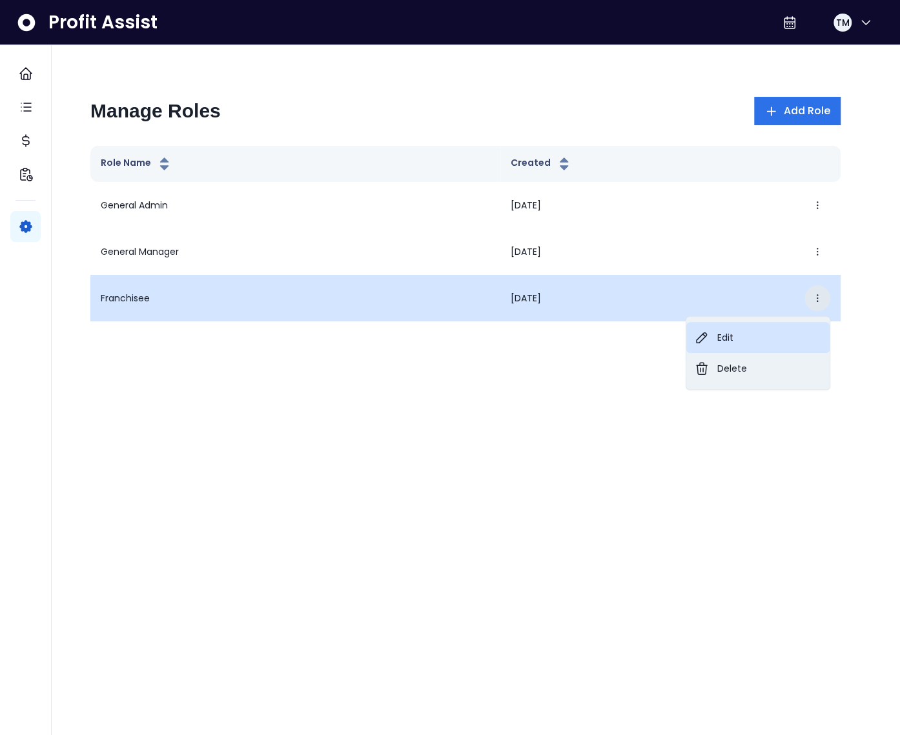
click at [771, 332] on button "Edit" at bounding box center [757, 337] width 143 height 31
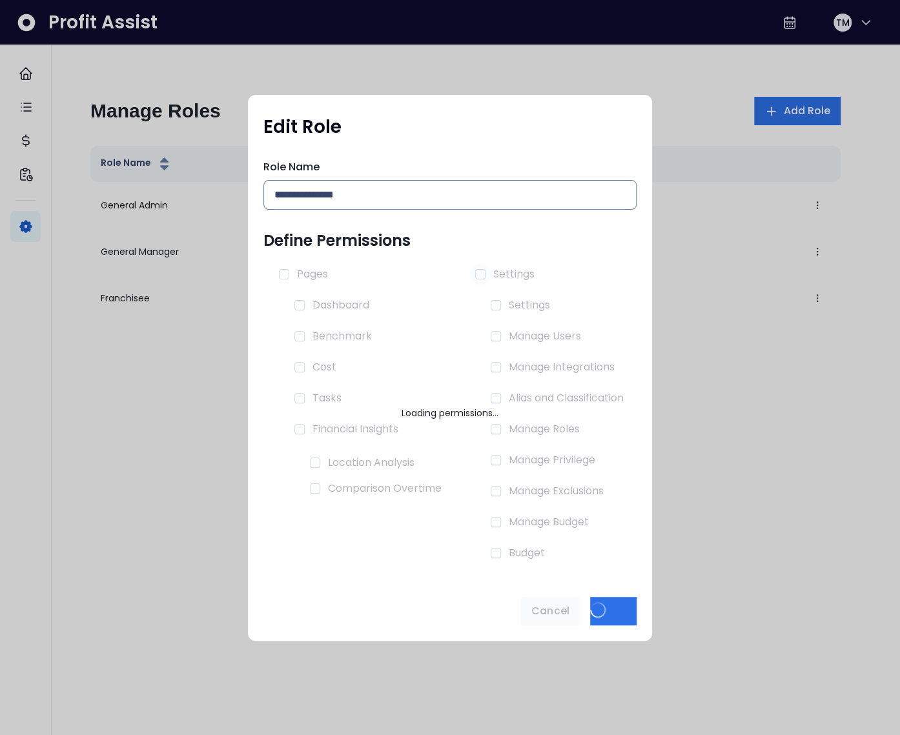
type input "**********"
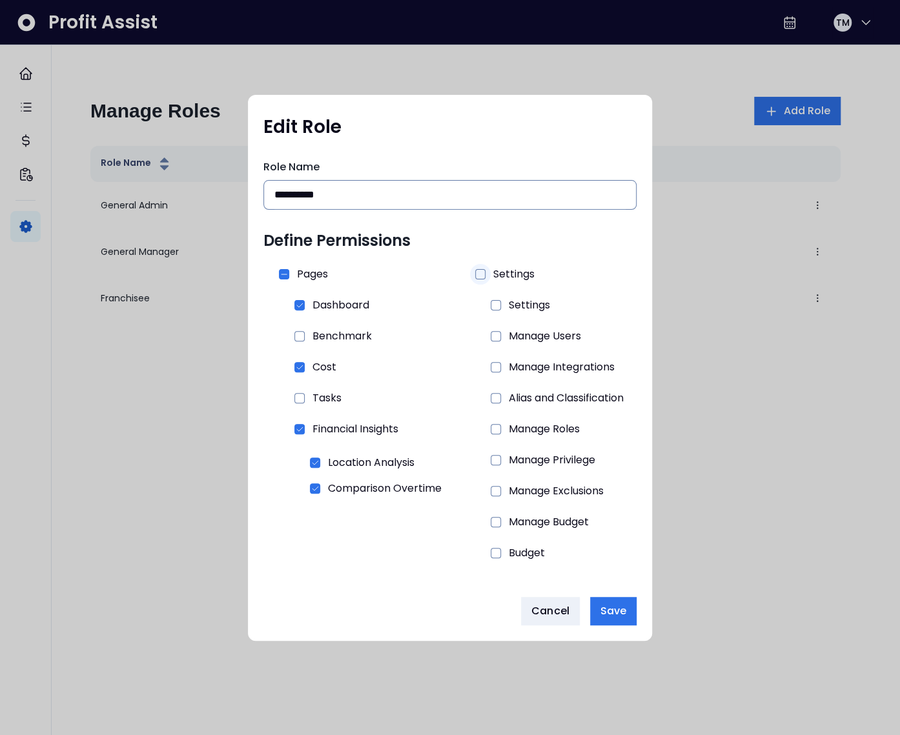
click at [482, 272] on span at bounding box center [480, 274] width 10 height 10
click at [480, 281] on div at bounding box center [480, 274] width 21 height 21
click at [496, 367] on span at bounding box center [496, 367] width 10 height 10
click at [614, 614] on span "Save" at bounding box center [613, 611] width 26 height 15
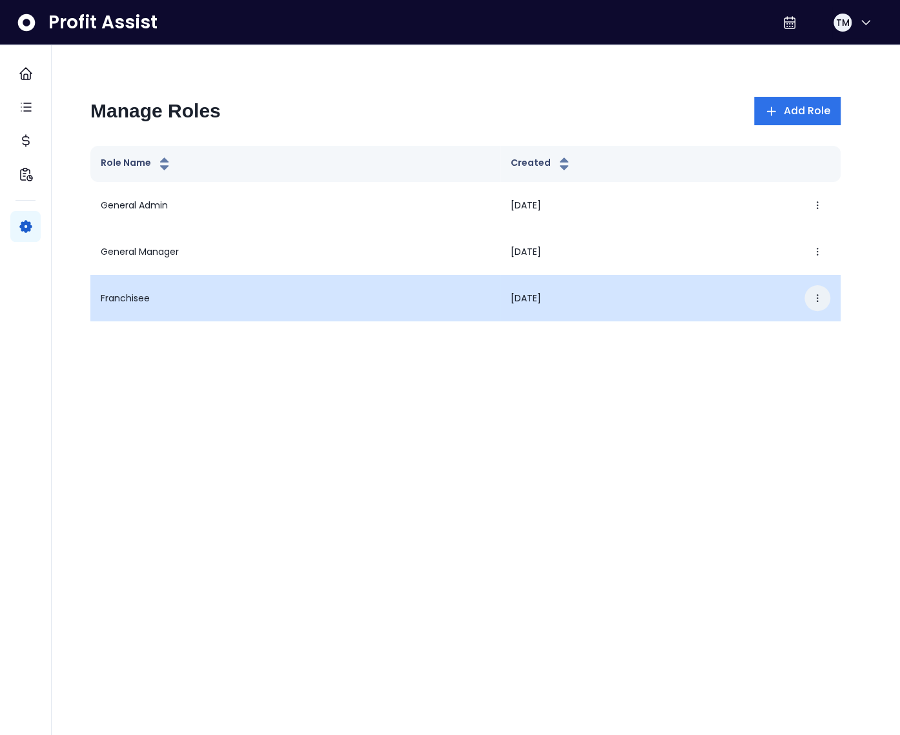
click at [822, 298] on icon "button" at bounding box center [817, 298] width 10 height 10
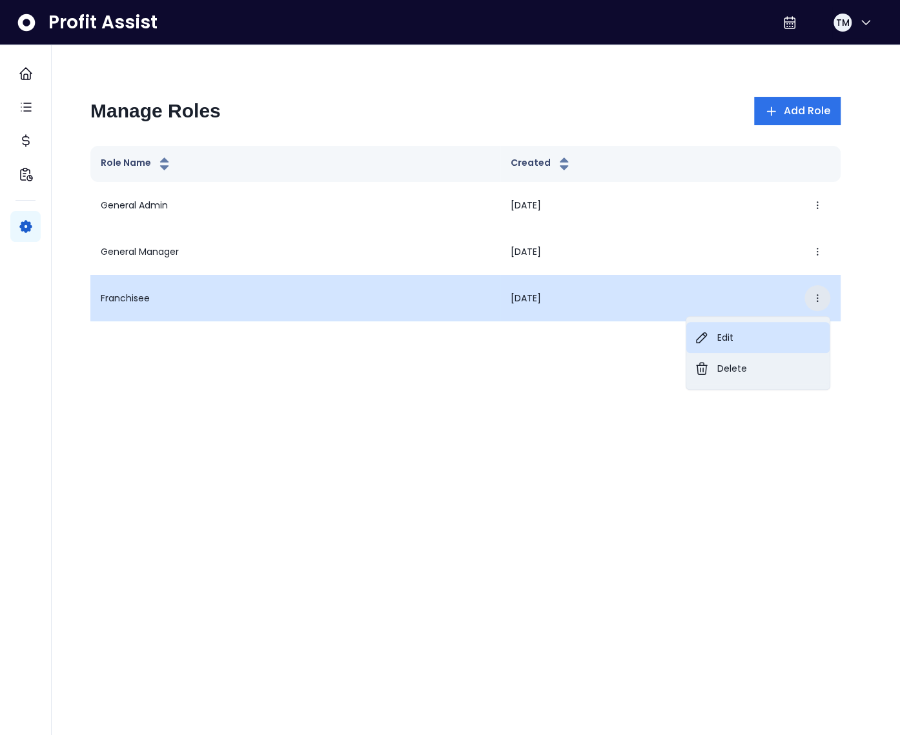
click at [708, 329] on button "Edit" at bounding box center [757, 337] width 143 height 31
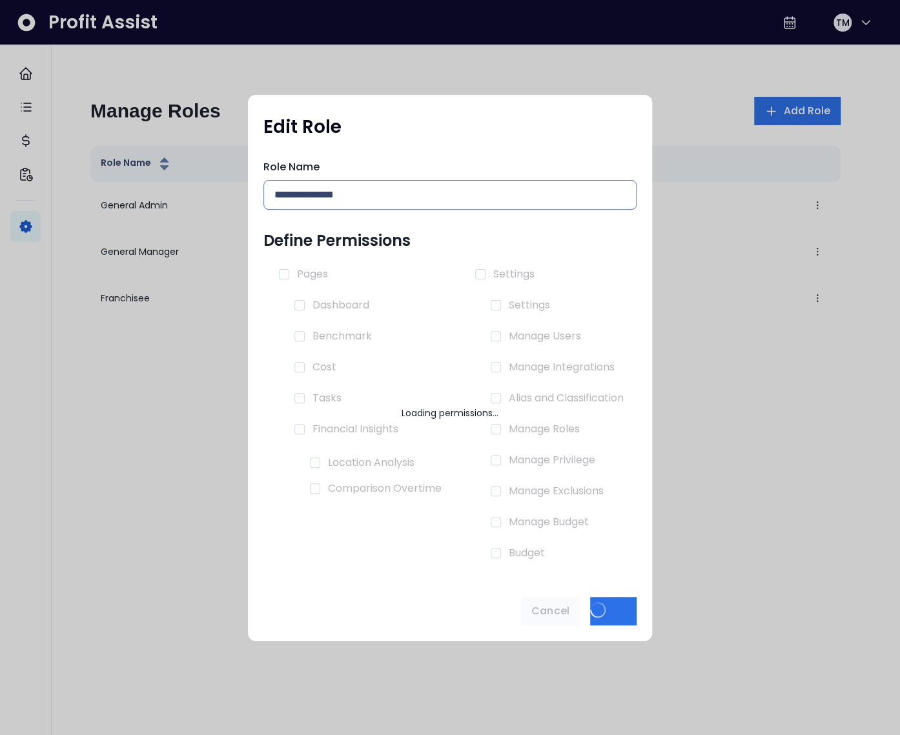
type input "**********"
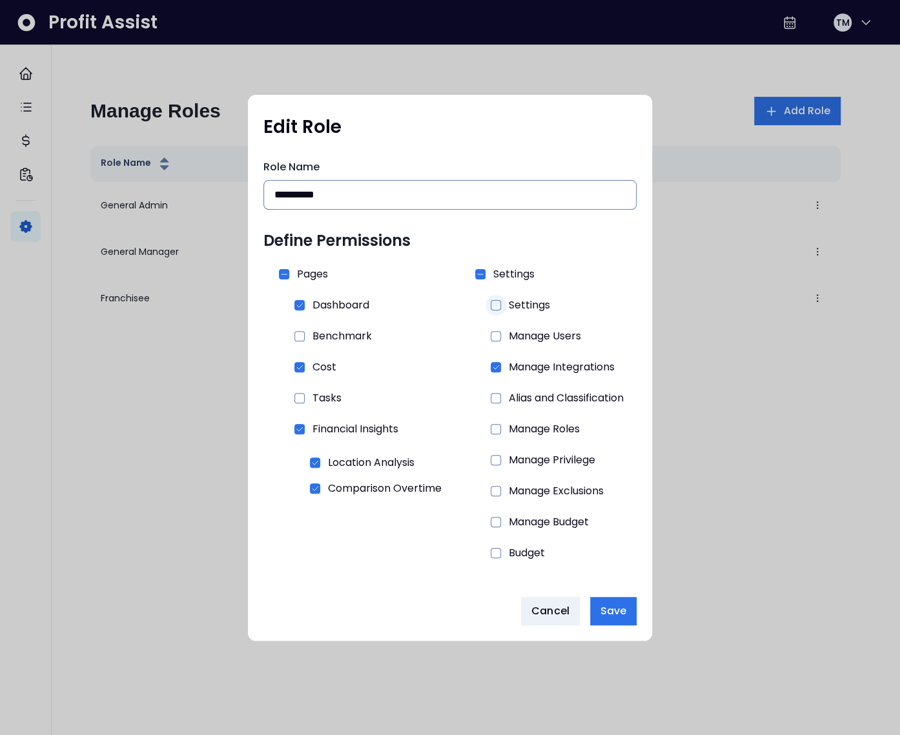
click at [502, 304] on div at bounding box center [495, 305] width 21 height 21
click at [619, 615] on span "Save" at bounding box center [613, 611] width 26 height 15
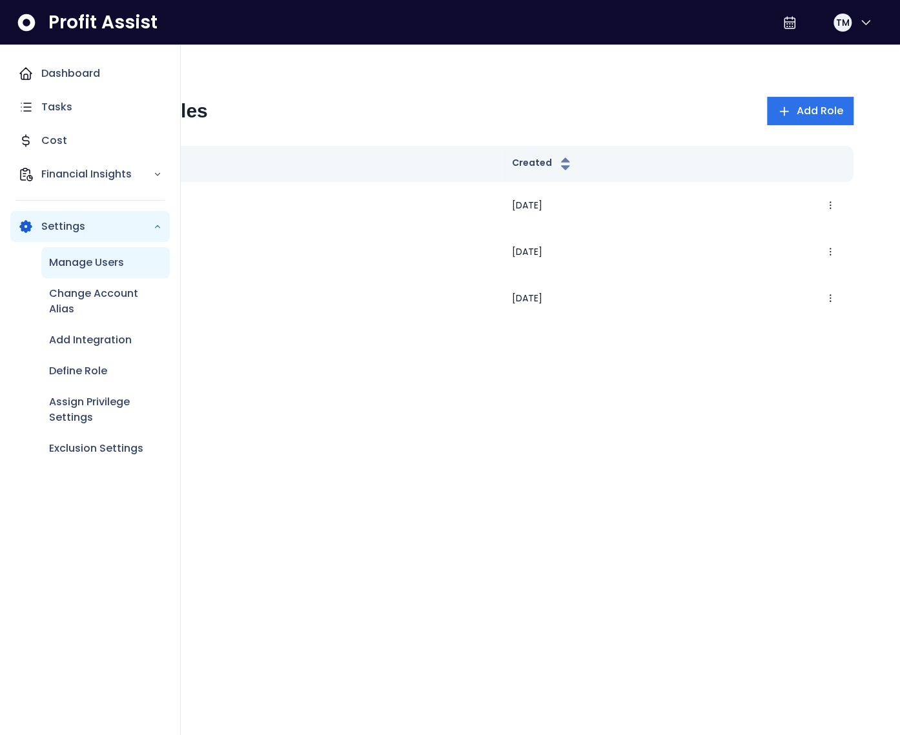
click at [87, 267] on p "Manage Users" at bounding box center [86, 262] width 75 height 15
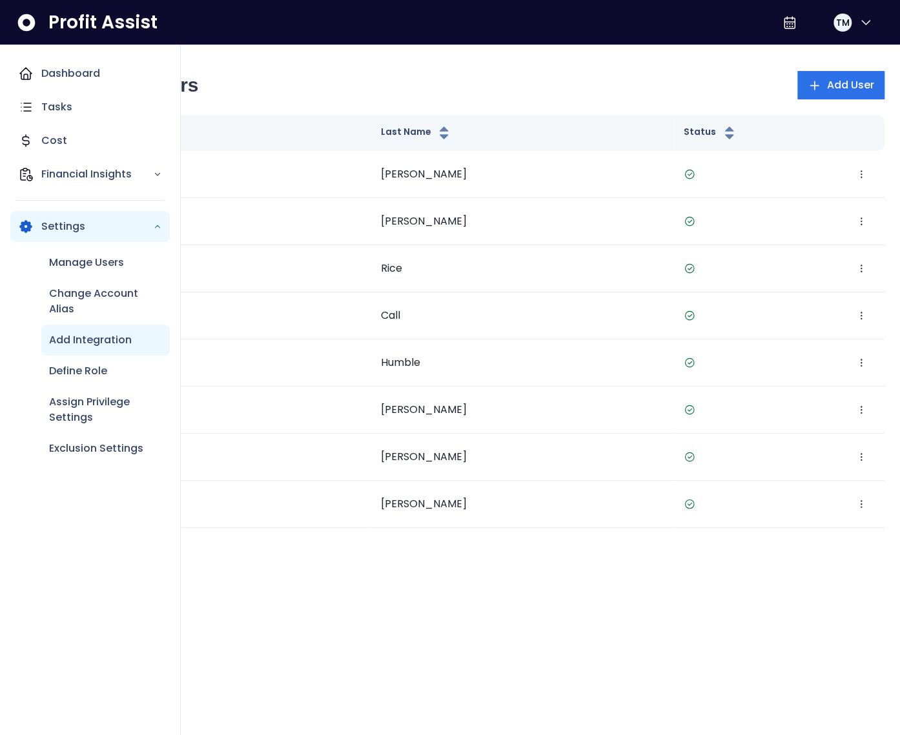
click at [96, 343] on p "Add Integration" at bounding box center [90, 339] width 83 height 15
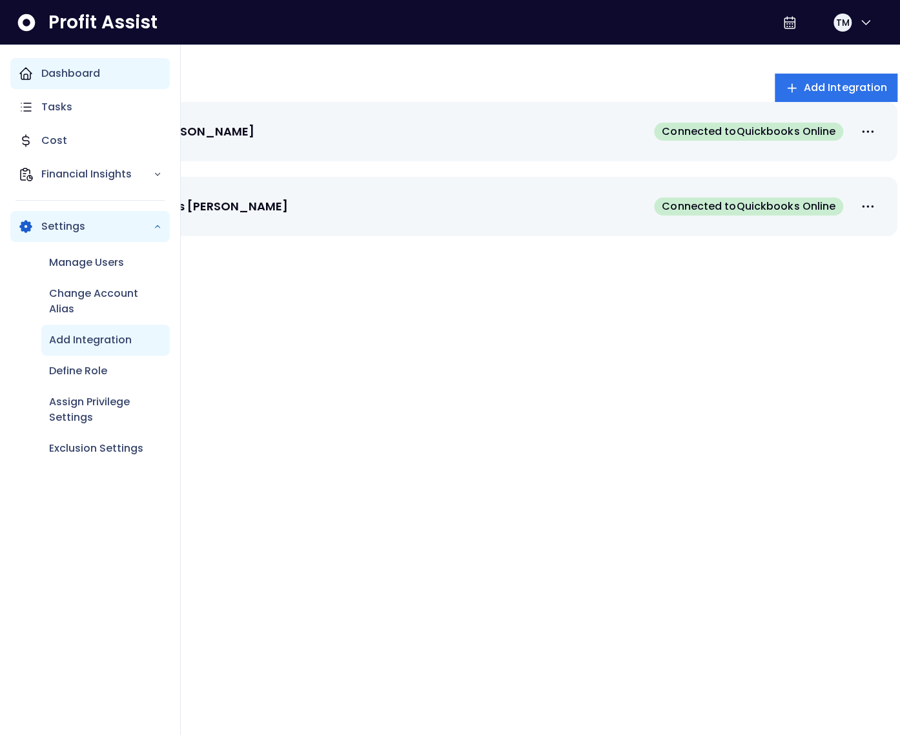
click at [36, 75] on div "Dashboard" at bounding box center [89, 73] width 159 height 31
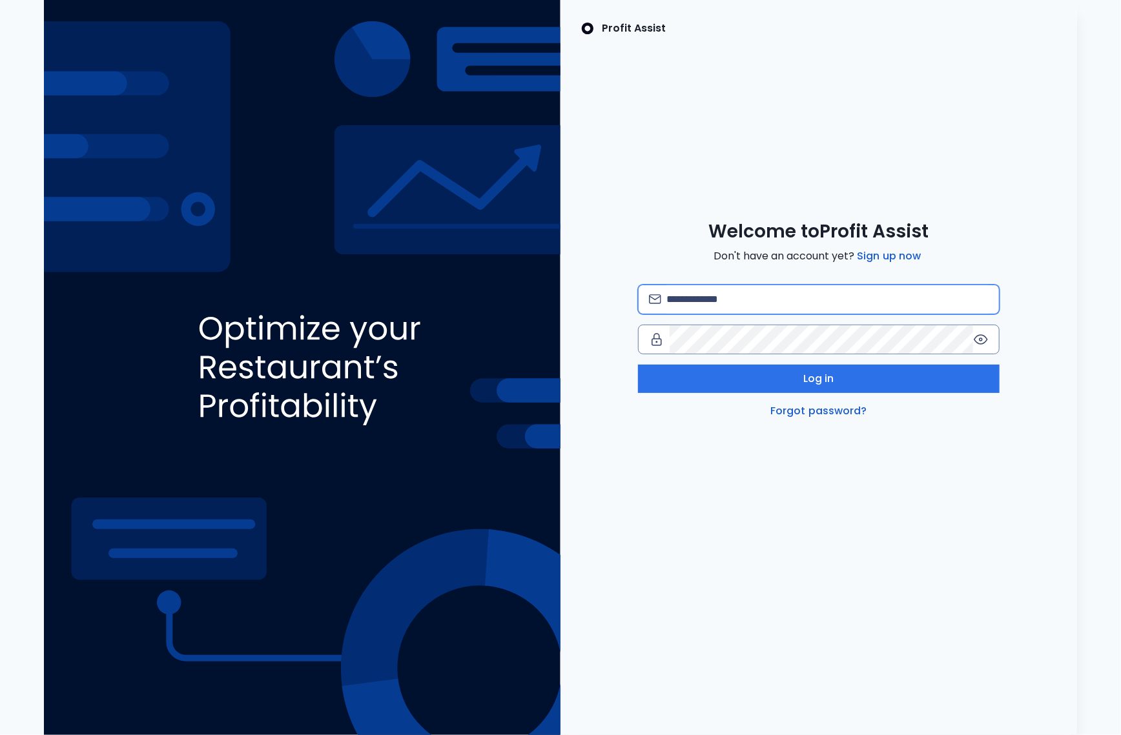
click at [751, 298] on input "email" at bounding box center [827, 299] width 322 height 28
type input "**********"
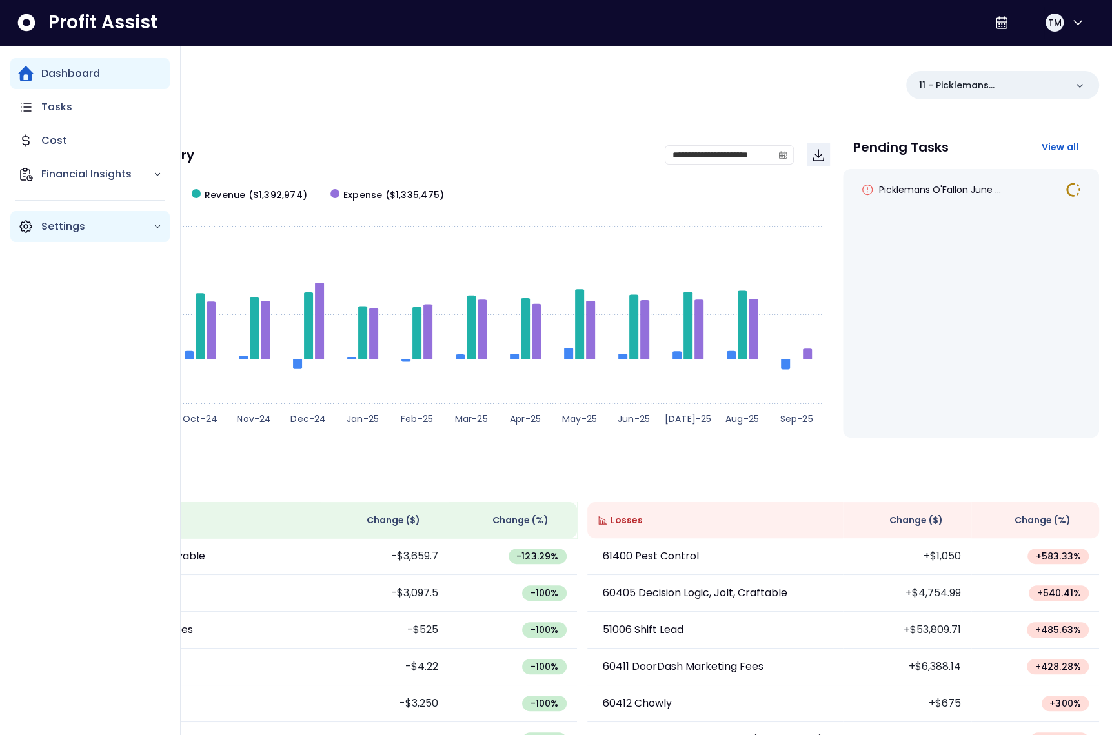
click at [32, 225] on icon "Main navigation" at bounding box center [25, 226] width 15 height 15
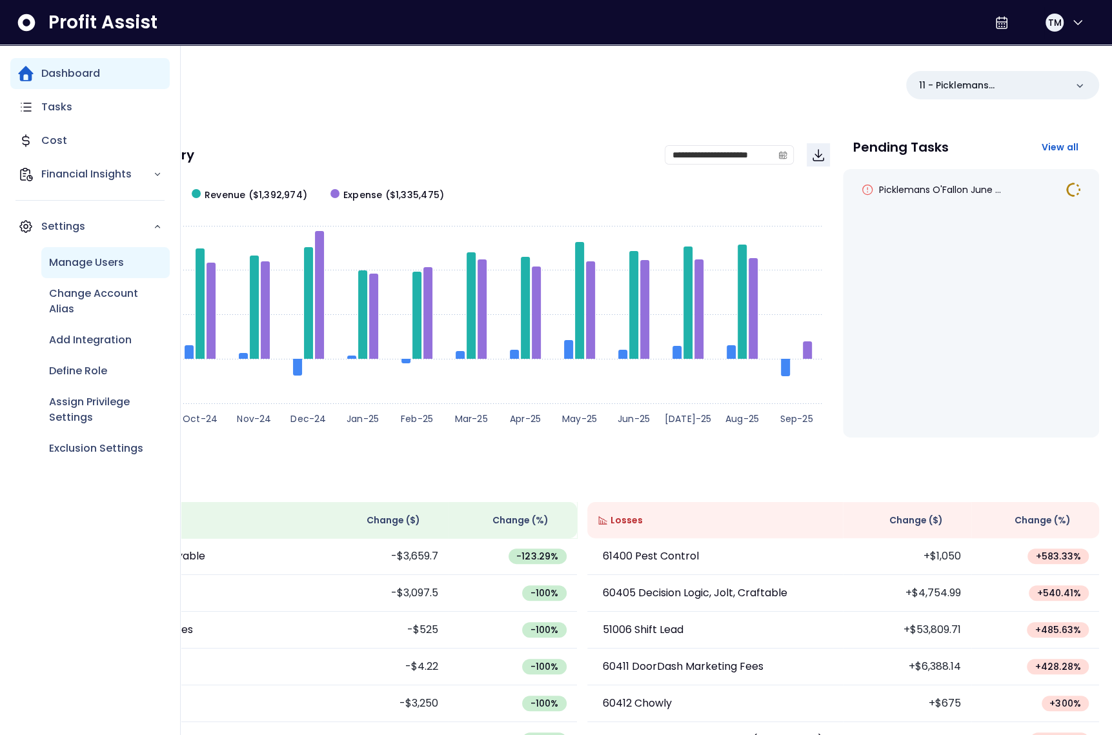
click at [78, 269] on p "Manage Users" at bounding box center [86, 262] width 75 height 15
